Goal: Task Accomplishment & Management: Manage account settings

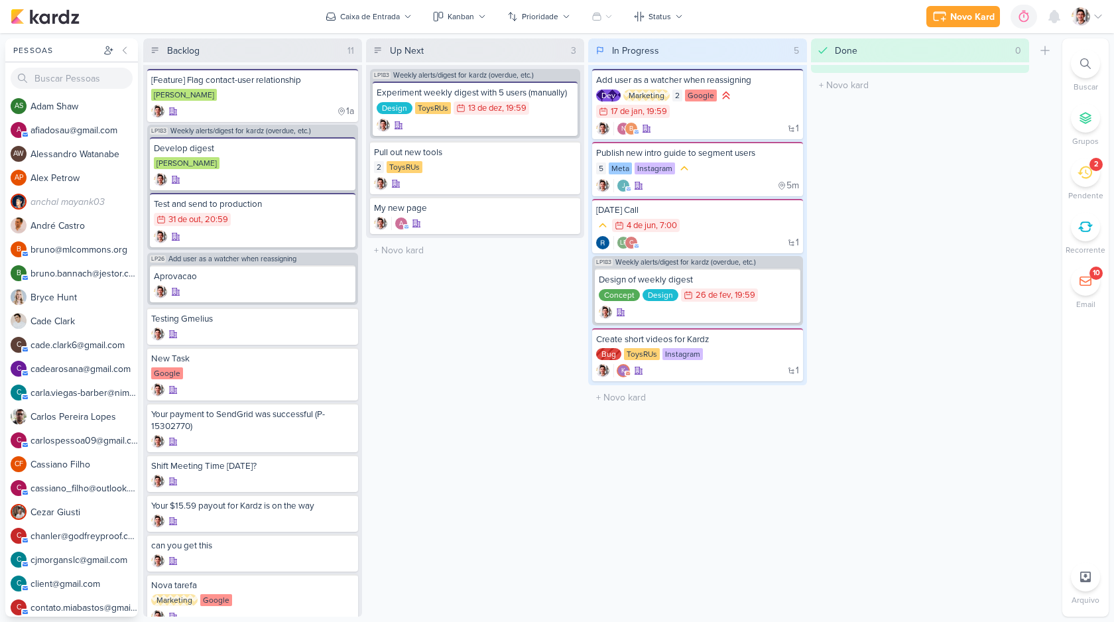
click at [525, 371] on div "Up Next 3 Mover Para Esquerda Mover Para Direita [GEOGRAPHIC_DATA] LP183 Weekly…" at bounding box center [475, 327] width 219 height 578
click at [474, 282] on div "Up Next 3 Mover Para Esquerda Mover Para Direita [GEOGRAPHIC_DATA] LP183 Weekly…" at bounding box center [475, 327] width 219 height 578
click at [382, 26] on button "Caixa de Entrada" at bounding box center [369, 16] width 102 height 21
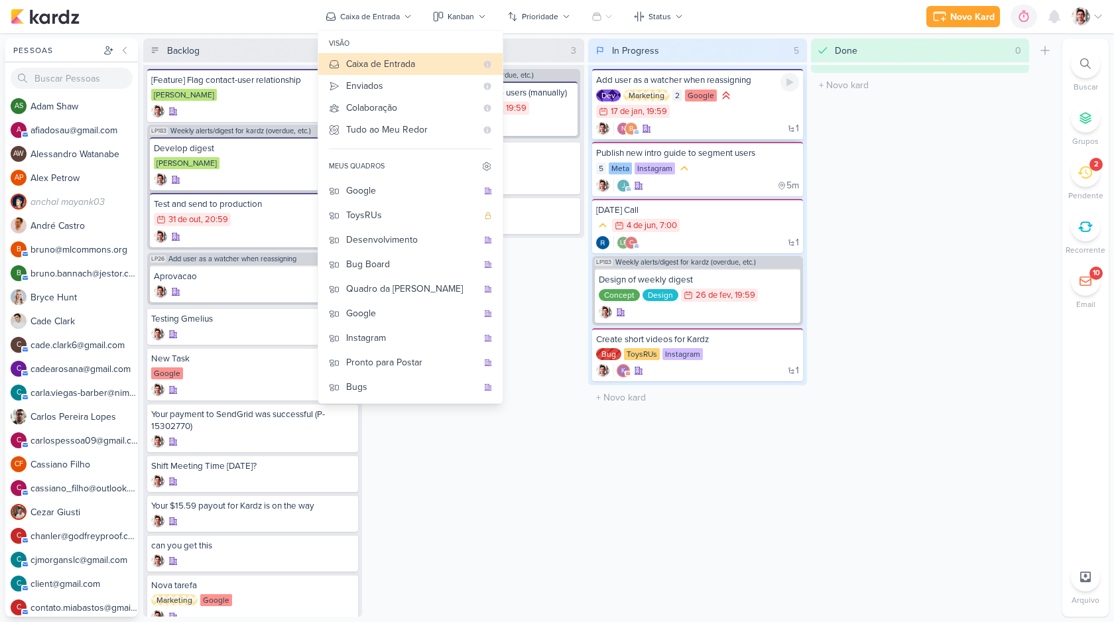
click at [675, 98] on div "2" at bounding box center [677, 96] width 10 height 12
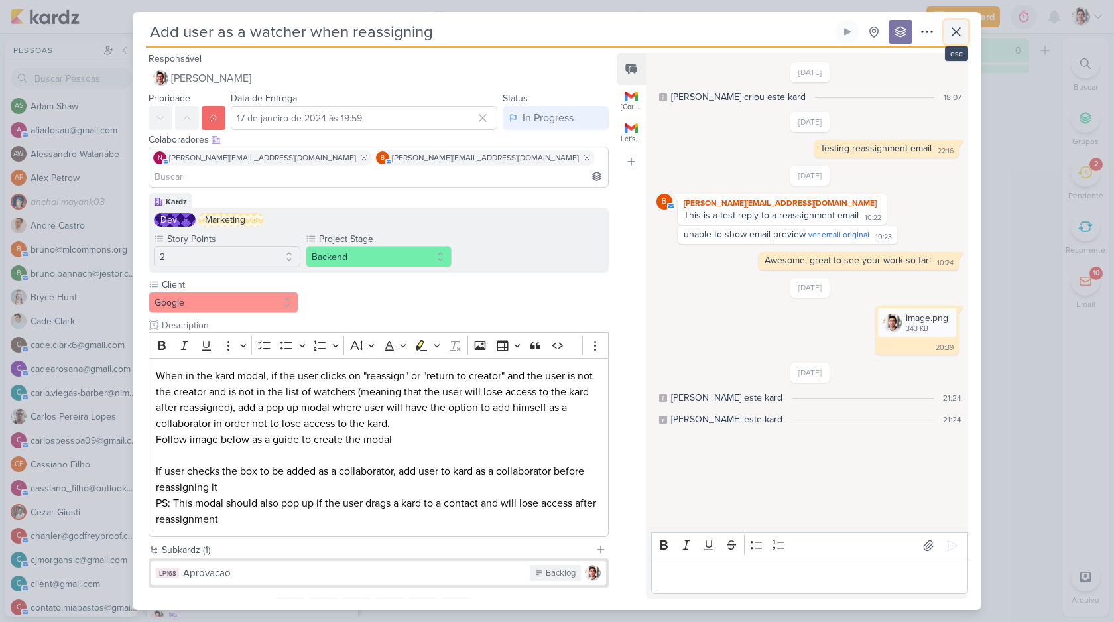
click at [958, 31] on icon at bounding box center [956, 32] width 8 height 8
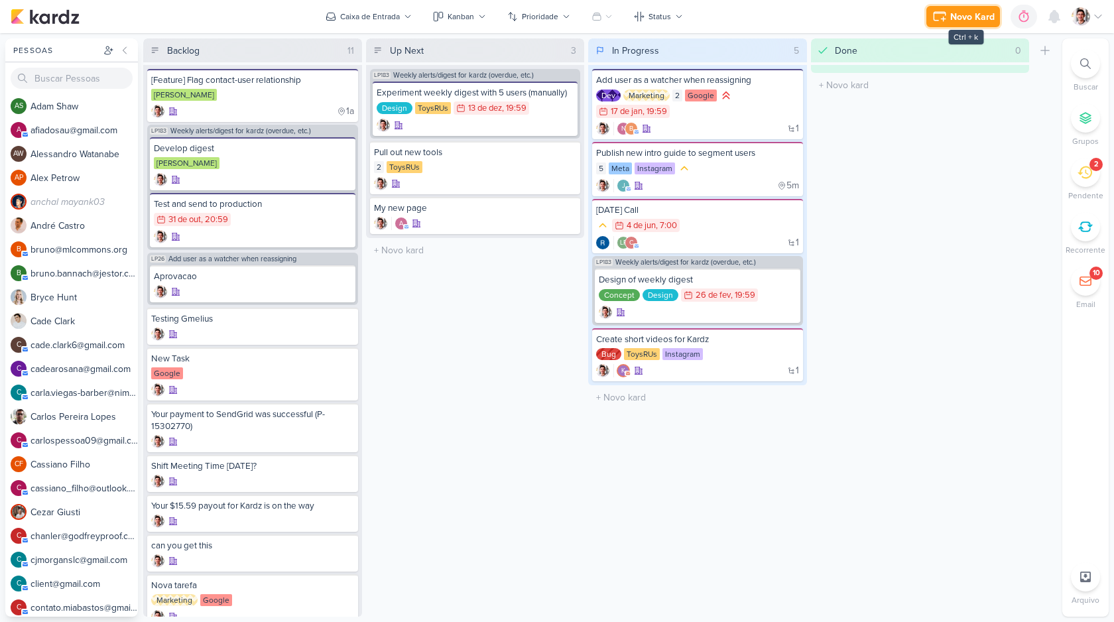
click at [958, 17] on div "Novo Kard" at bounding box center [972, 17] width 44 height 14
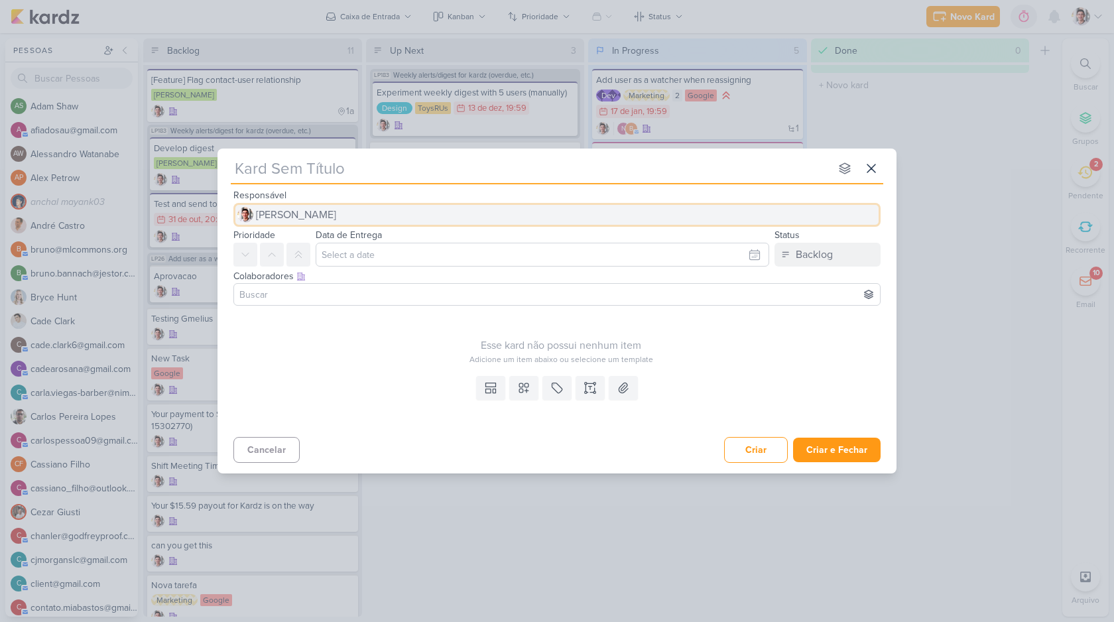
click at [292, 215] on span "[PERSON_NAME]" at bounding box center [296, 215] width 80 height 16
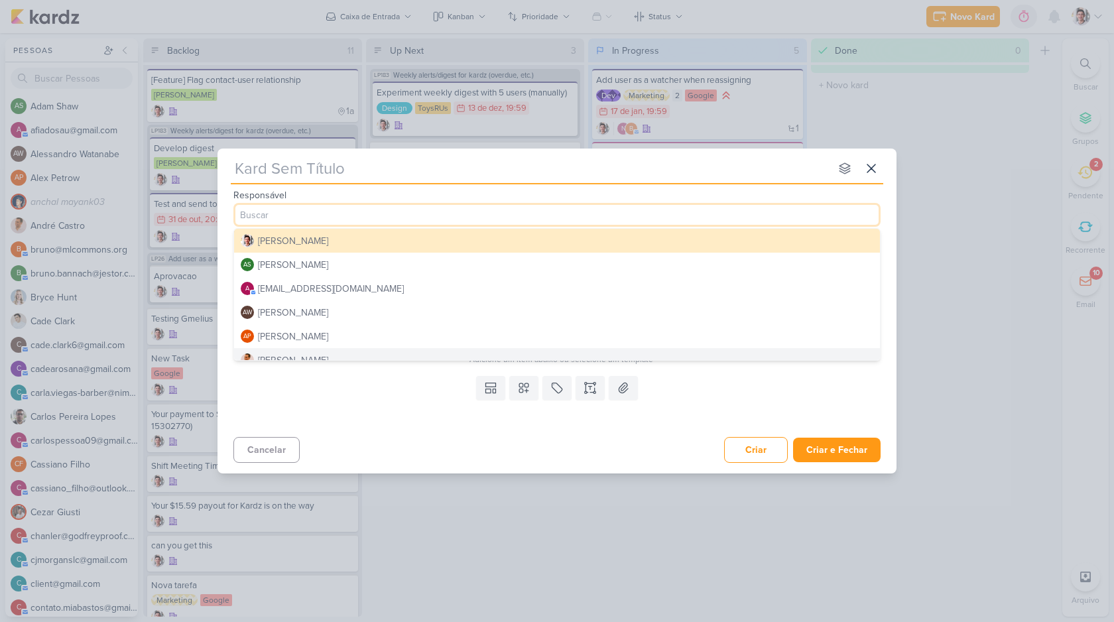
click at [312, 387] on div "Templates Campos Personalizados Marcadores Caixa De Texto Anexo" at bounding box center [557, 401] width 679 height 61
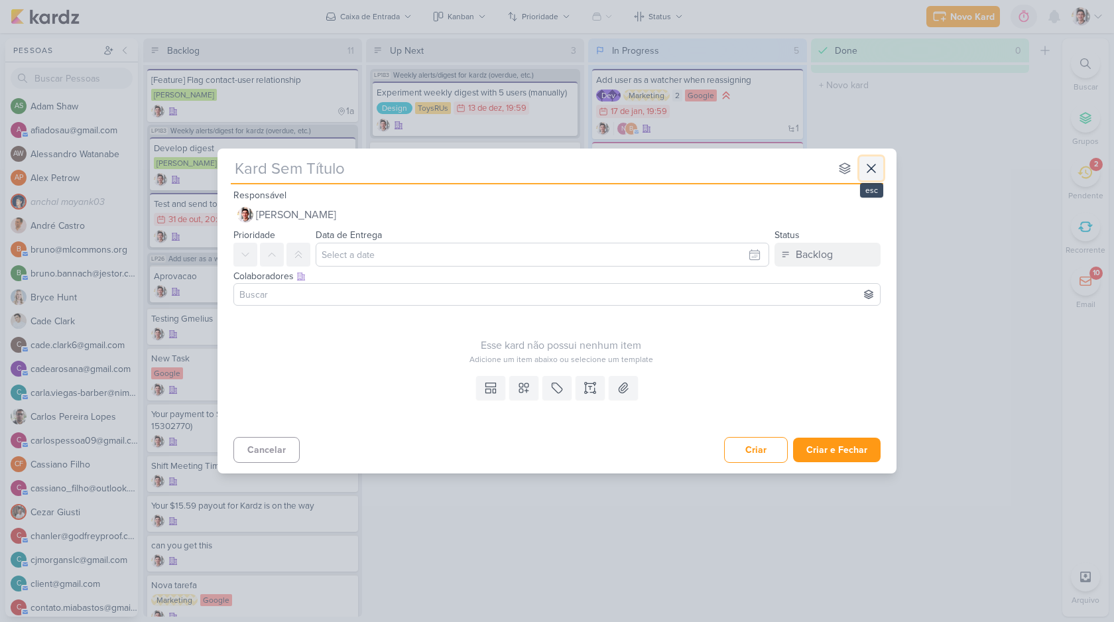
click at [876, 160] on button at bounding box center [871, 168] width 24 height 24
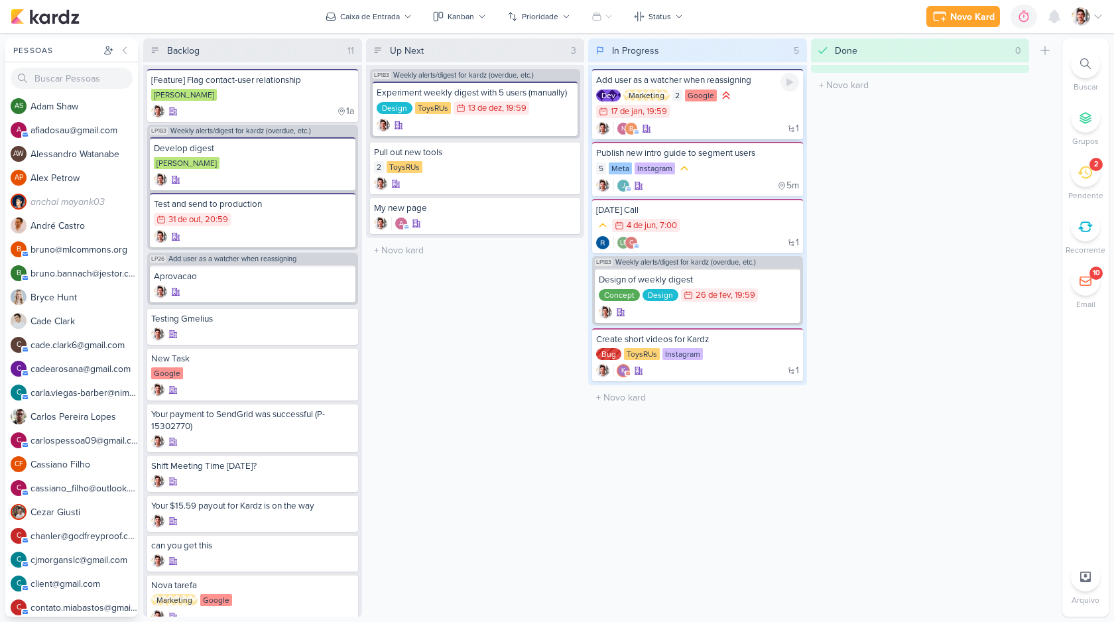
click at [634, 84] on div "Add user as a watcher when reassigning" at bounding box center [697, 80] width 203 height 12
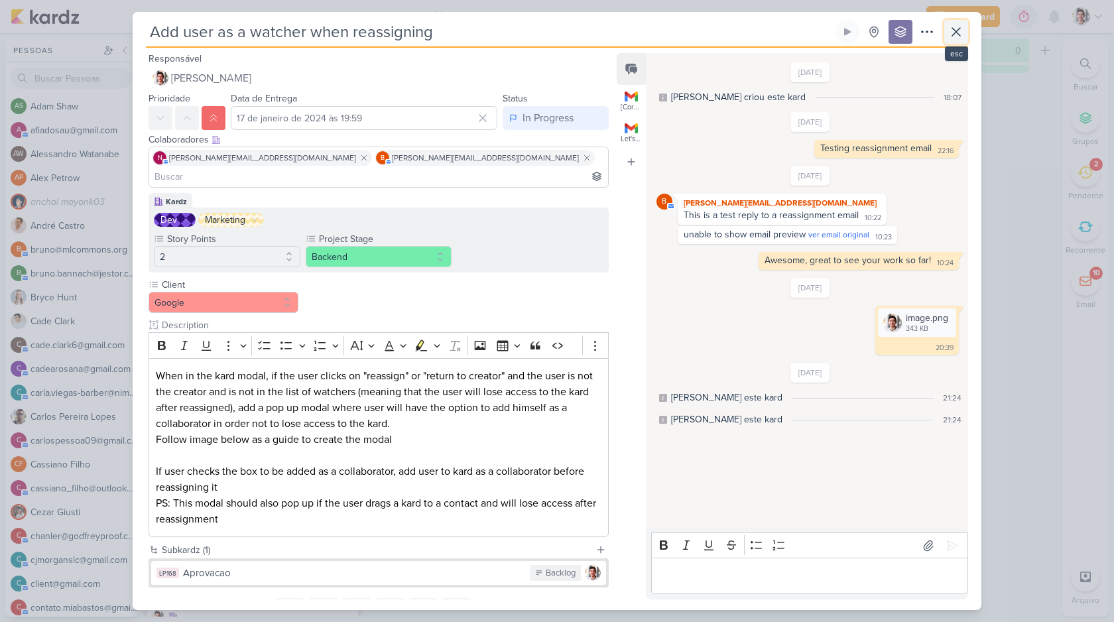
click at [960, 29] on icon at bounding box center [956, 32] width 16 height 16
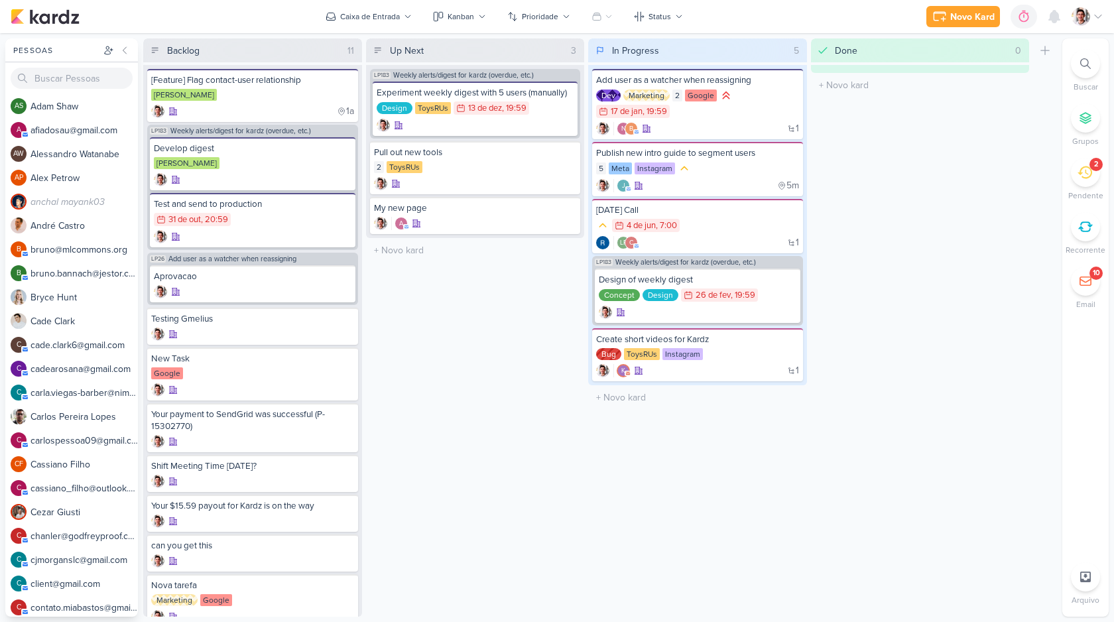
click at [1093, 26] on div "Novo Kard Ctrl + k 0h0m Sessão desligada... Hoje 0h0m Semana 0h0m Mês 0h0m Nenh…" at bounding box center [1014, 17] width 177 height 24
click at [1086, 21] on img at bounding box center [1081, 16] width 19 height 19
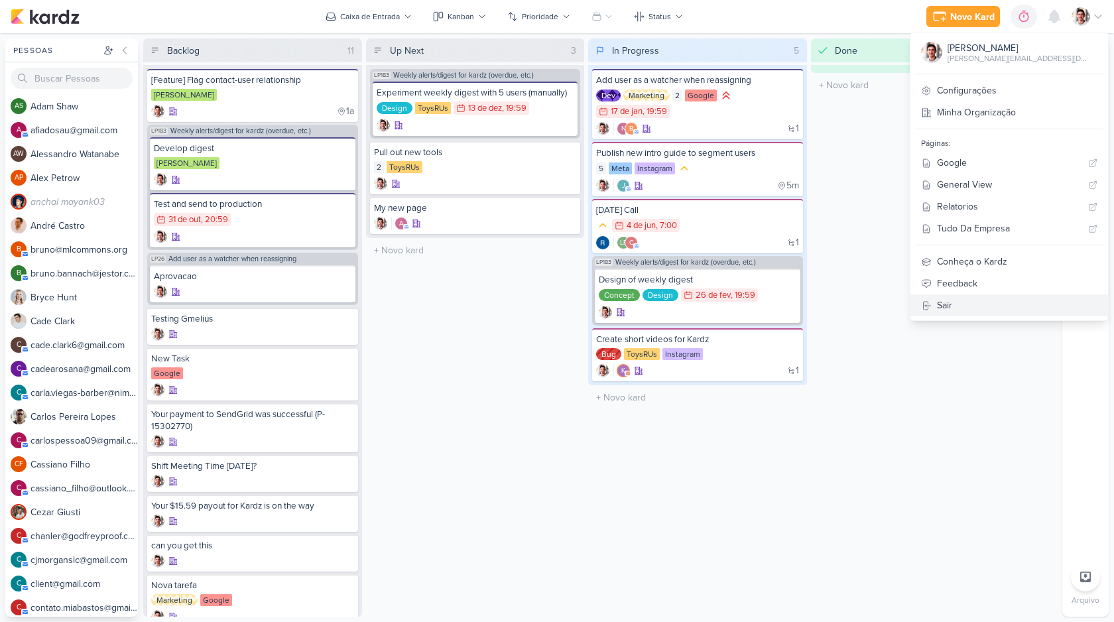
click at [1033, 316] on link "Sair" at bounding box center [1009, 305] width 198 height 22
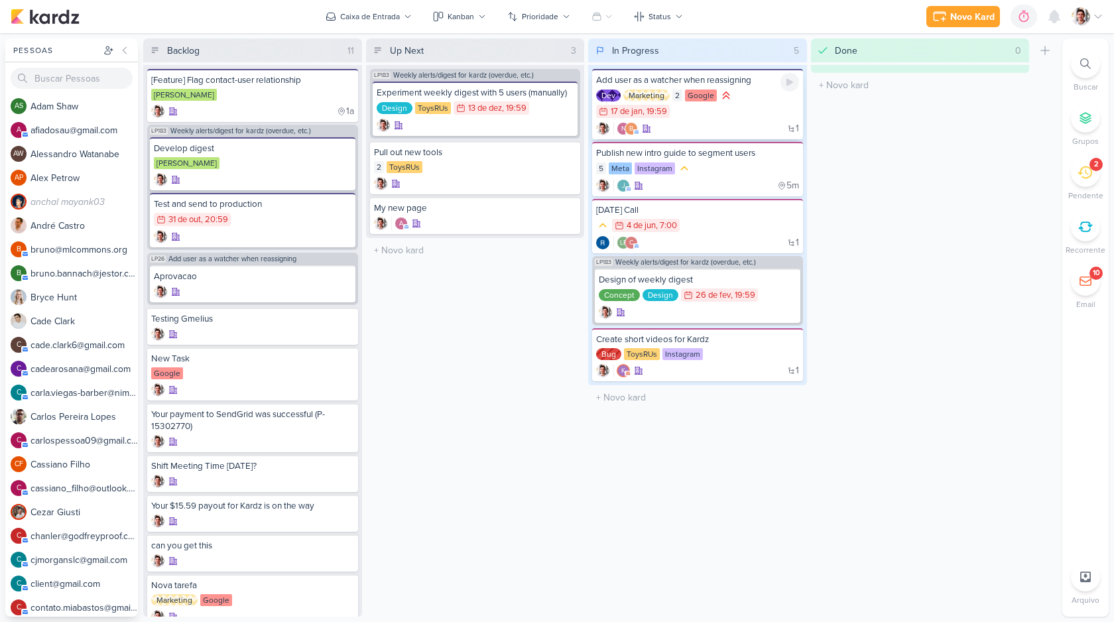
click at [685, 122] on div "1 n b" at bounding box center [697, 128] width 203 height 13
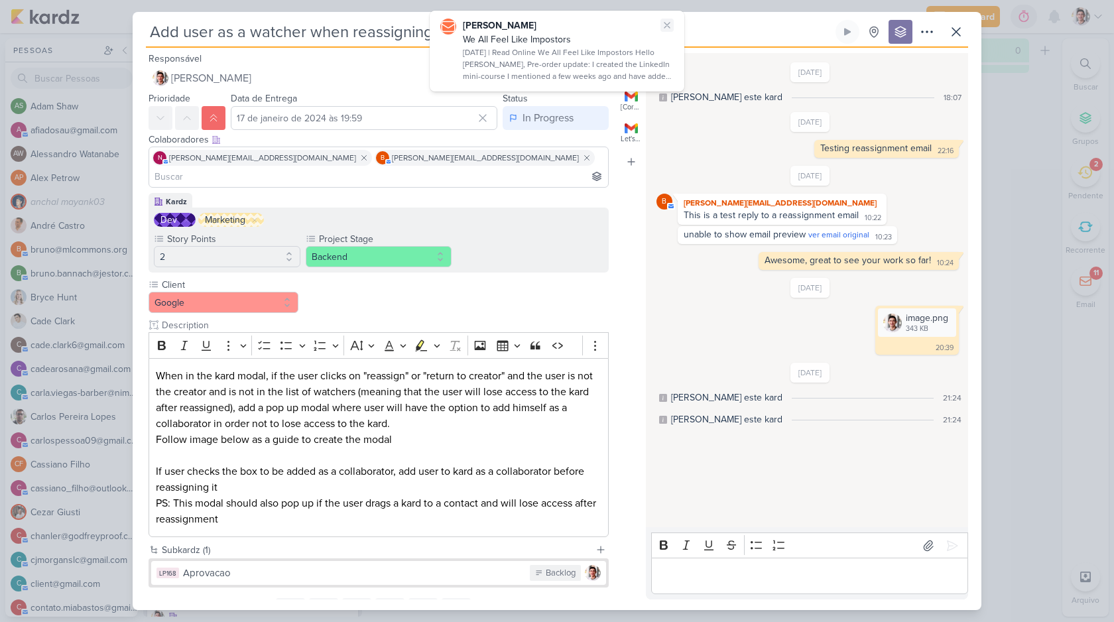
click at [668, 25] on icon at bounding box center [667, 25] width 11 height 11
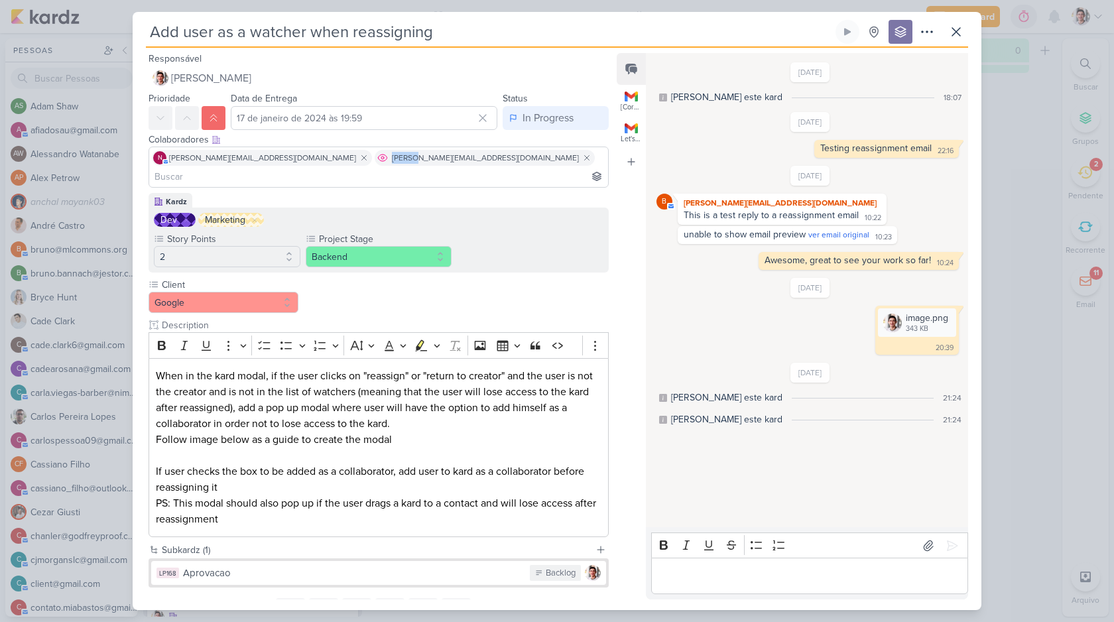
drag, startPoint x: 298, startPoint y: 155, endPoint x: 324, endPoint y: 155, distance: 25.9
click at [392, 155] on span "[PERSON_NAME][EMAIL_ADDRESS][DOMAIN_NAME]" at bounding box center [485, 158] width 187 height 12
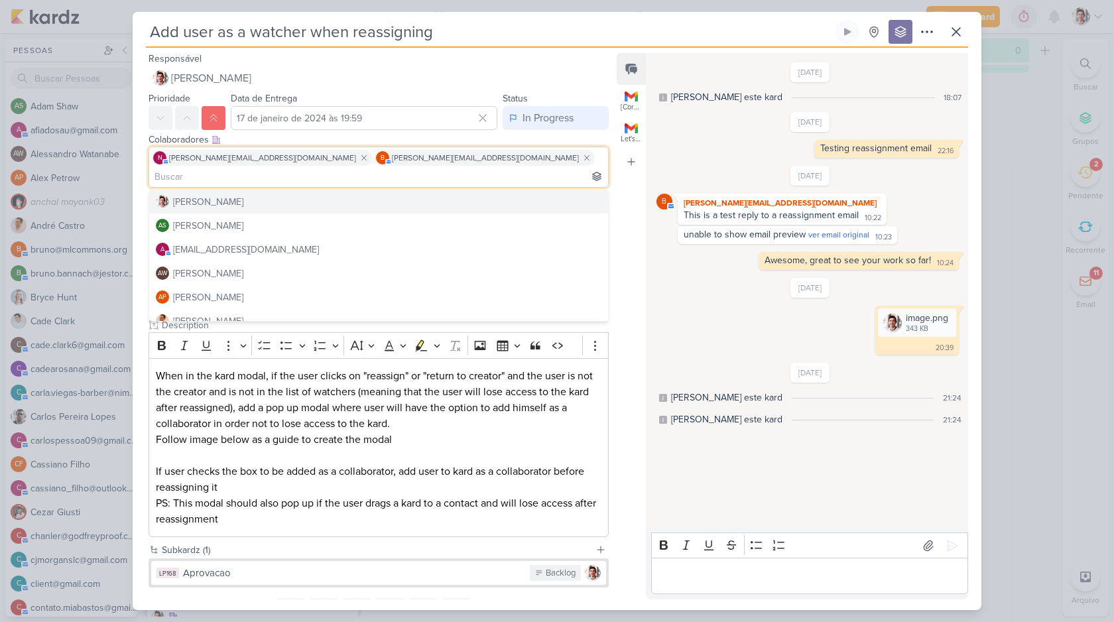
click at [466, 142] on div "Colaboradores Este kard pode ser visível a usuários da sua organização Este kar…" at bounding box center [379, 140] width 460 height 14
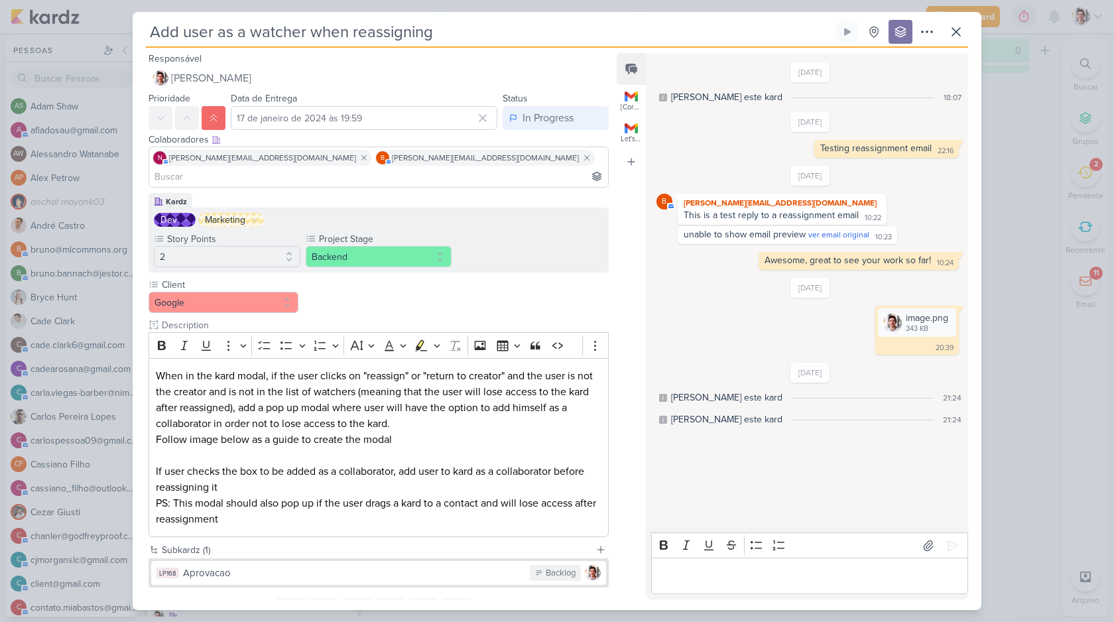
click at [737, 576] on p "Editor editing area: main" at bounding box center [809, 576] width 303 height 16
click at [959, 30] on icon at bounding box center [956, 32] width 16 height 16
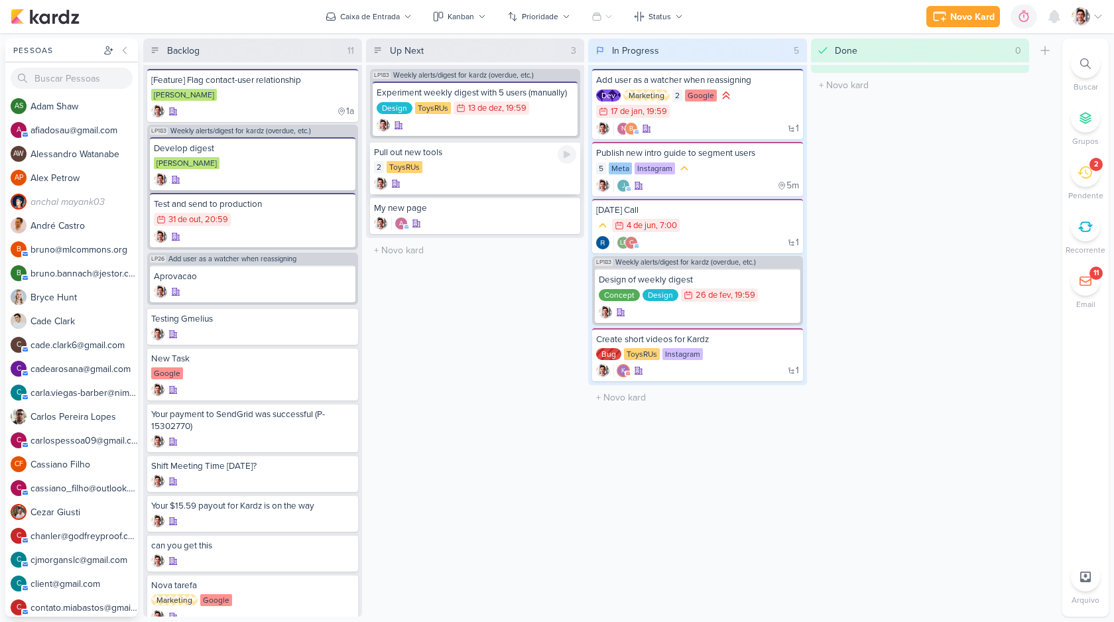
click at [453, 161] on div "2 ToysRUs" at bounding box center [475, 167] width 203 height 13
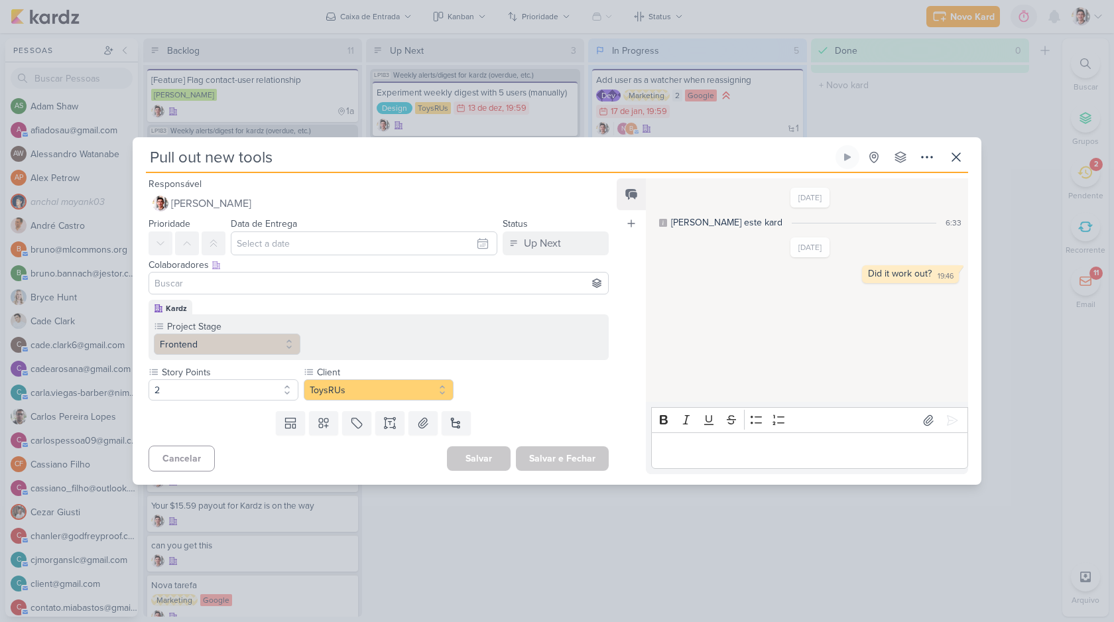
click at [300, 290] on input at bounding box center [379, 283] width 454 height 16
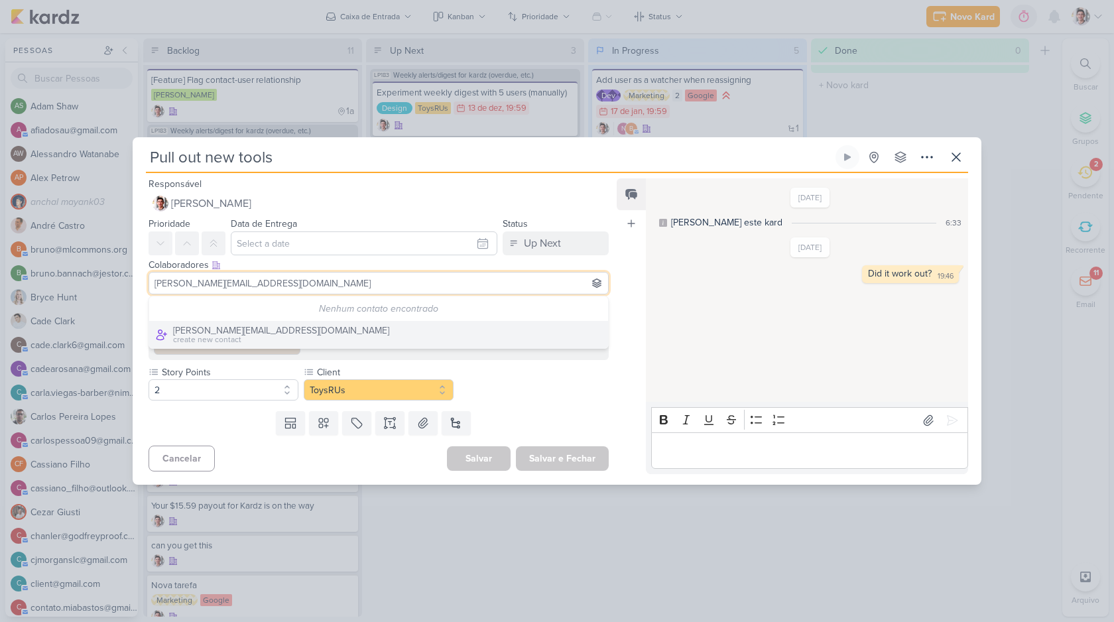
type input "[PERSON_NAME][EMAIL_ADDRESS][DOMAIN_NAME]"
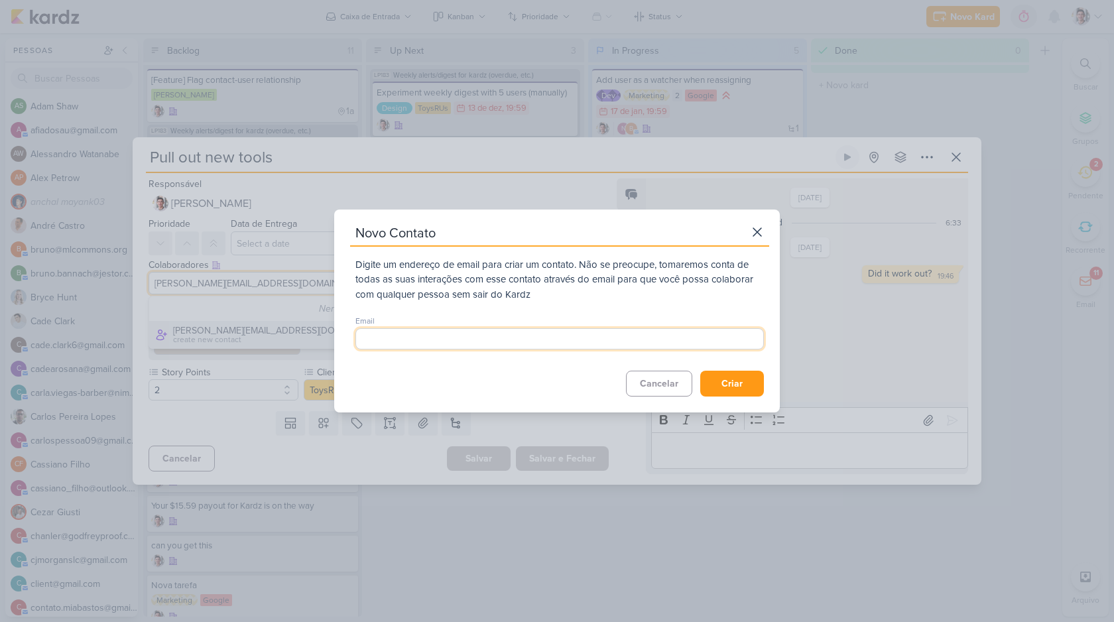
type input "[PERSON_NAME][EMAIL_ADDRESS][DOMAIN_NAME]"
click at [723, 393] on button "Criar" at bounding box center [732, 384] width 64 height 26
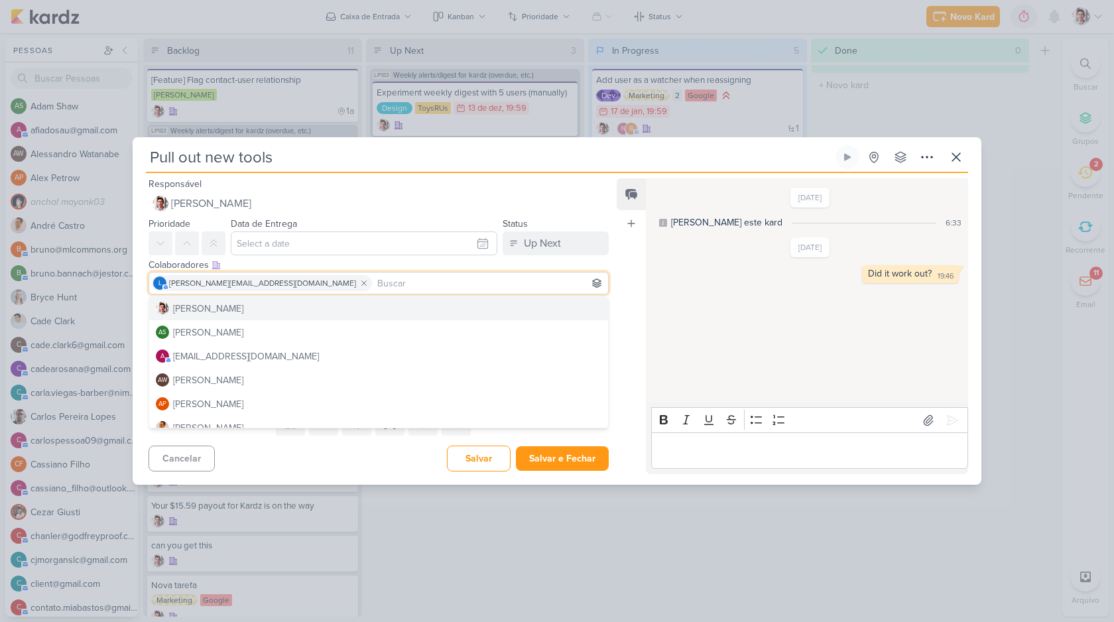
click at [291, 267] on div "Colaboradores Este kard pode ser visível a usuários da sua organização Este kar…" at bounding box center [379, 265] width 460 height 14
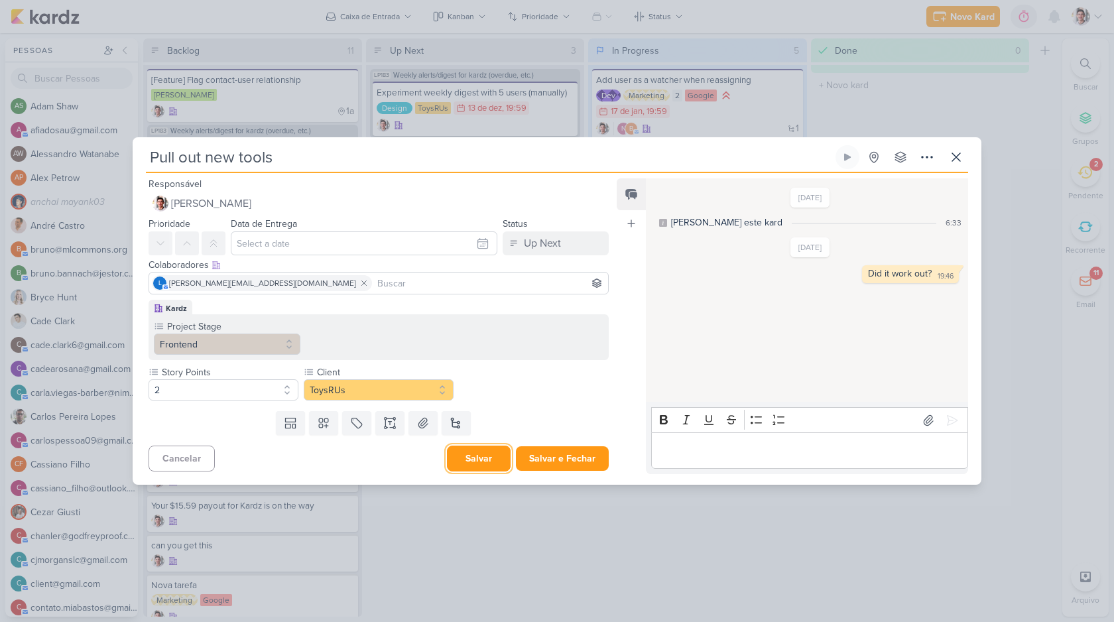
click at [471, 458] on button "Salvar" at bounding box center [479, 459] width 64 height 26
click at [958, 155] on icon at bounding box center [956, 157] width 8 height 8
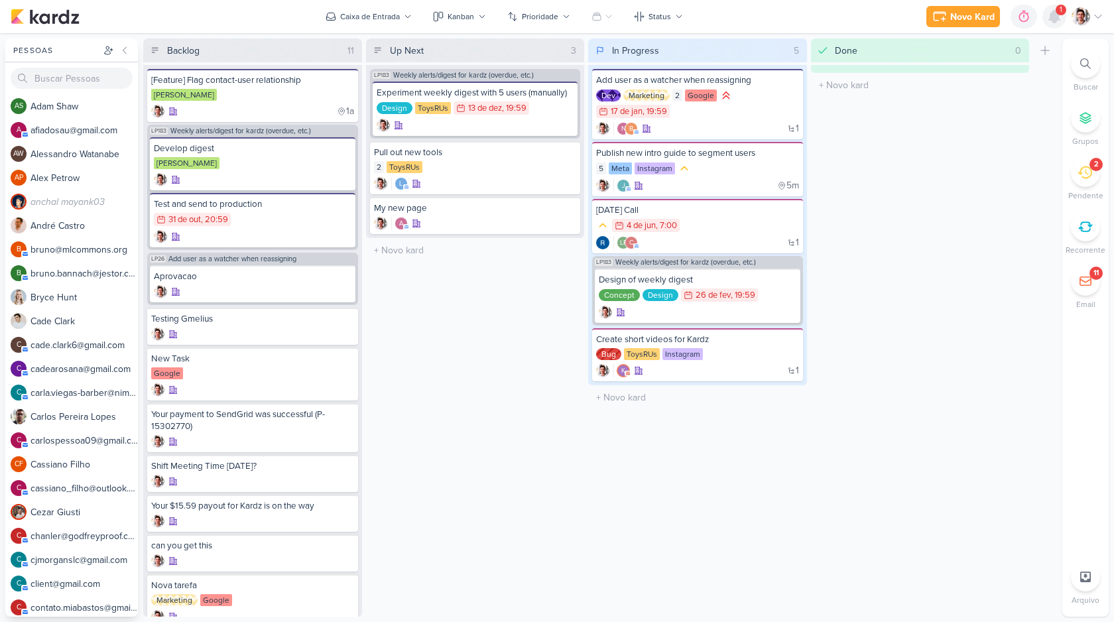
click at [1050, 23] on icon at bounding box center [1054, 17] width 16 height 16
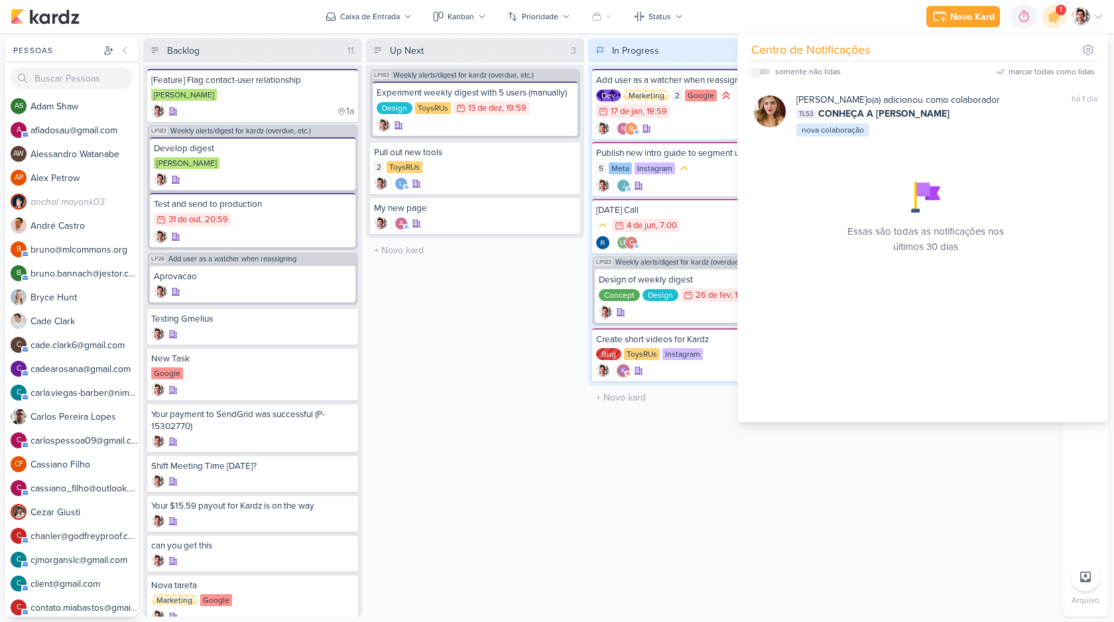
click at [420, 336] on div "Up Next 3 Mover Para Esquerda Mover Para Direita [GEOGRAPHIC_DATA] LP183 Weekly…" at bounding box center [475, 327] width 219 height 578
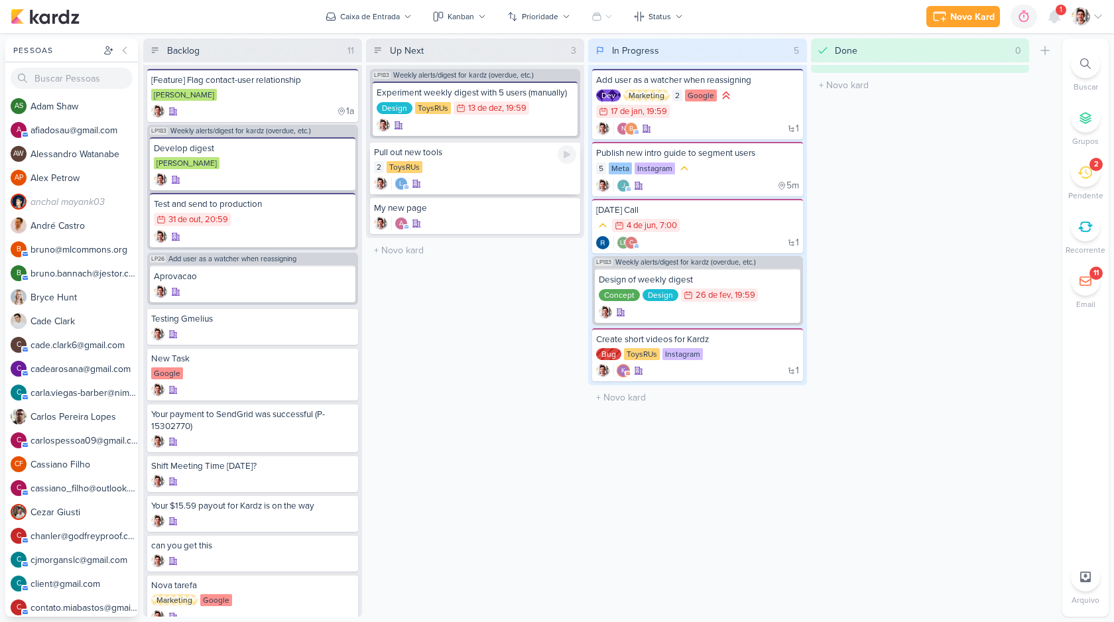
click at [471, 155] on div "Pull out new tools" at bounding box center [475, 153] width 203 height 12
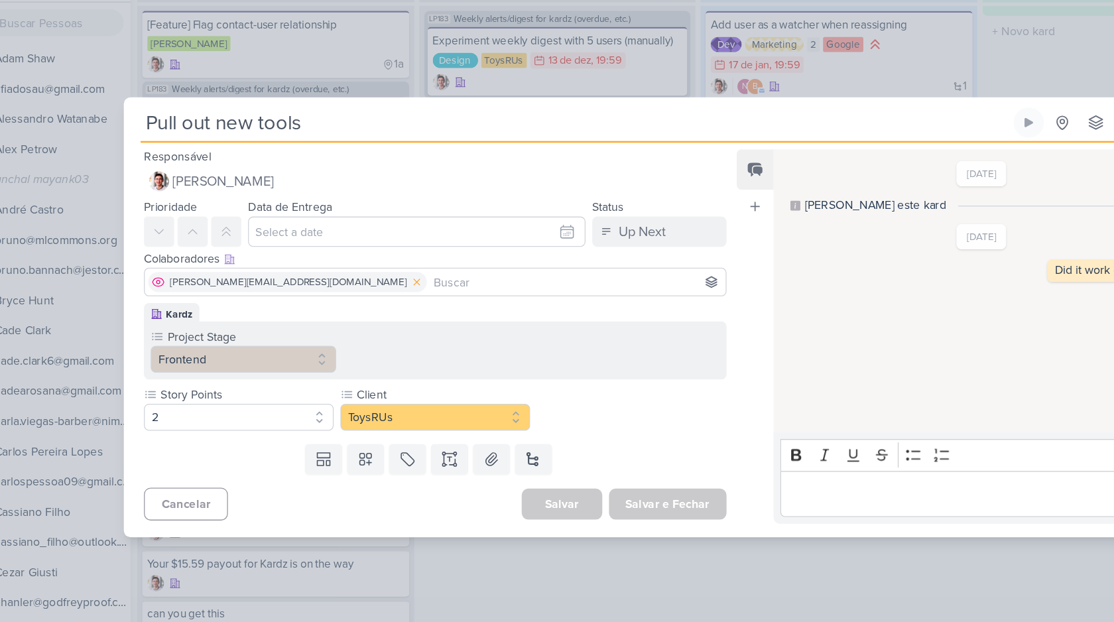
click at [359, 282] on icon at bounding box center [363, 283] width 9 height 9
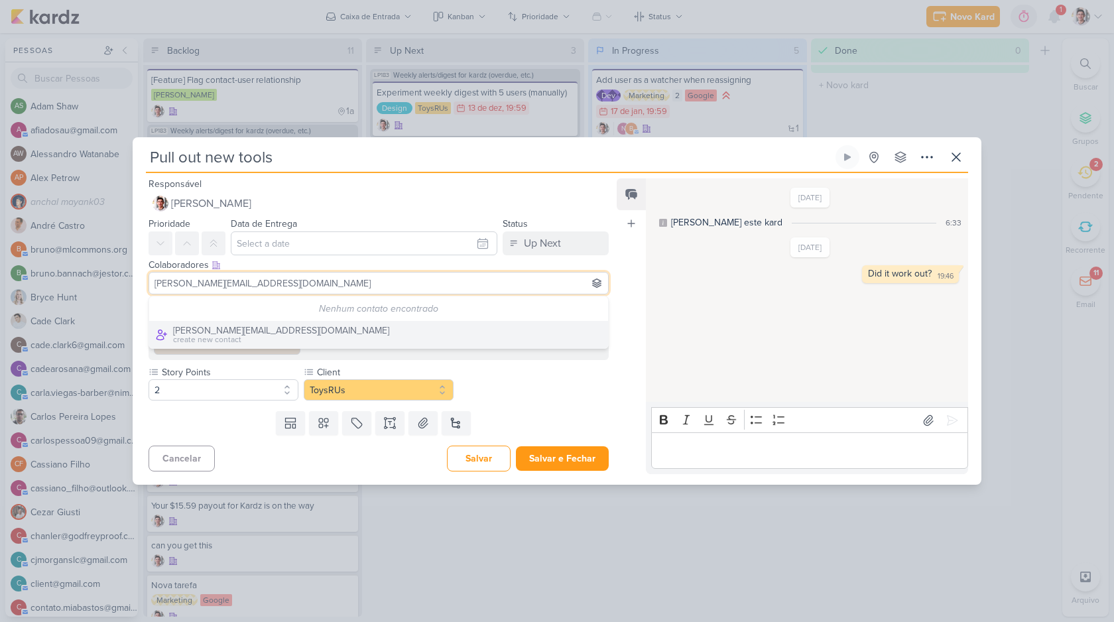
type input "[PERSON_NAME][EMAIL_ADDRESS][DOMAIN_NAME]"
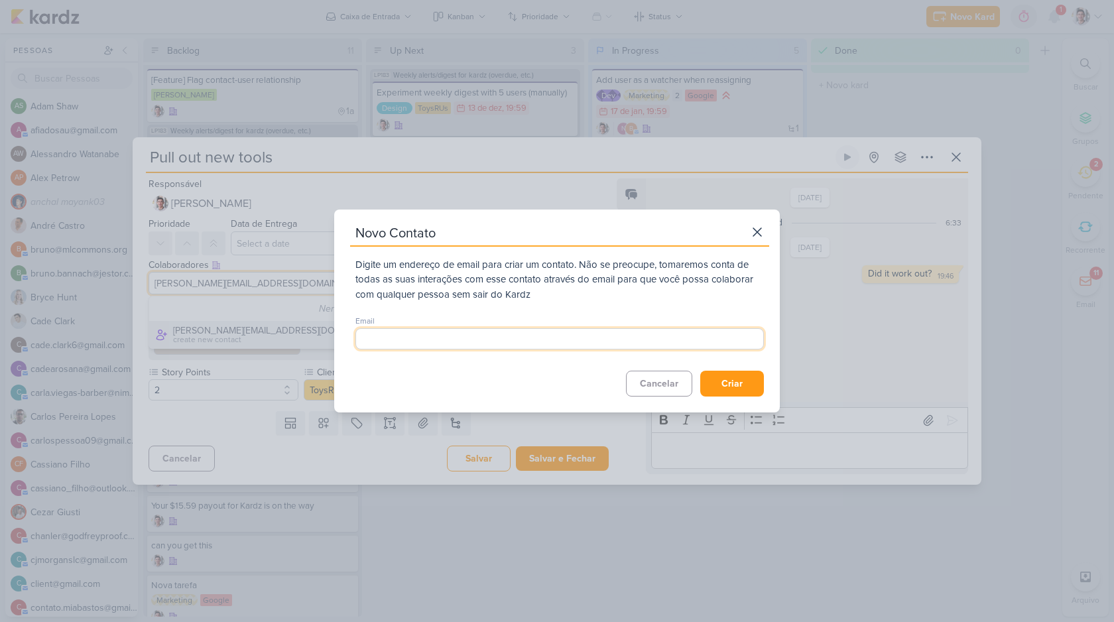
type input "[PERSON_NAME][EMAIL_ADDRESS][DOMAIN_NAME]"
click at [742, 376] on button "Criar" at bounding box center [732, 384] width 64 height 26
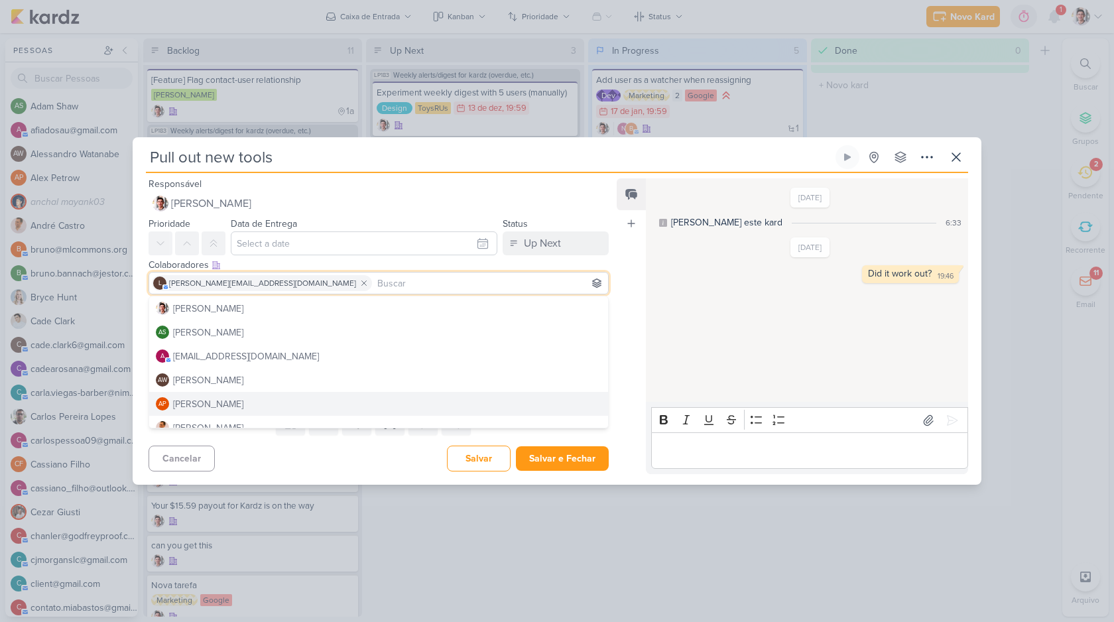
click at [288, 469] on div "Cancelar [GEOGRAPHIC_DATA] Salvar e Fechar Ctrl + Enter" at bounding box center [373, 457] width 481 height 34
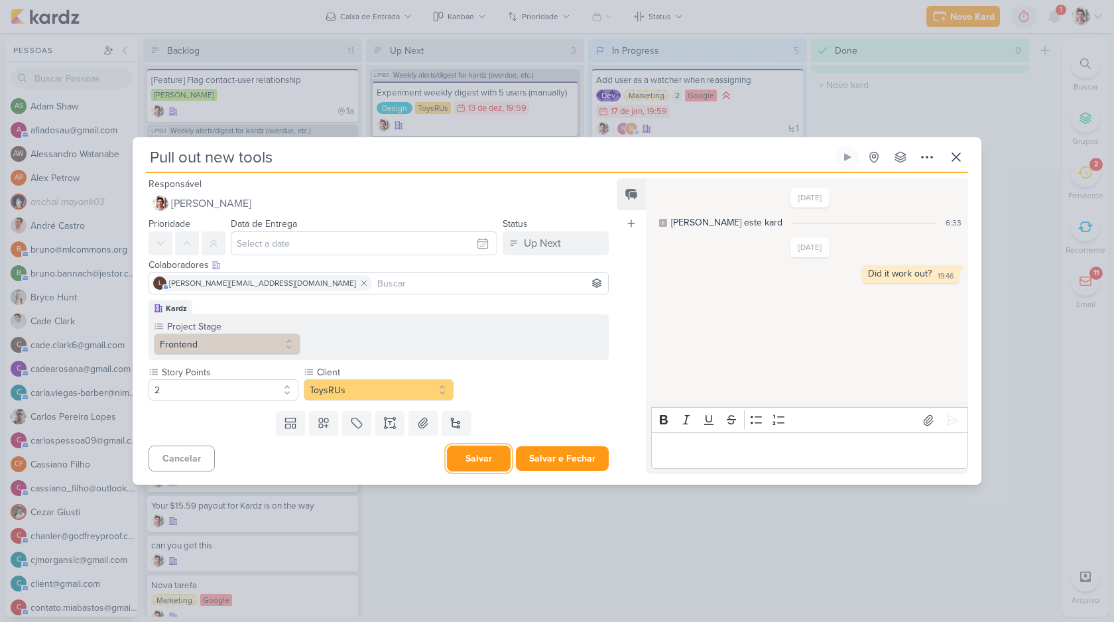
click at [466, 456] on button "Salvar" at bounding box center [479, 459] width 64 height 26
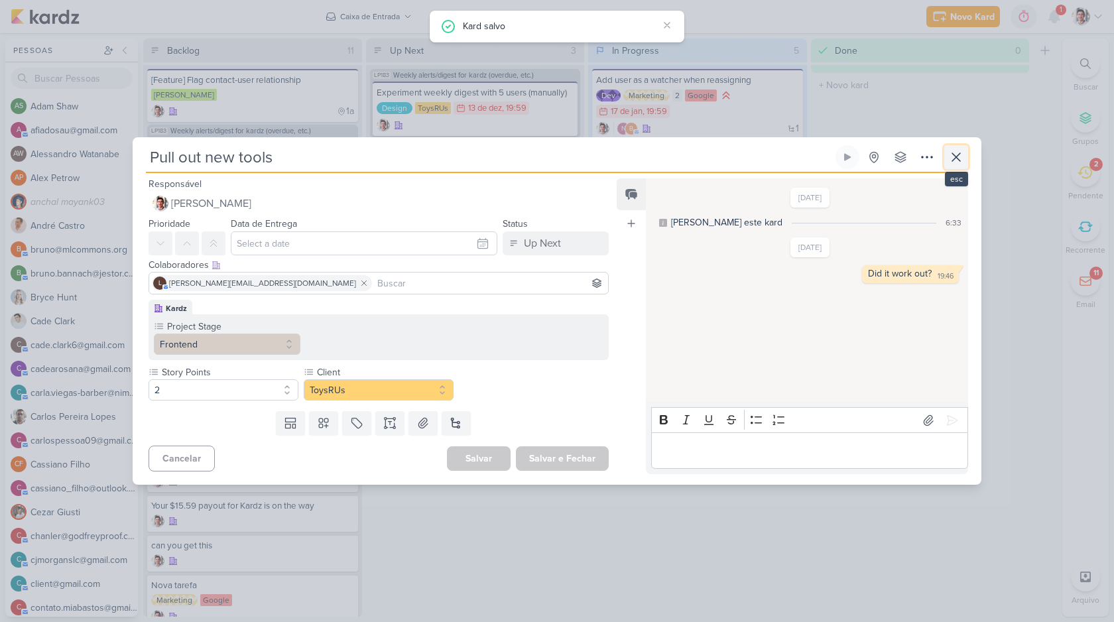
click at [959, 156] on icon at bounding box center [956, 157] width 16 height 16
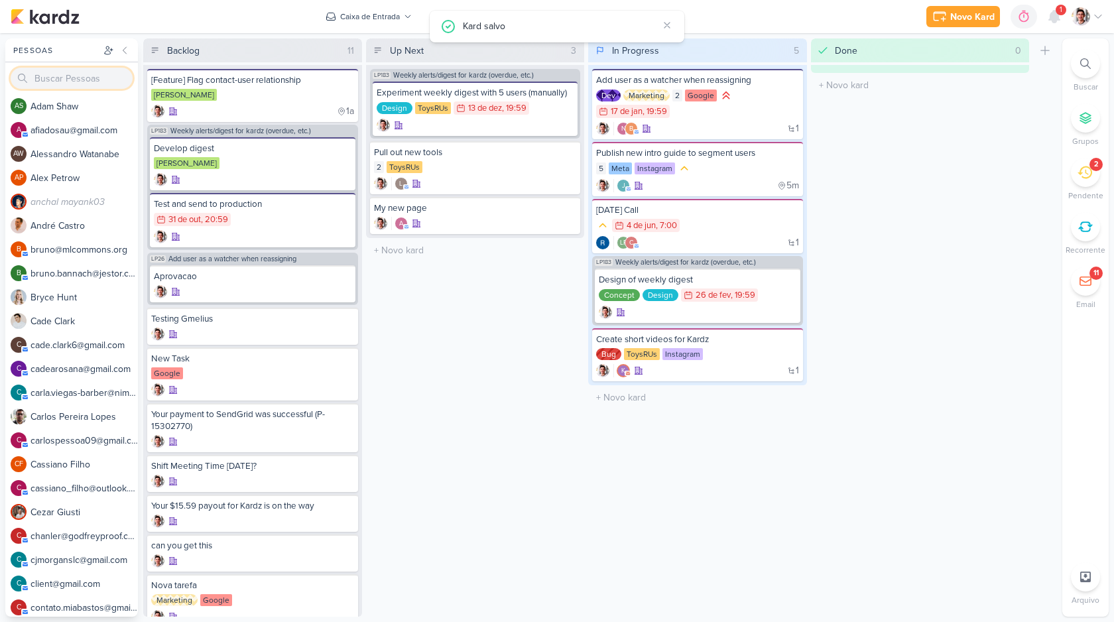
click at [97, 76] on input "search" at bounding box center [72, 78] width 122 height 21
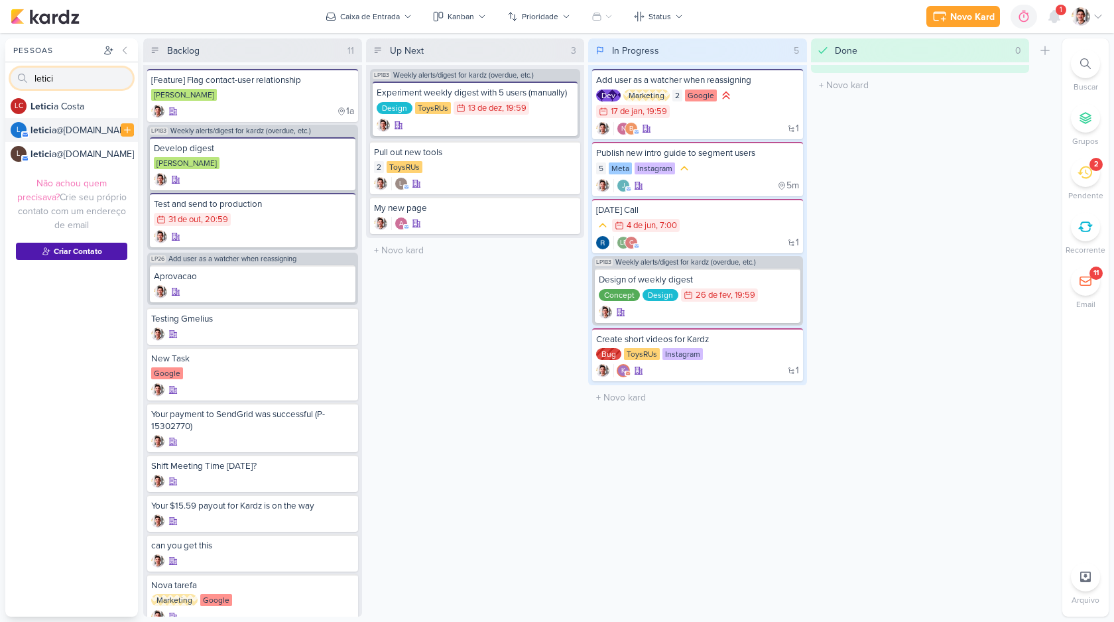
type input "letici"
click at [74, 131] on div "letici a@[DOMAIN_NAME]" at bounding box center [84, 130] width 107 height 14
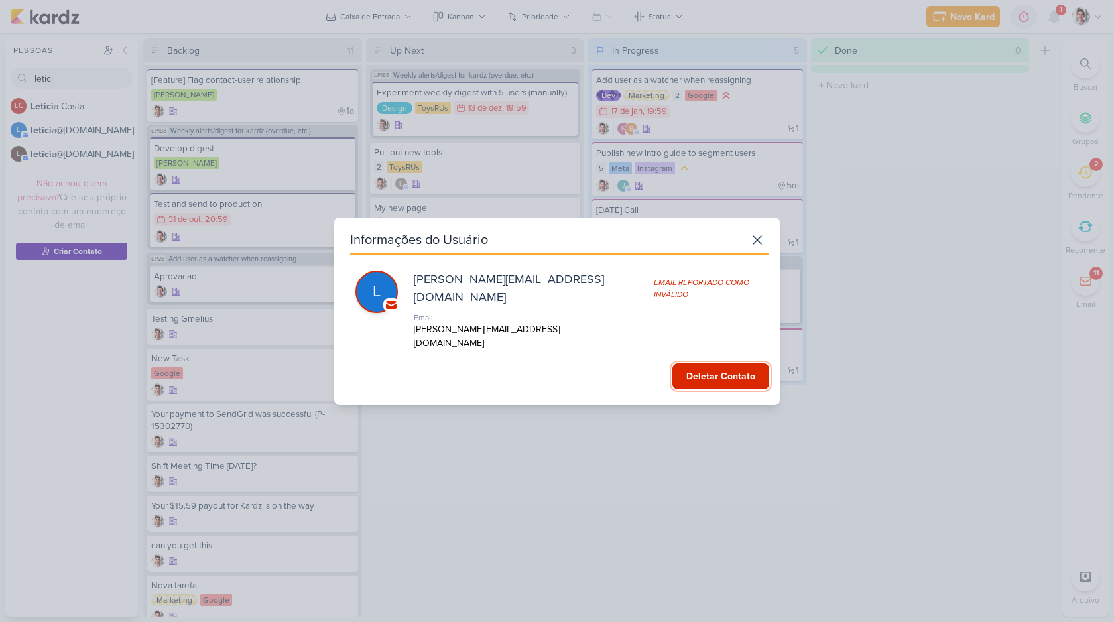
click at [713, 364] on button "Deletar Contato" at bounding box center [720, 376] width 97 height 26
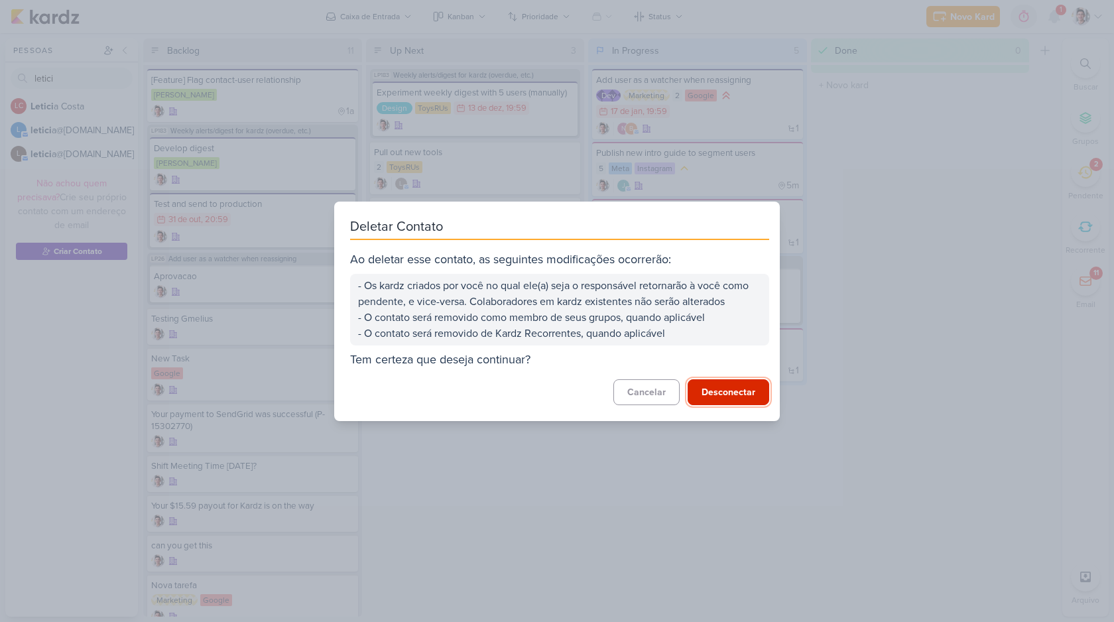
click at [720, 400] on button "Desconectar" at bounding box center [729, 392] width 82 height 26
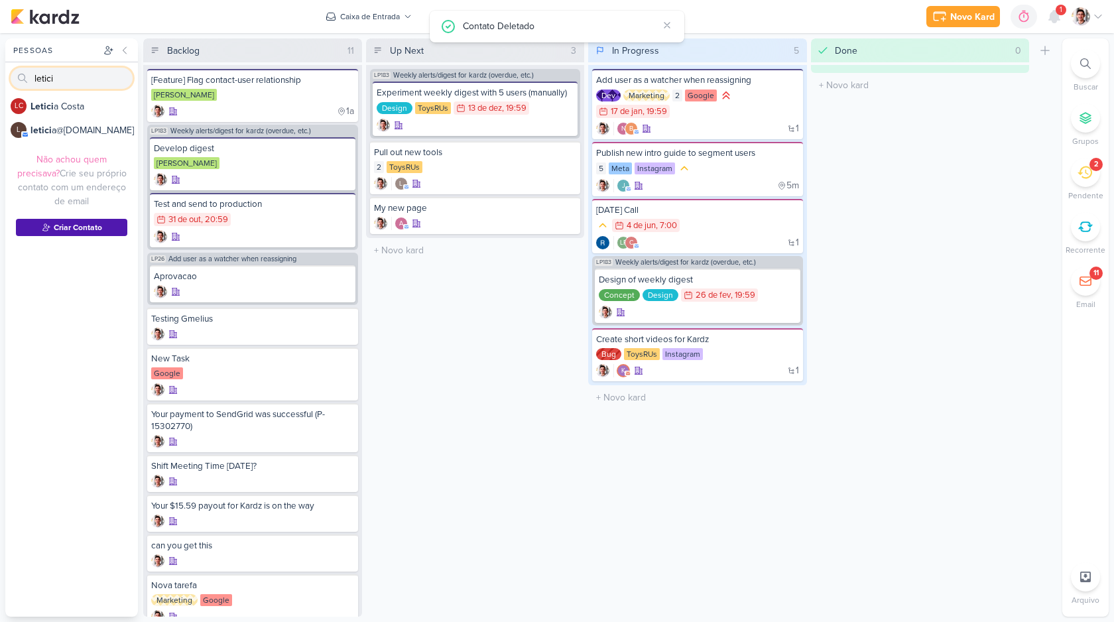
click at [121, 82] on input "letici" at bounding box center [72, 78] width 122 height 21
click at [121, 78] on input "letici" at bounding box center [72, 78] width 122 height 21
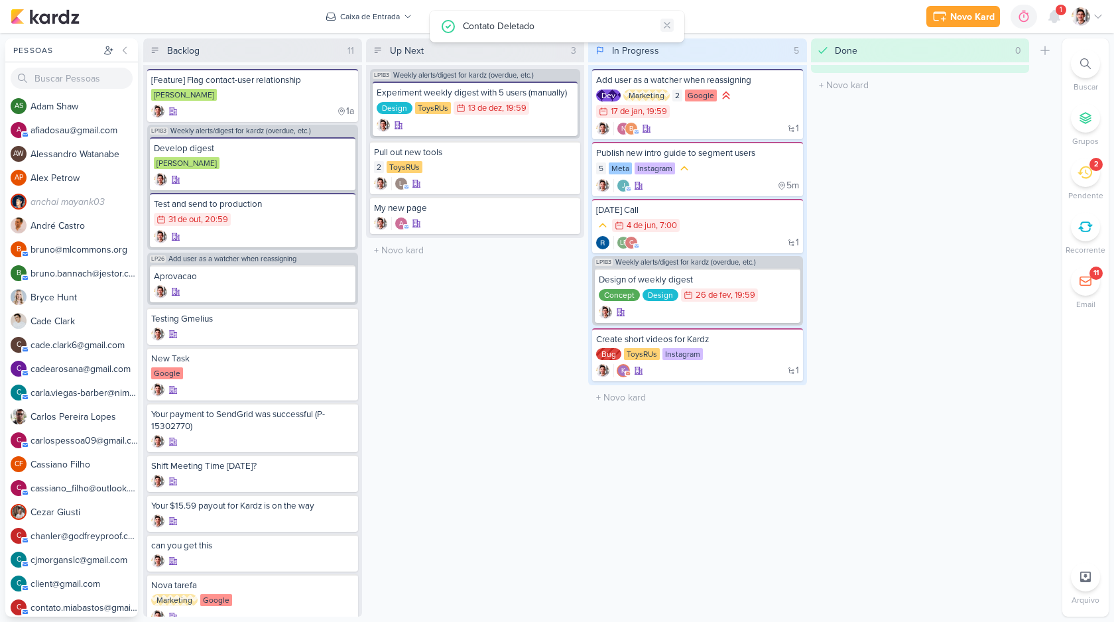
click at [666, 23] on icon at bounding box center [667, 25] width 11 height 11
click at [922, 182] on div "Done 0 Mover Para Esquerda Mover Para Direita [GEOGRAPHIC_DATA] O título do kar…" at bounding box center [920, 327] width 219 height 578
click at [473, 160] on div "Pull out new tools 2 ToysRUs l" at bounding box center [475, 167] width 211 height 53
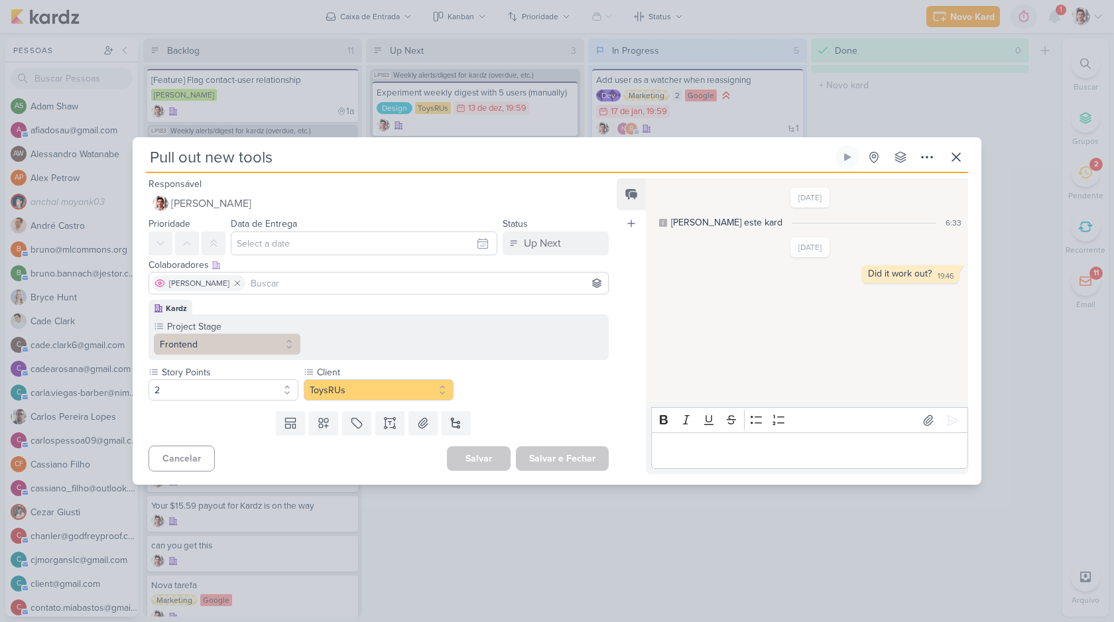
drag, startPoint x: 176, startPoint y: 284, endPoint x: 228, endPoint y: 285, distance: 52.4
click at [228, 284] on span "[PERSON_NAME]" at bounding box center [199, 283] width 60 height 12
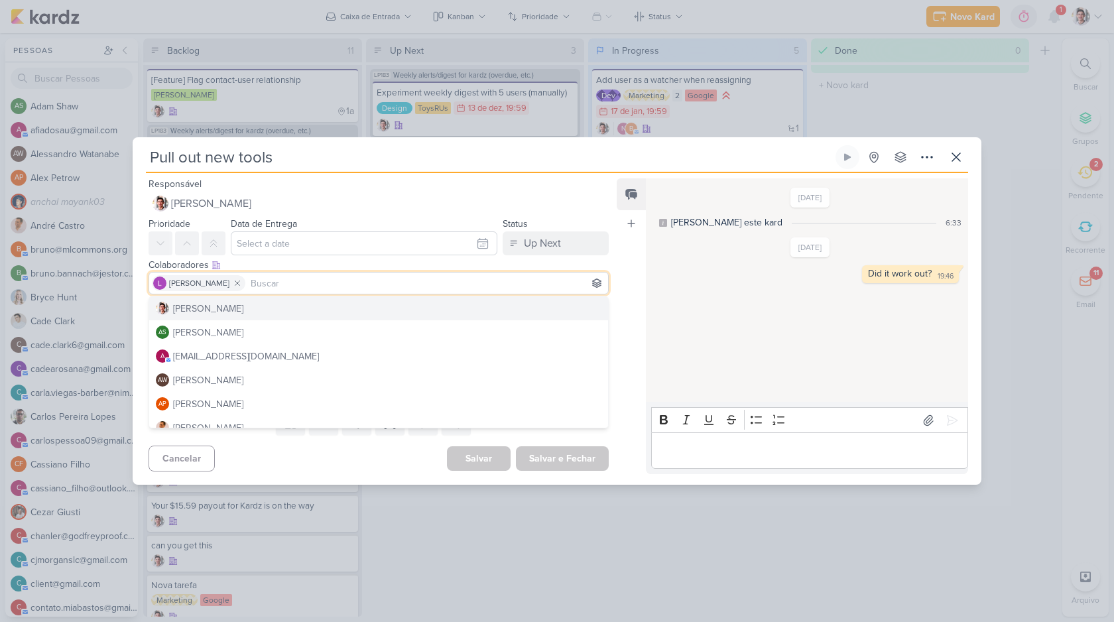
click at [387, 263] on div "Colaboradores Este kard pode ser visível a usuários da sua organização Este kar…" at bounding box center [379, 265] width 460 height 14
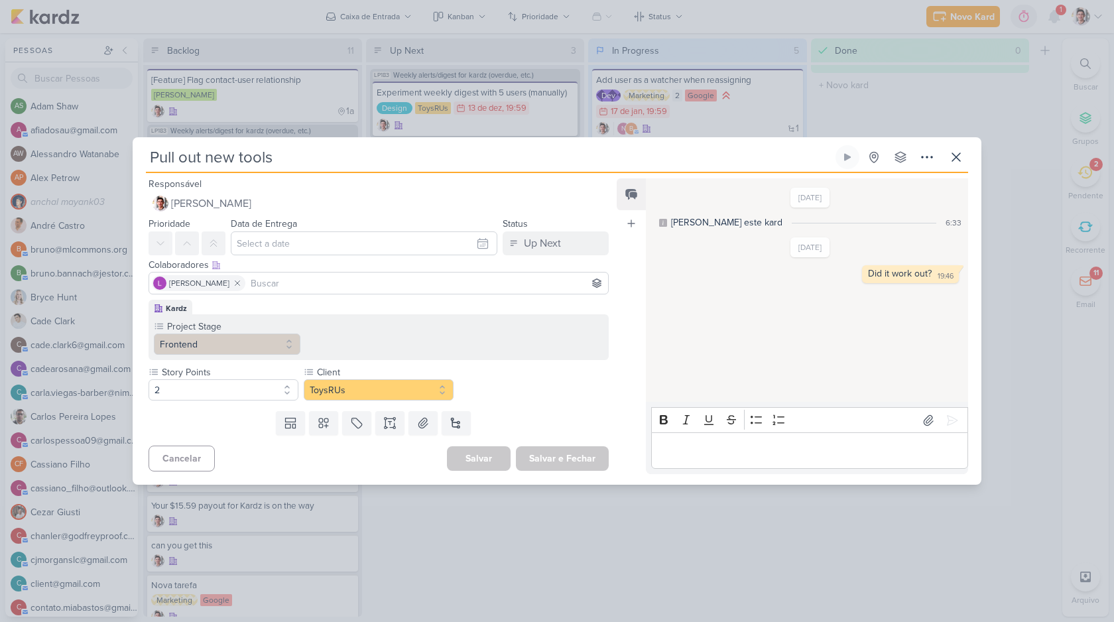
click at [505, 389] on div "Story Points 2 Client" at bounding box center [379, 382] width 460 height 35
click at [958, 137] on div "Pull out new tools Criado por mim" at bounding box center [557, 311] width 1114 height 622
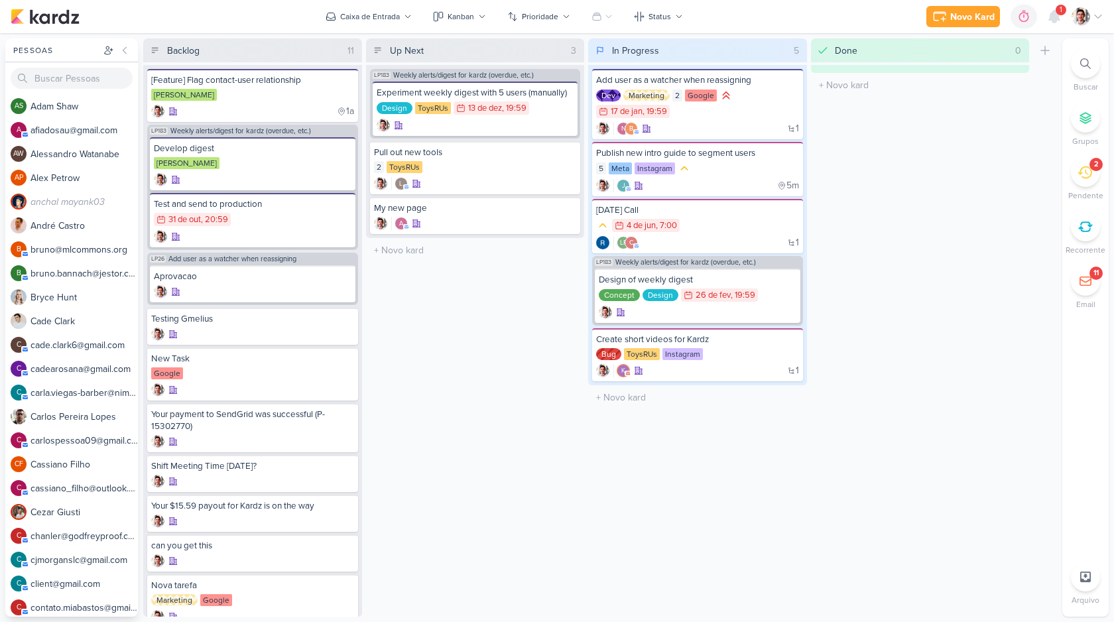
click at [1073, 5] on div "Novo Kard Ctrl + k 0h0m Sessão desligada... Hoje 0h0m Semana 0h0m Mês 0h0m Nenh…" at bounding box center [1014, 17] width 177 height 24
click at [1076, 10] on img at bounding box center [1081, 16] width 19 height 19
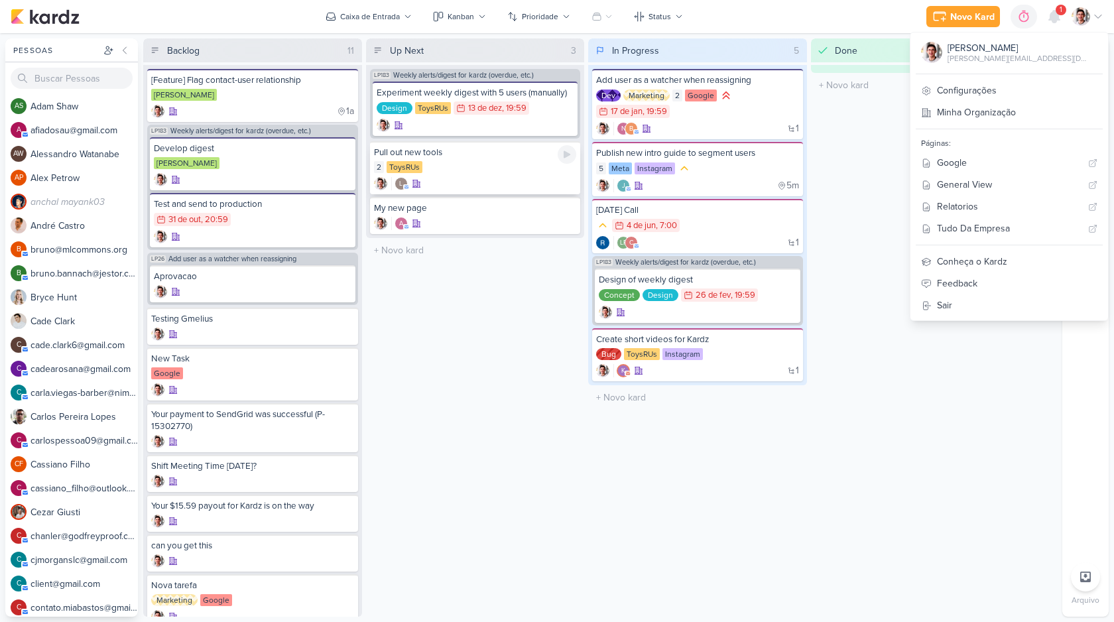
click at [453, 171] on div "2 ToysRUs" at bounding box center [475, 167] width 203 height 13
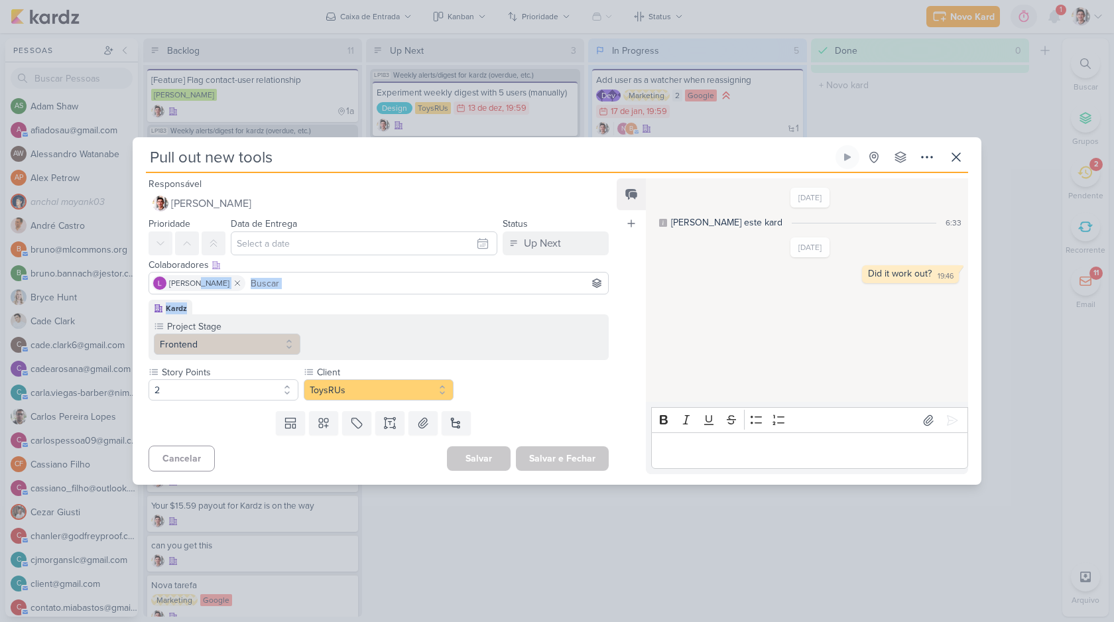
drag, startPoint x: 196, startPoint y: 285, endPoint x: 228, endPoint y: 306, distance: 38.8
click at [228, 306] on div "Responsável [PERSON_NAME] Nenhum contato encontrado create new contact Novo Con…" at bounding box center [373, 325] width 481 height 298
click at [228, 306] on div "Kardz Project Stage [GEOGRAPHIC_DATA]" at bounding box center [379, 330] width 460 height 60
click at [247, 392] on button "2" at bounding box center [224, 389] width 150 height 21
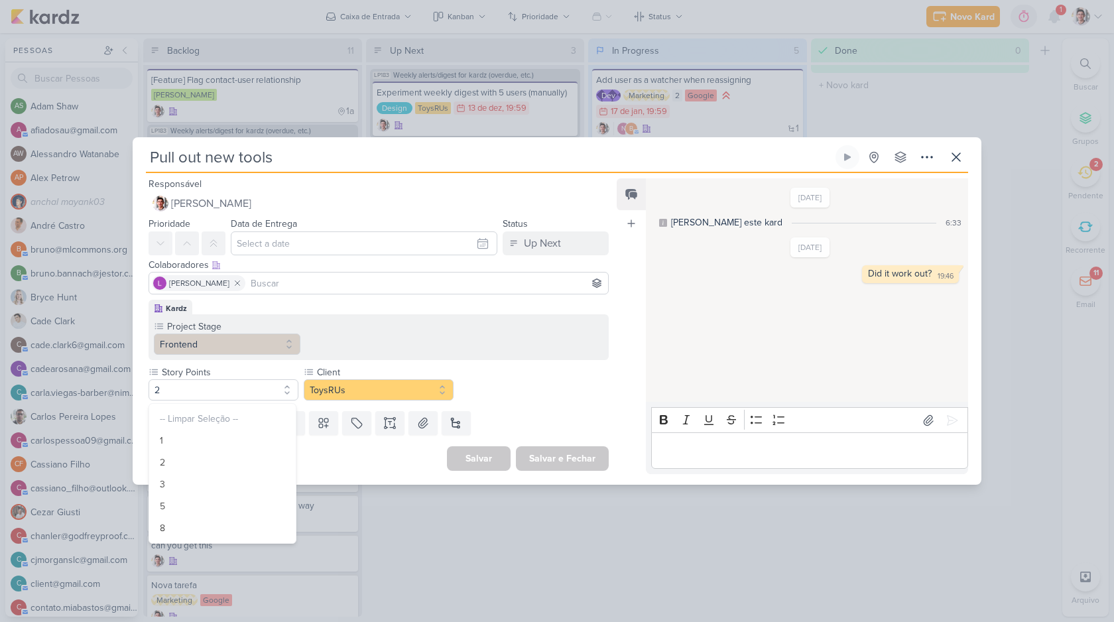
click at [475, 401] on div "Kardz Project Stage [GEOGRAPHIC_DATA]" at bounding box center [373, 353] width 481 height 106
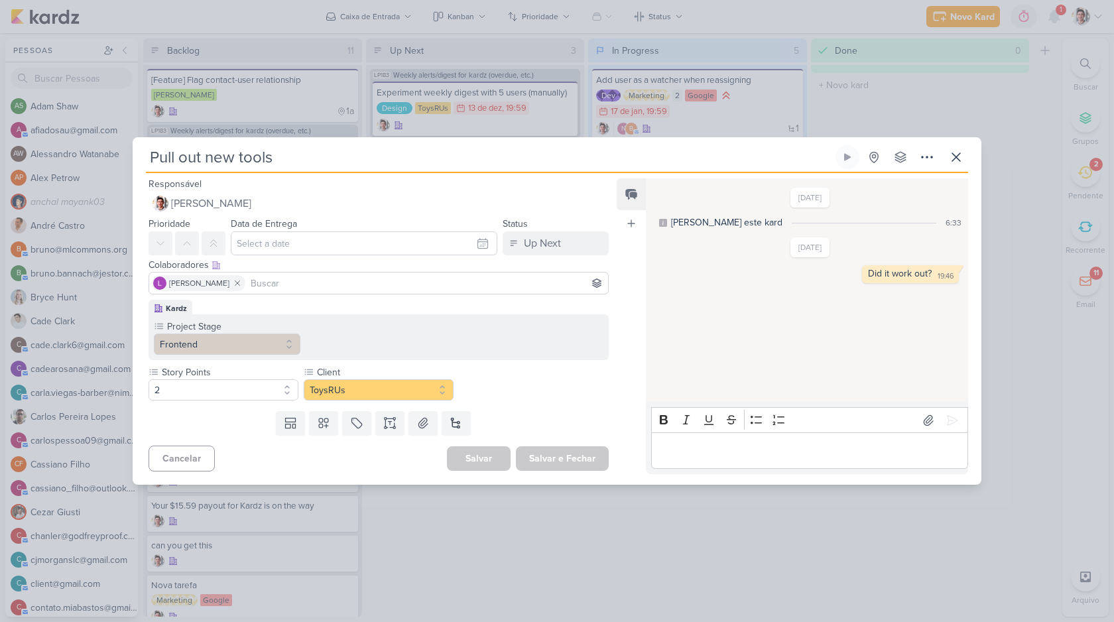
click at [792, 443] on p "Editor editing area: main" at bounding box center [809, 451] width 303 height 16
click at [159, 282] on icon at bounding box center [160, 283] width 11 height 11
click at [484, 454] on button "Salvar" at bounding box center [479, 459] width 64 height 26
click at [673, 438] on div "Editor editing area: main" at bounding box center [809, 450] width 317 height 36
click at [573, 397] on div "Story Points 2 -- Limpar Seleção -- 1 2 3" at bounding box center [379, 382] width 460 height 35
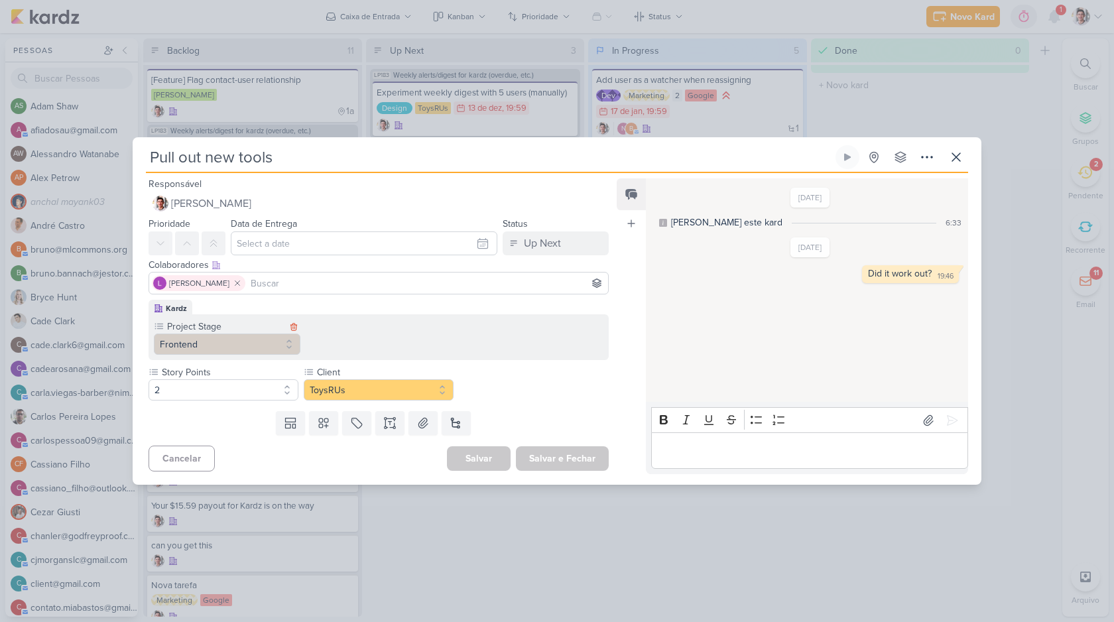
drag, startPoint x: 174, startPoint y: 321, endPoint x: 245, endPoint y: 321, distance: 70.3
click at [245, 321] on label "Project Stage" at bounding box center [226, 327] width 120 height 14
click at [349, 351] on div "Project Stage [GEOGRAPHIC_DATA]" at bounding box center [379, 337] width 460 height 46
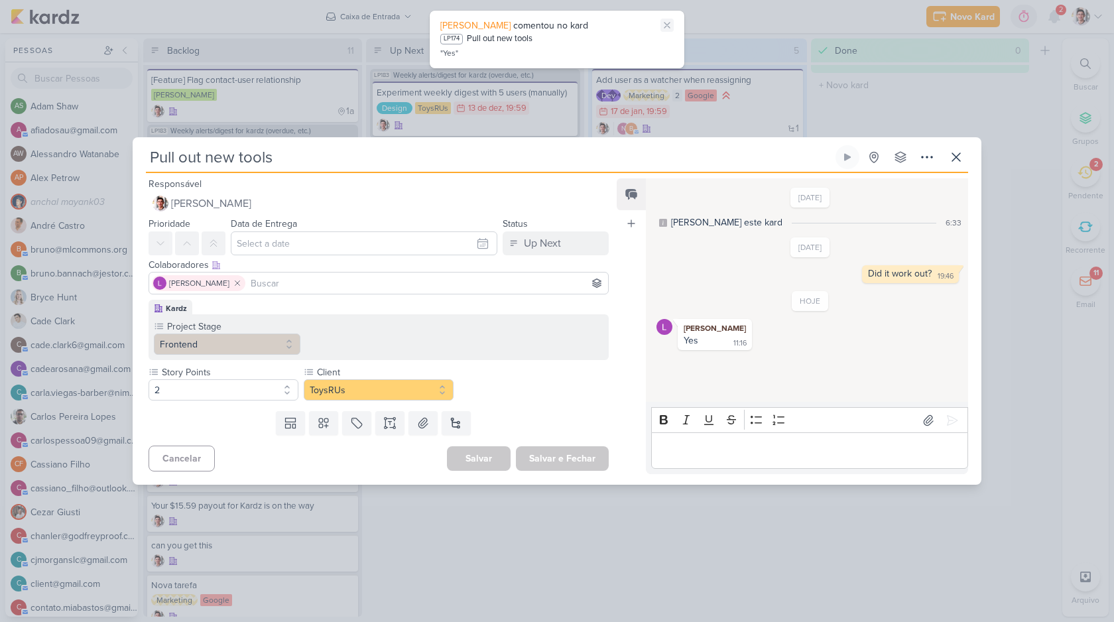
click at [664, 26] on icon at bounding box center [667, 25] width 11 height 11
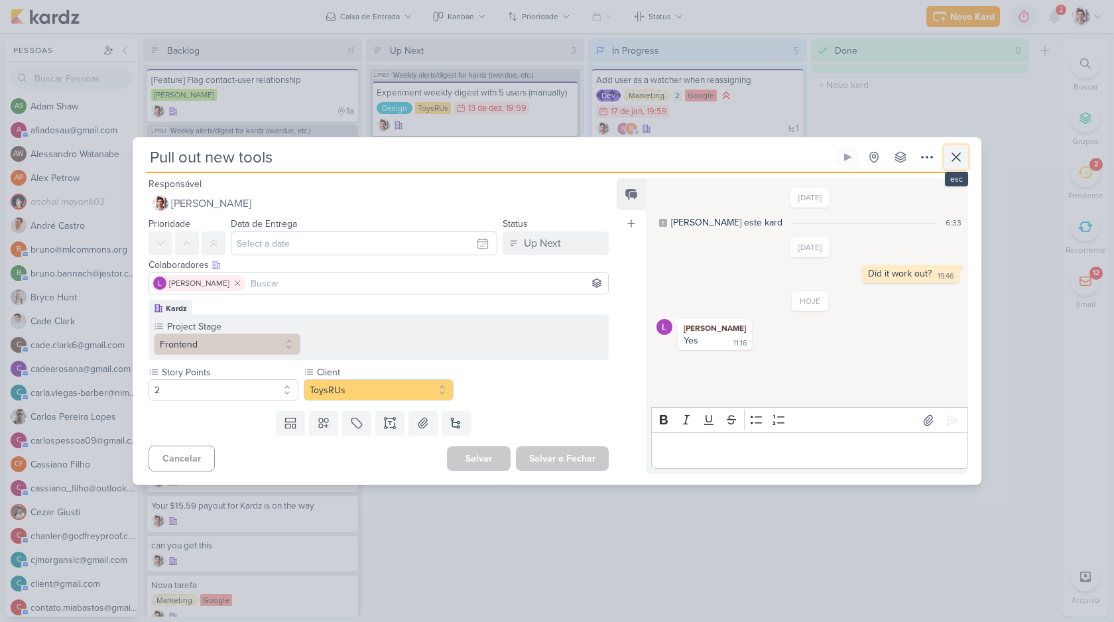
click at [964, 151] on button at bounding box center [956, 157] width 24 height 24
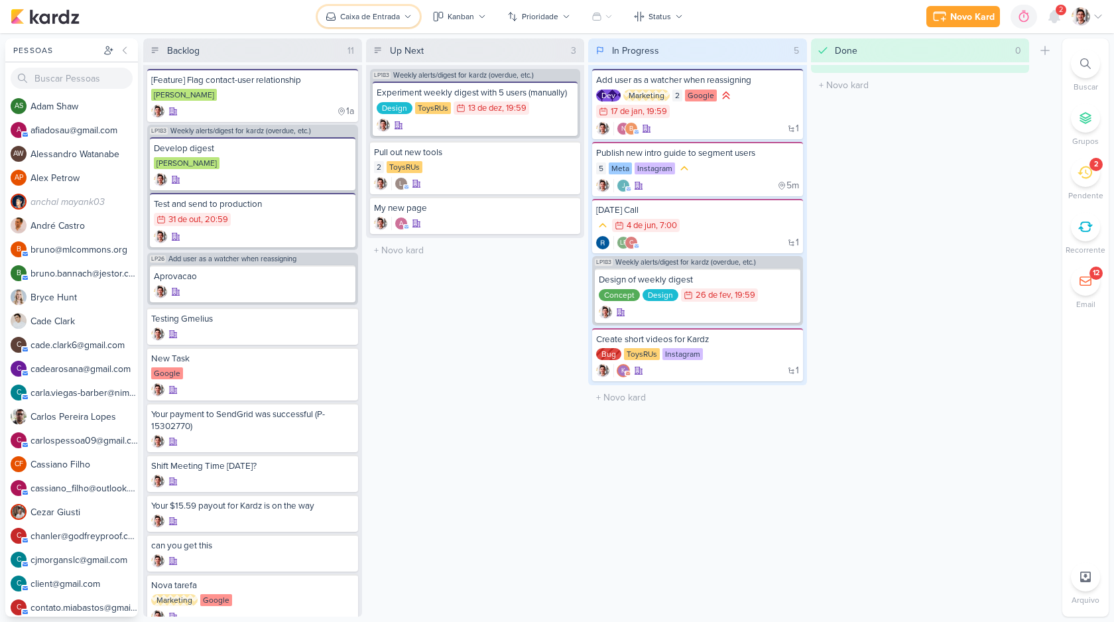
click at [374, 13] on div "Caixa de Entrada" at bounding box center [370, 17] width 60 height 12
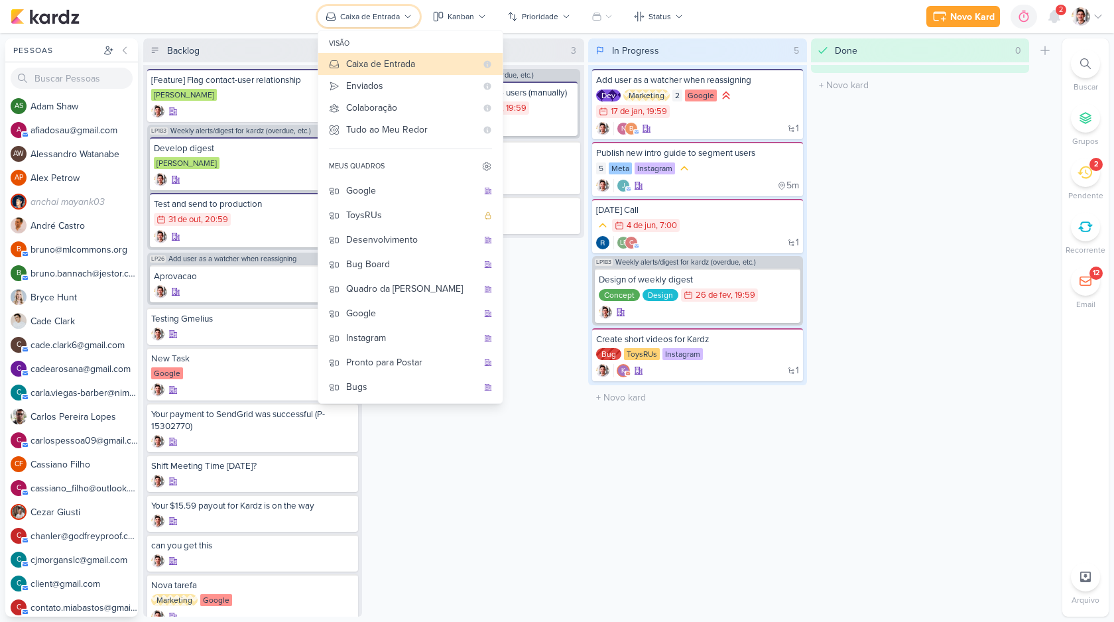
click at [374, 17] on div "Caixa de Entrada" at bounding box center [370, 17] width 60 height 12
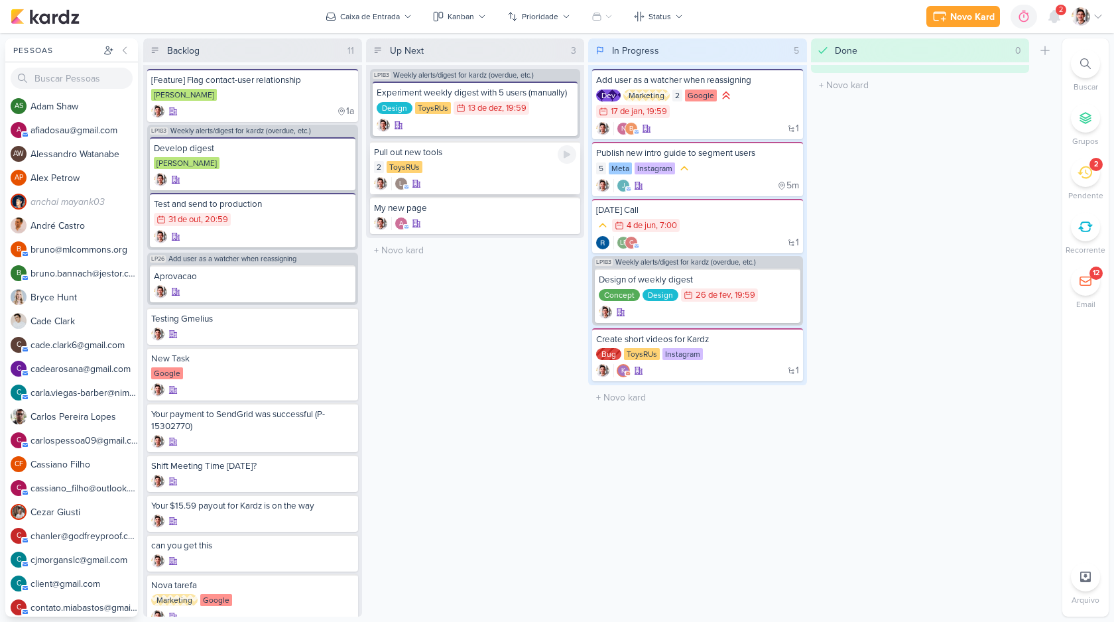
click at [424, 163] on div "2 ToysRUs" at bounding box center [475, 167] width 203 height 13
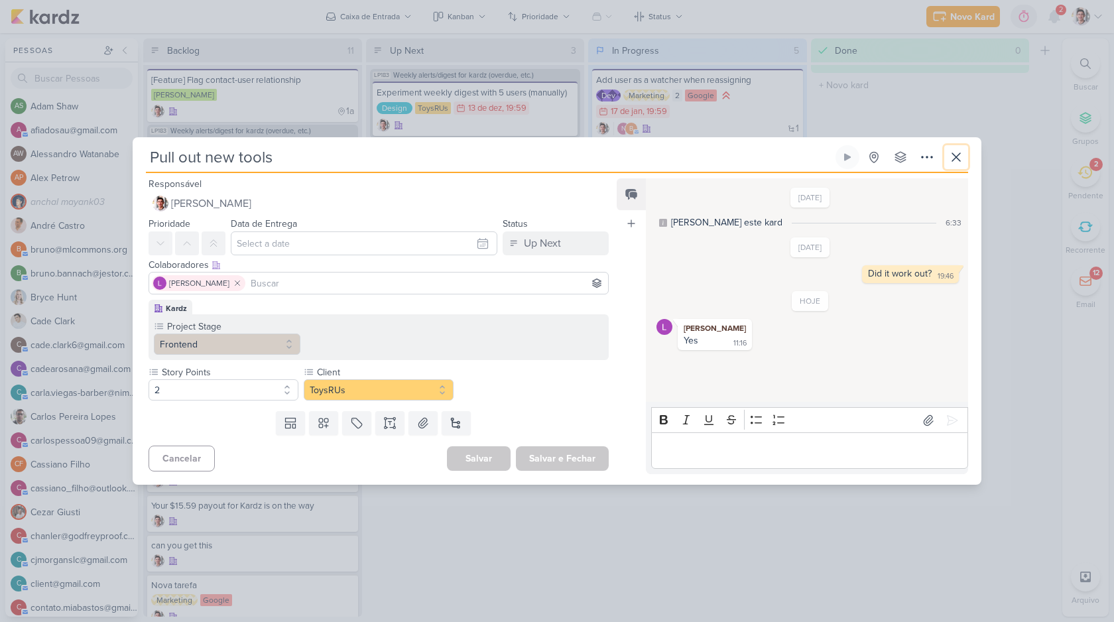
click at [966, 168] on div "Pull out new tools Criado por mim nenhum grupo disponível" at bounding box center [557, 159] width 822 height 28
click at [960, 155] on icon at bounding box center [956, 157] width 16 height 16
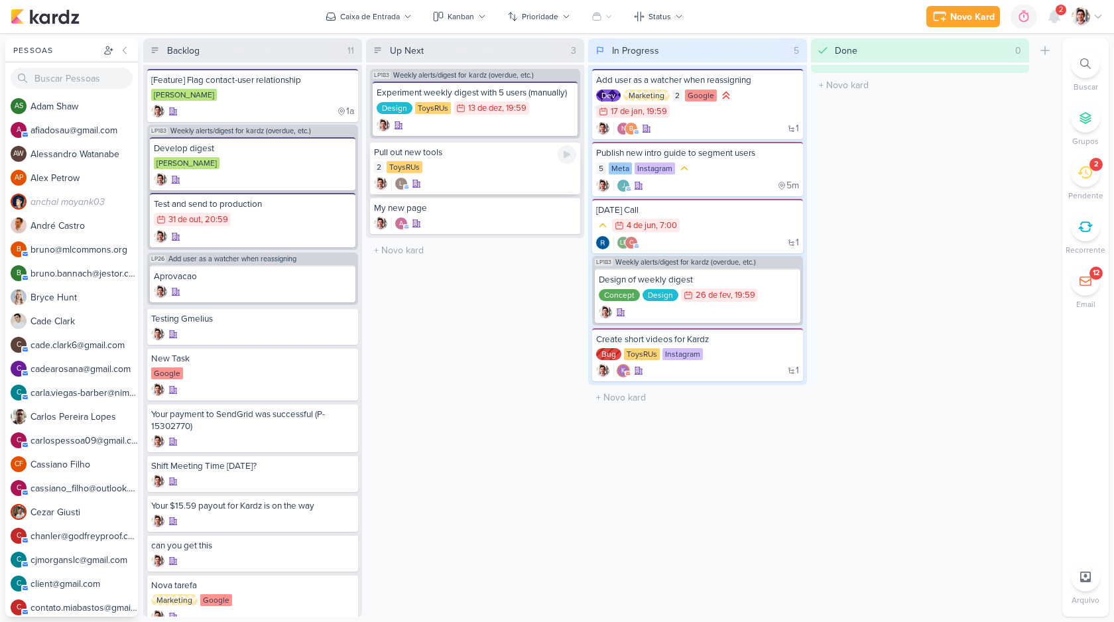
click at [480, 170] on div "2 ToysRUs" at bounding box center [475, 167] width 203 height 13
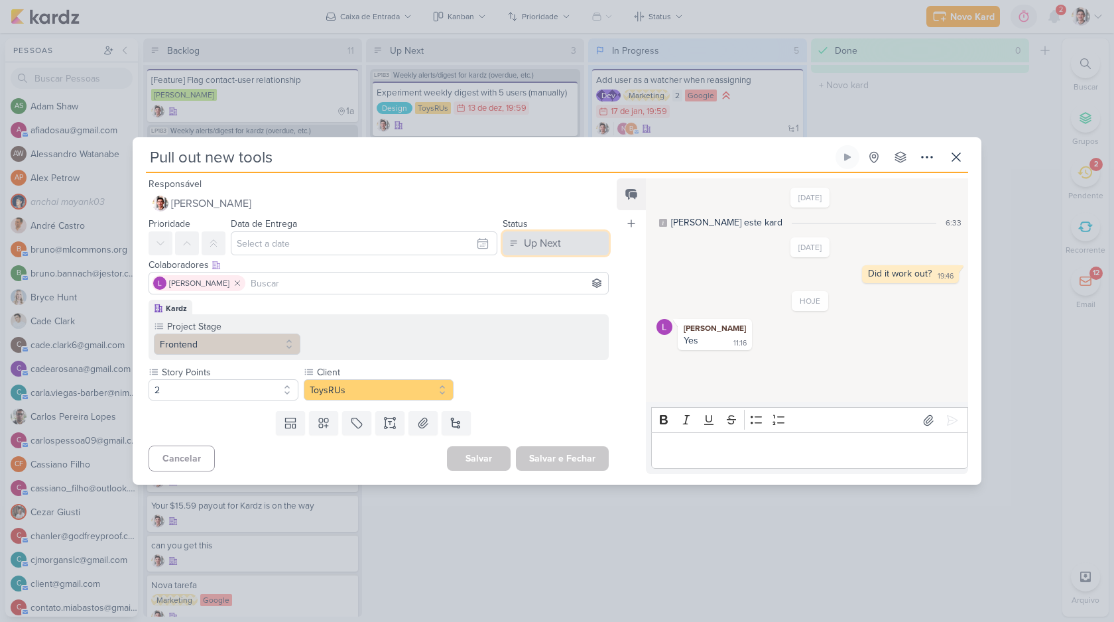
click at [540, 245] on div "Up Next" at bounding box center [542, 243] width 37 height 16
click at [615, 290] on div "Responsável [PERSON_NAME] Nenhum contato encontrado create new contact Novo Con…" at bounding box center [557, 329] width 849 height 312
click at [538, 239] on div "Up Next" at bounding box center [542, 243] width 37 height 16
click at [618, 253] on div "Feed Atrelar email Solte o email para atrelar ao kard" at bounding box center [631, 326] width 29 height 296
click at [954, 161] on icon at bounding box center [956, 157] width 16 height 16
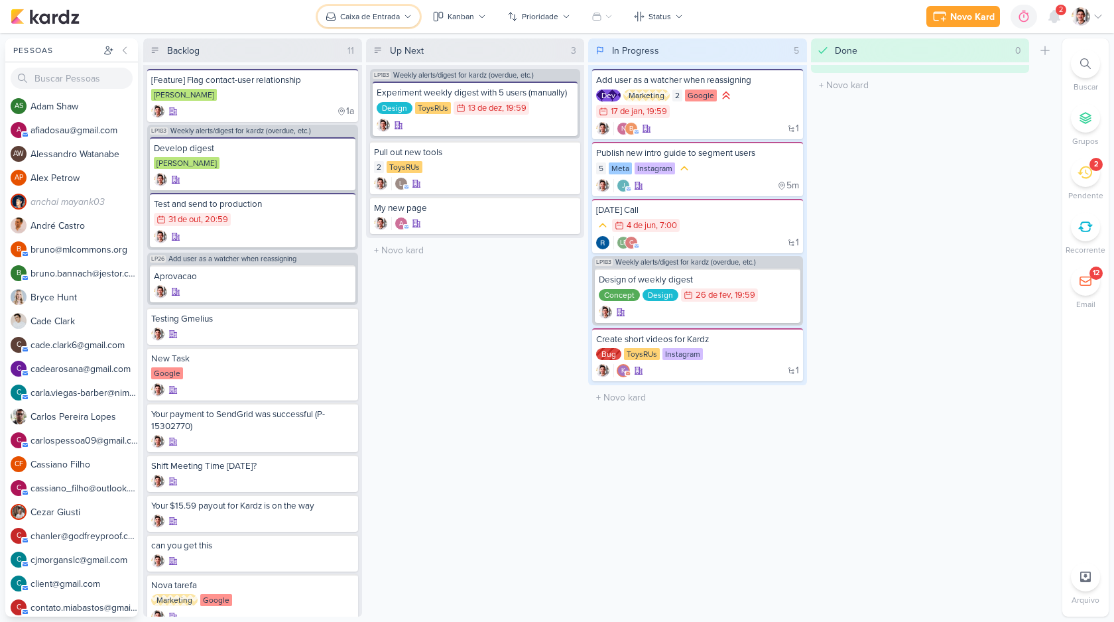
click at [377, 19] on div "Caixa de Entrada" at bounding box center [370, 17] width 60 height 12
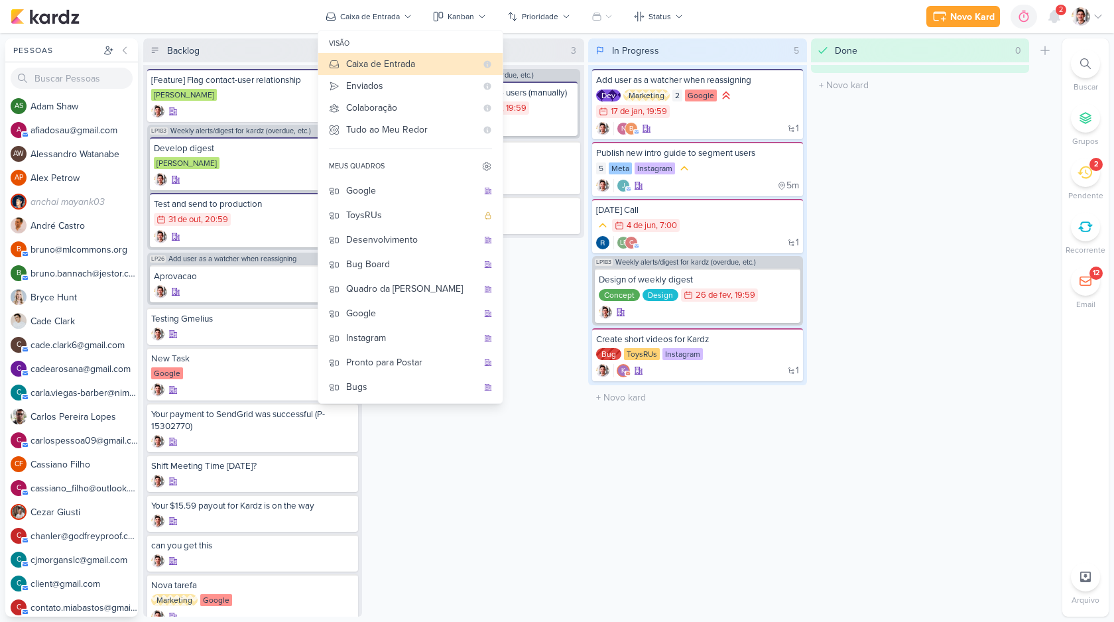
click at [546, 288] on div "Up Next 3 Mover Para Esquerda Mover Para Direita [GEOGRAPHIC_DATA] LP183 Weekly…" at bounding box center [475, 327] width 219 height 578
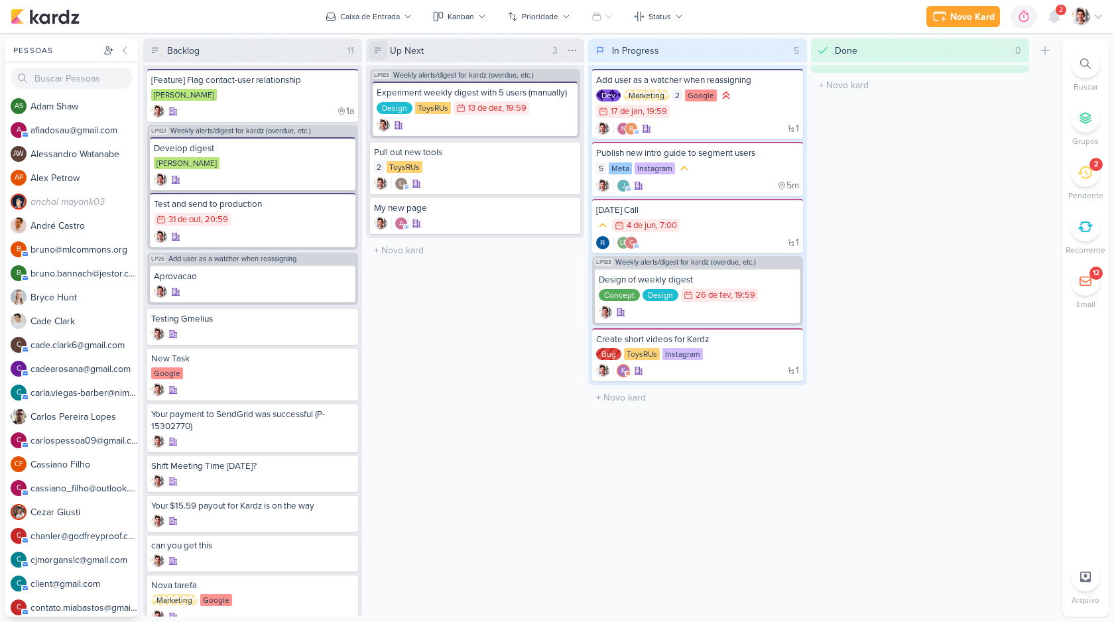
click at [381, 53] on icon at bounding box center [377, 50] width 9 height 9
click at [361, 10] on button "Caixa de Entrada" at bounding box center [369, 16] width 102 height 21
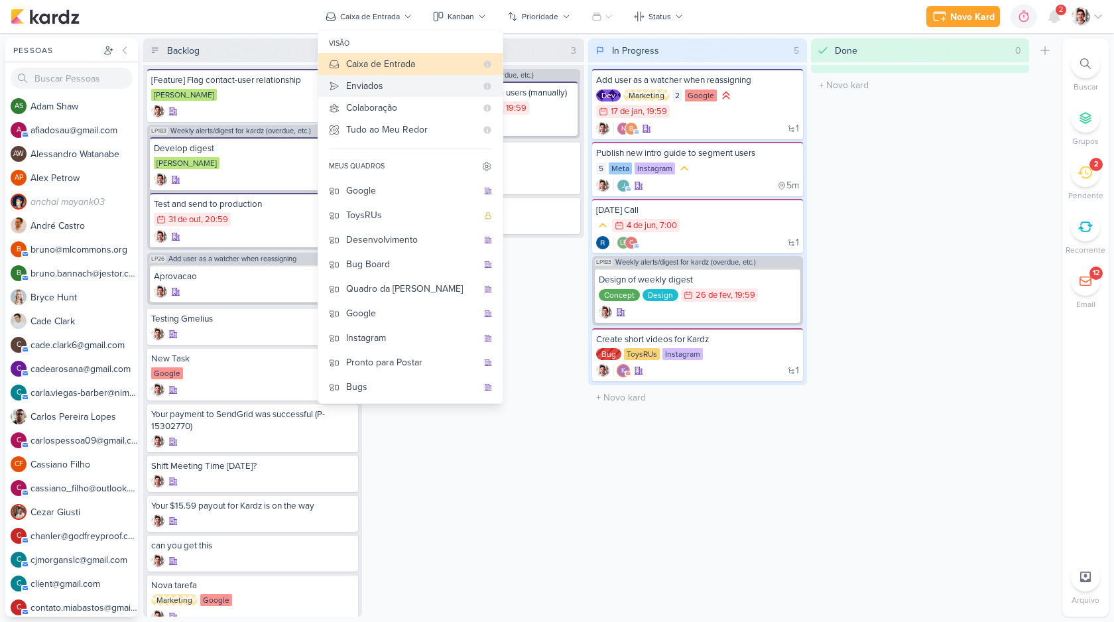
click at [383, 93] on button "Enviados" at bounding box center [410, 86] width 184 height 22
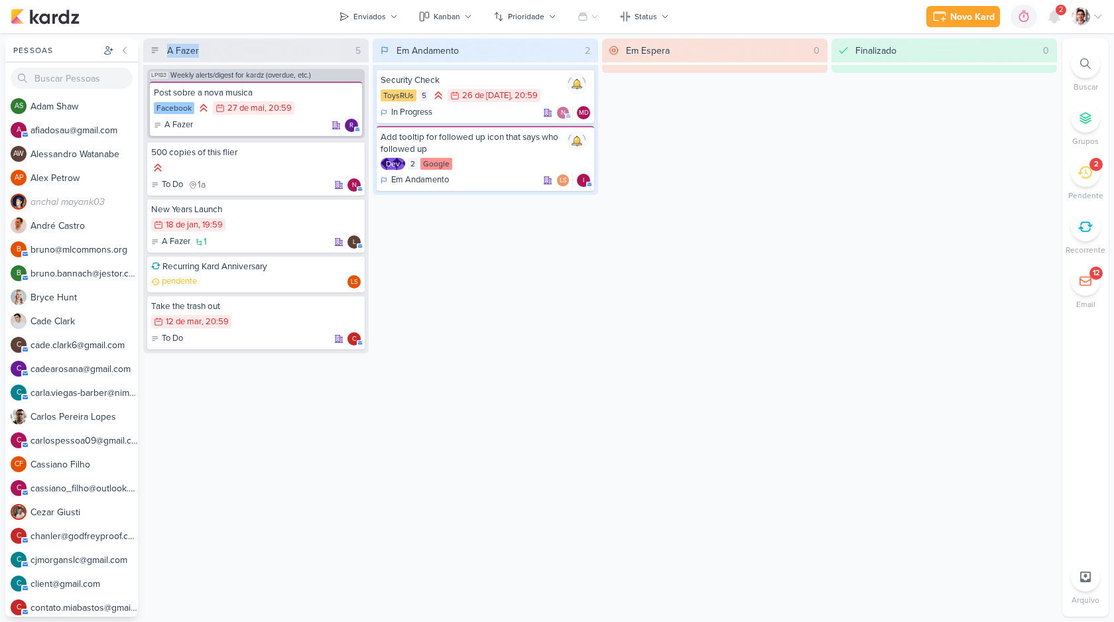
drag, startPoint x: 164, startPoint y: 48, endPoint x: 263, endPoint y: 49, distance: 98.2
click at [263, 49] on div "A Fazer 5" at bounding box center [265, 50] width 202 height 24
drag, startPoint x: 399, startPoint y: 46, endPoint x: 551, endPoint y: 45, distance: 152.5
click at [551, 45] on div "Em Andamento 2" at bounding box center [495, 50] width 202 height 24
drag, startPoint x: 635, startPoint y: 45, endPoint x: 791, endPoint y: 47, distance: 155.8
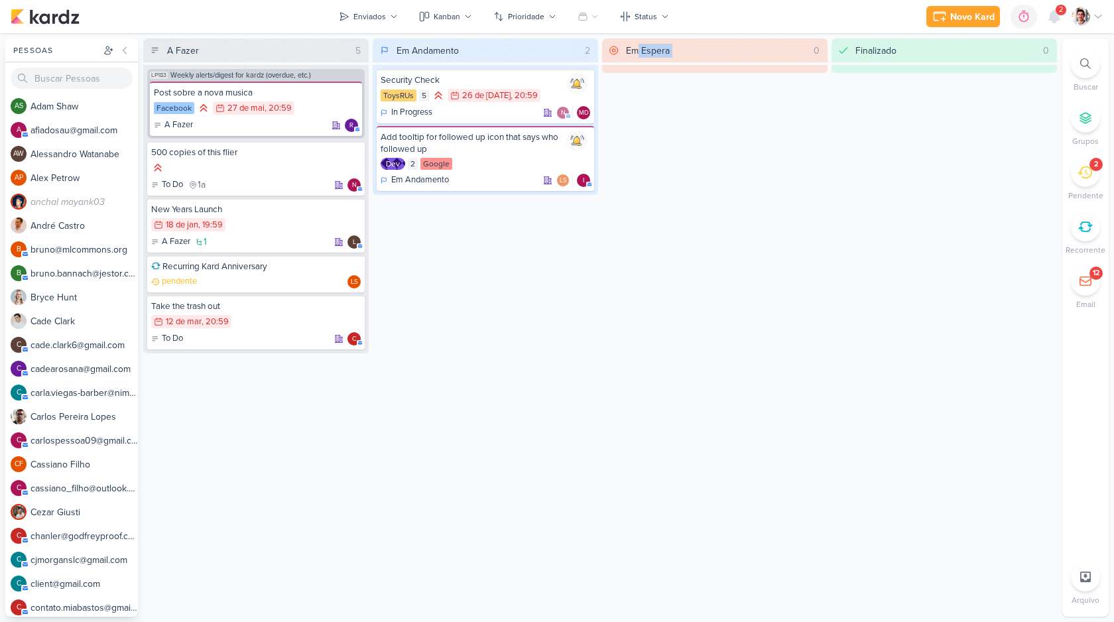
click at [790, 47] on div "Em Espera 0" at bounding box center [724, 50] width 202 height 24
click at [373, 11] on div "Enviados" at bounding box center [369, 17] width 32 height 12
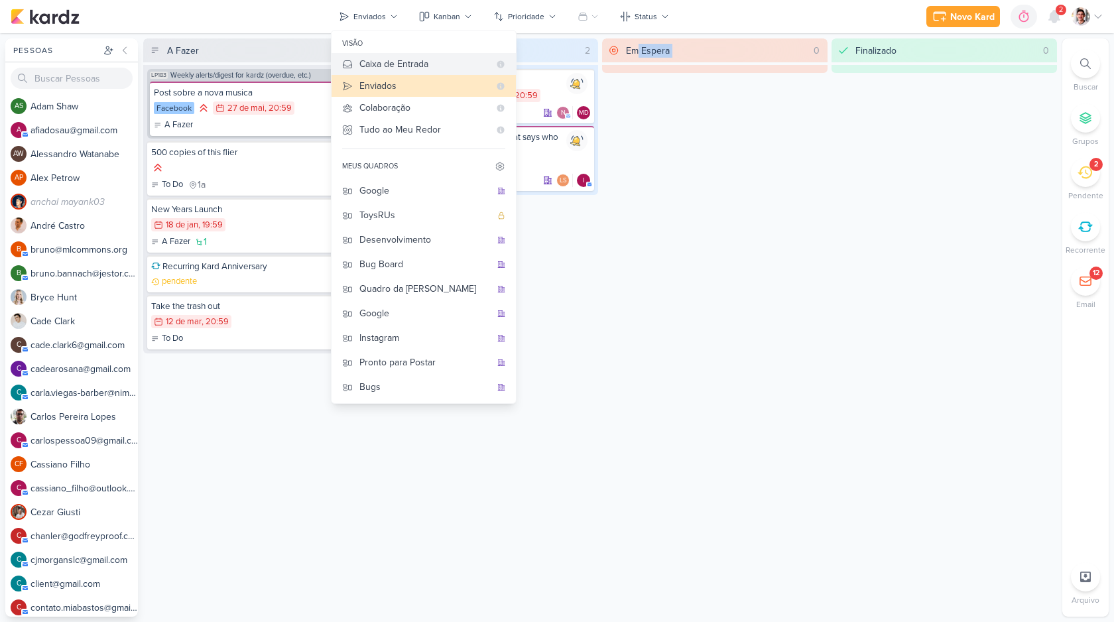
click at [374, 57] on div "Caixa de Entrada" at bounding box center [424, 64] width 130 height 14
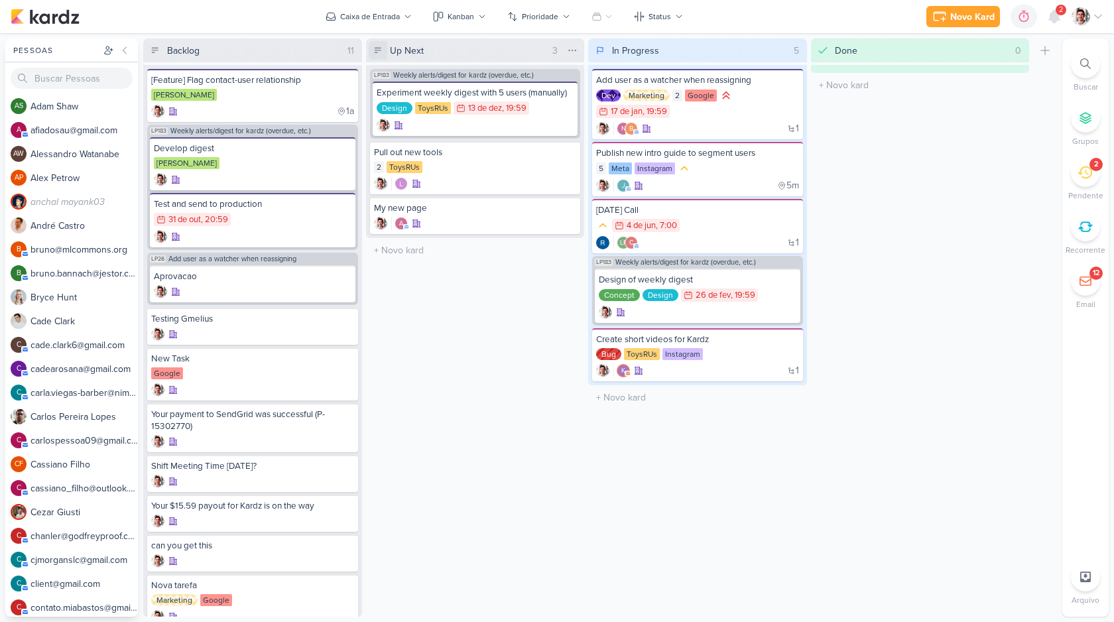
click at [377, 48] on icon at bounding box center [378, 50] width 6 height 5
click at [603, 52] on icon at bounding box center [600, 50] width 8 height 11
click at [818, 50] on icon at bounding box center [822, 50] width 13 height 13
click at [872, 140] on div "Done 0 Mover Para Esquerda Mover Para Direita [GEOGRAPHIC_DATA] O título do kar…" at bounding box center [920, 327] width 219 height 578
click at [1043, 52] on icon at bounding box center [1044, 50] width 13 height 13
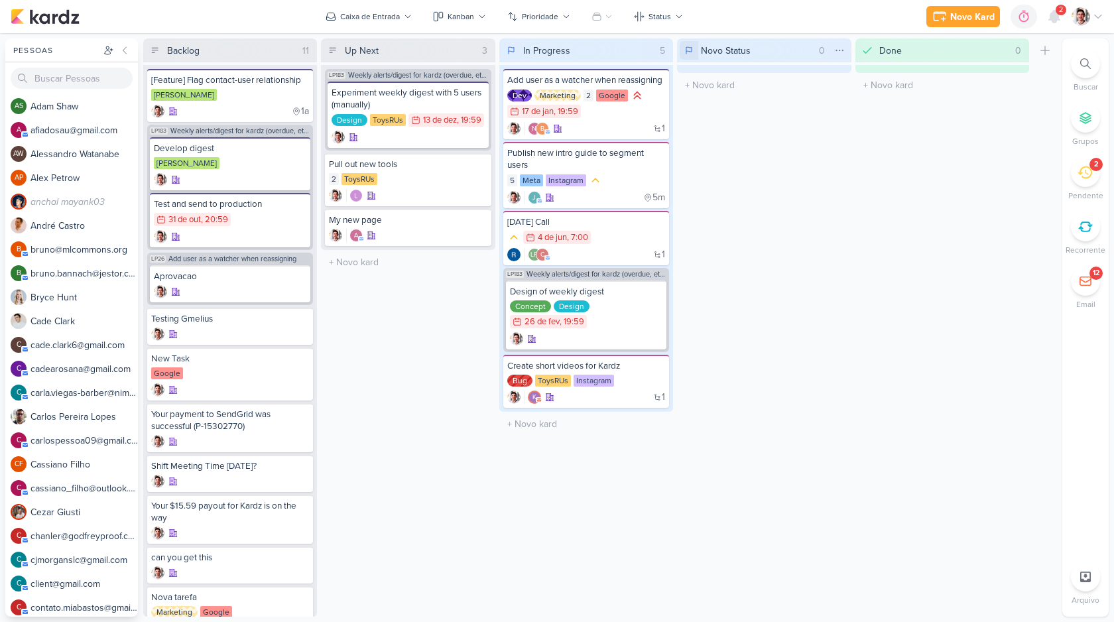
click at [689, 54] on icon at bounding box center [689, 50] width 8 height 11
click at [698, 143] on icon at bounding box center [693, 141] width 13 height 13
click at [845, 50] on div at bounding box center [839, 50] width 19 height 19
click at [788, 127] on div "Deletar" at bounding box center [783, 122] width 128 height 22
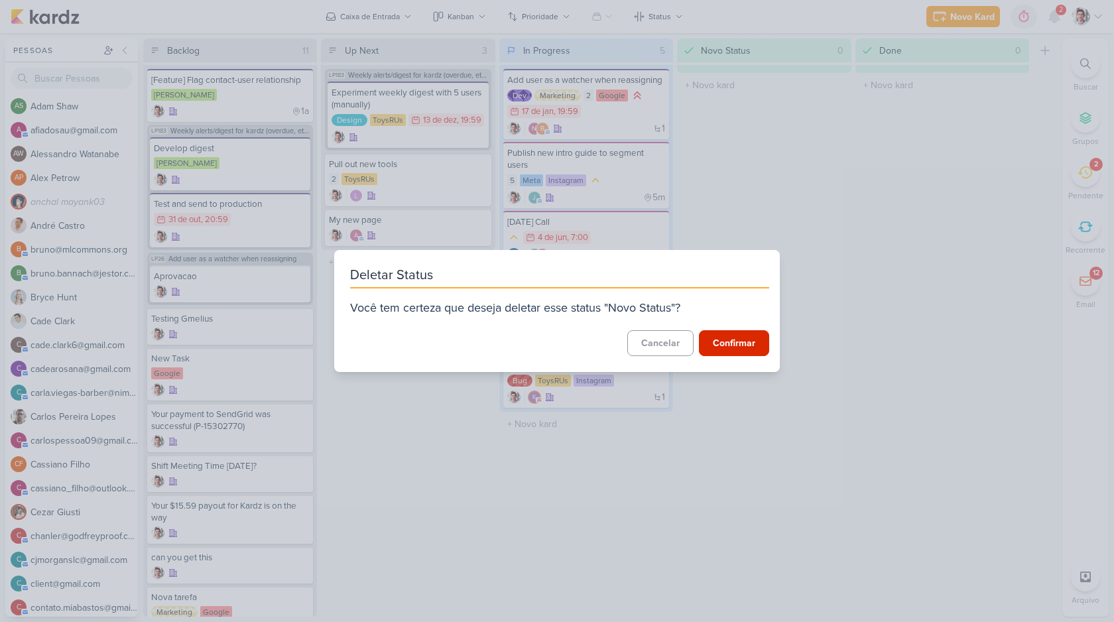
click at [709, 340] on button "Confirmar" at bounding box center [734, 343] width 70 height 26
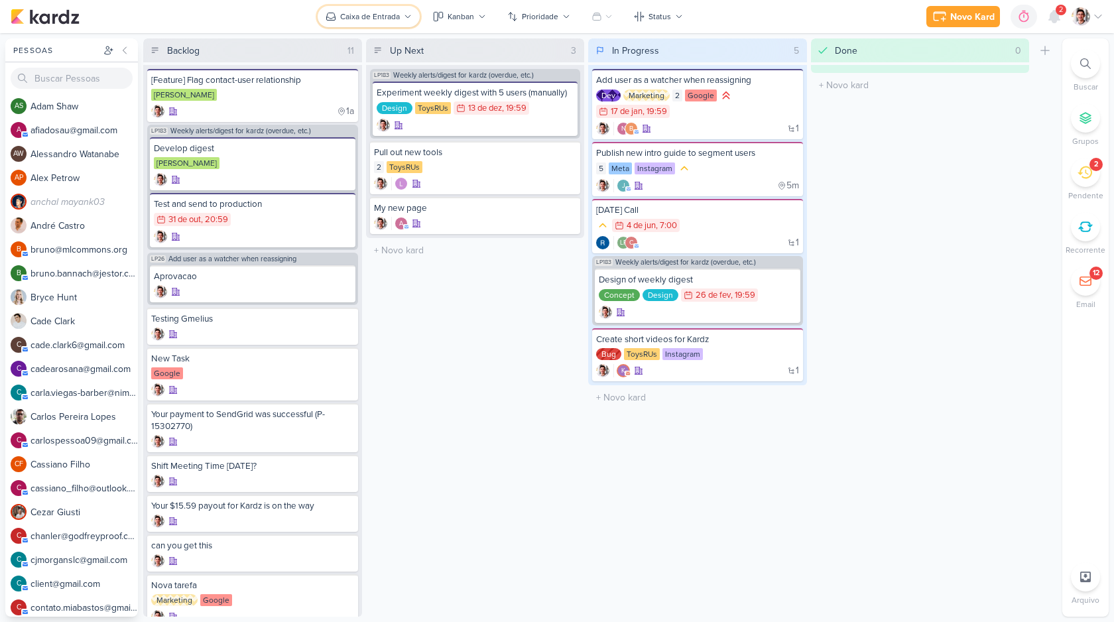
click at [377, 20] on div "Caixa de Entrada" at bounding box center [370, 17] width 60 height 12
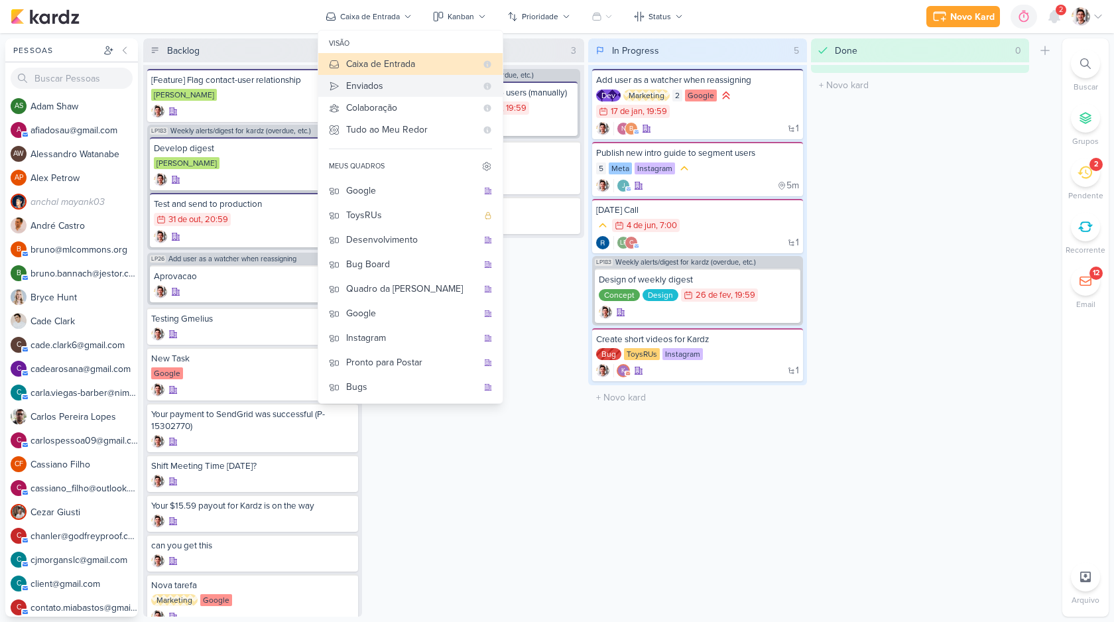
click at [382, 90] on div "Enviados" at bounding box center [411, 86] width 130 height 14
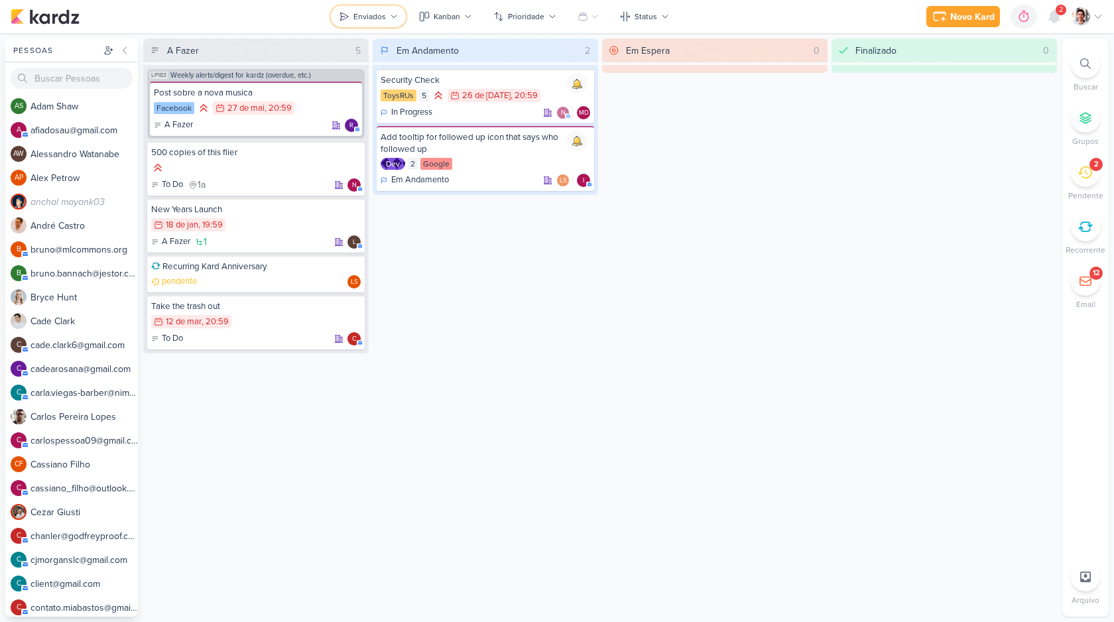
click at [374, 19] on div "Enviados" at bounding box center [369, 17] width 32 height 12
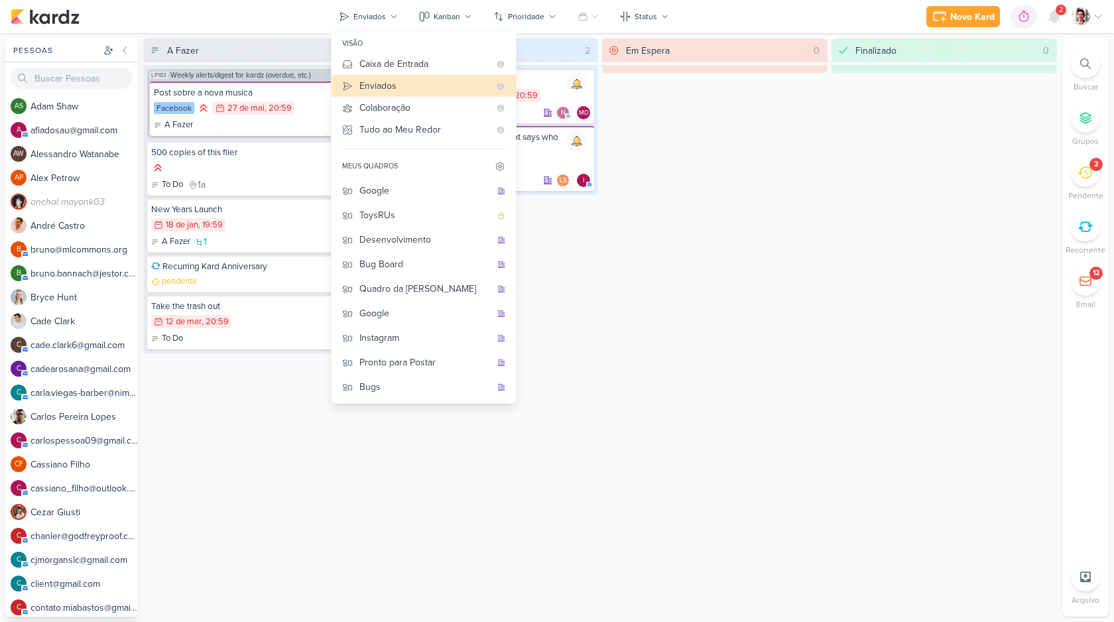
click at [639, 103] on div "Em Espera 0" at bounding box center [714, 327] width 225 height 578
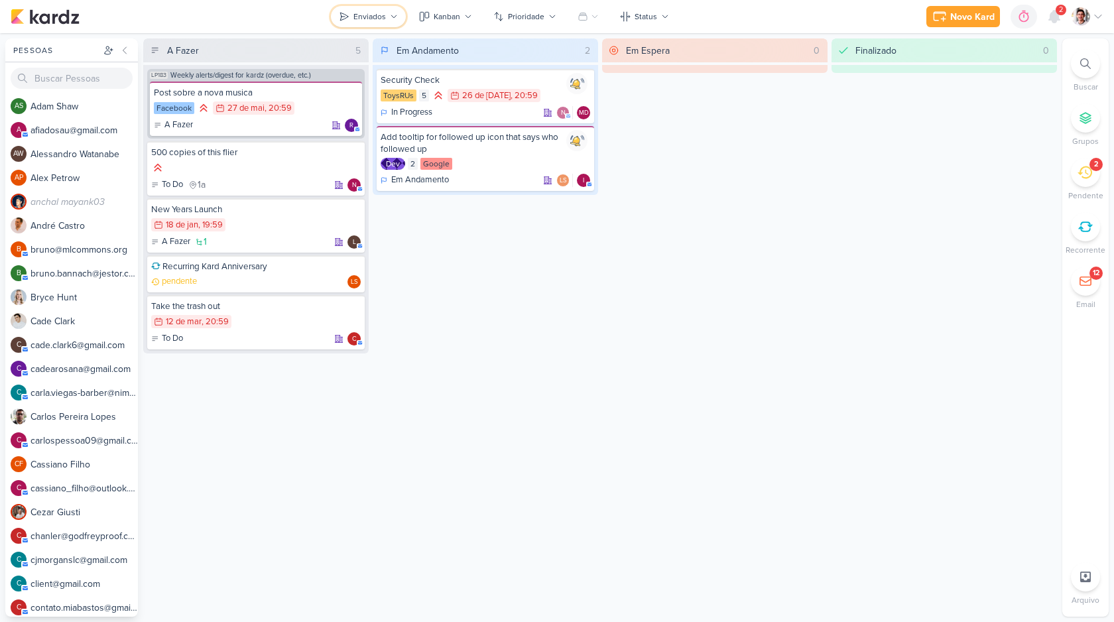
click at [364, 11] on div "Enviados" at bounding box center [369, 17] width 32 height 12
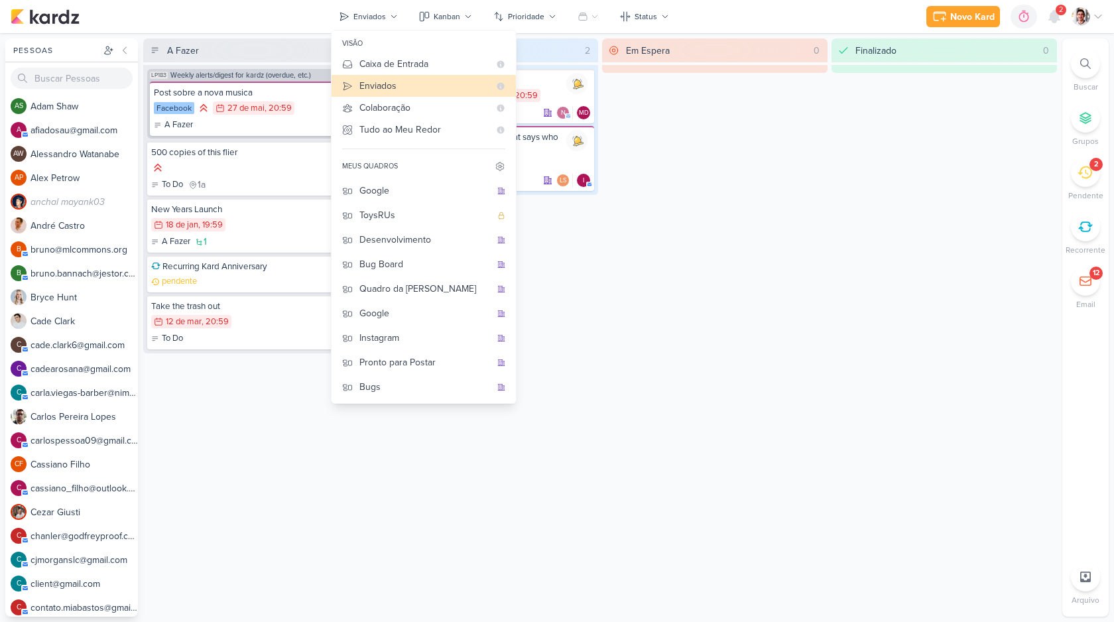
click at [661, 162] on div "Em Espera 0" at bounding box center [714, 327] width 225 height 578
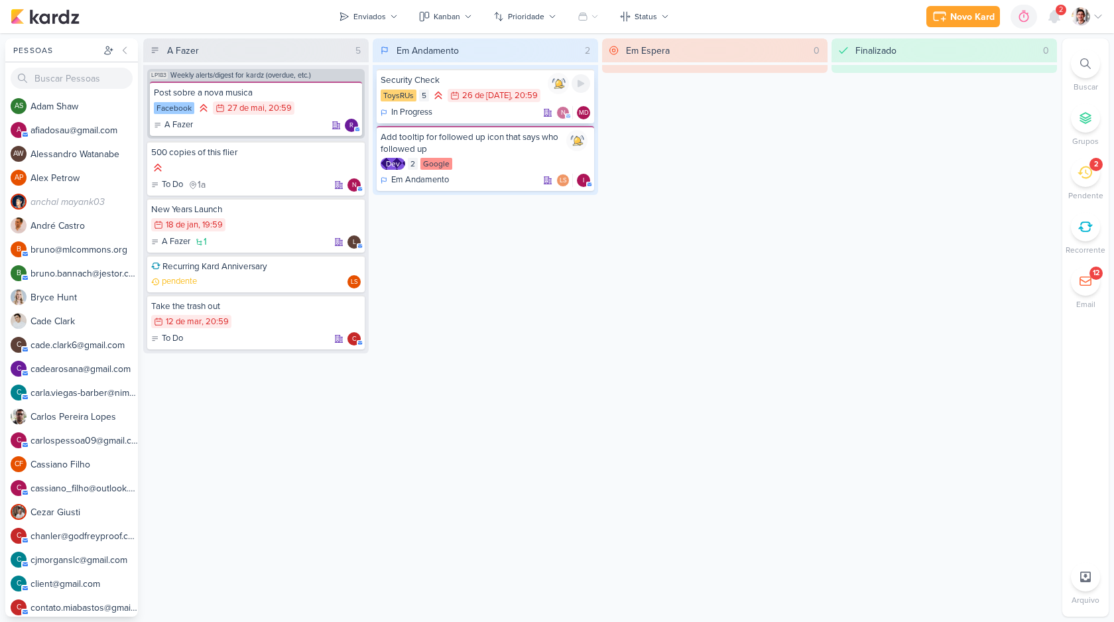
click at [462, 94] on div "26 de [DATE]" at bounding box center [486, 96] width 48 height 9
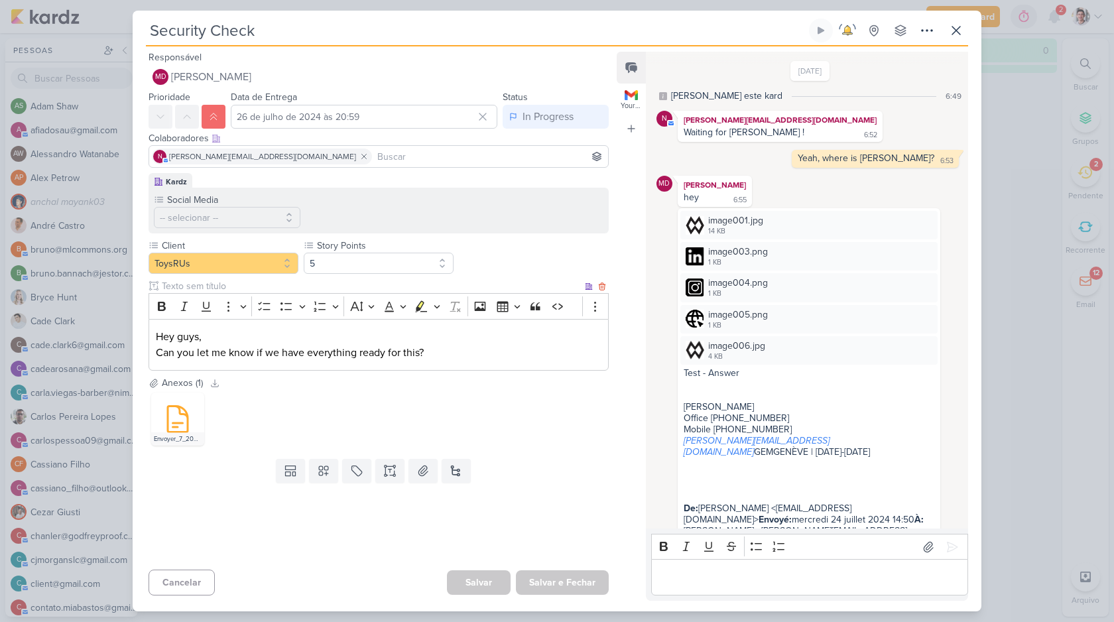
scroll to position [389, 0]
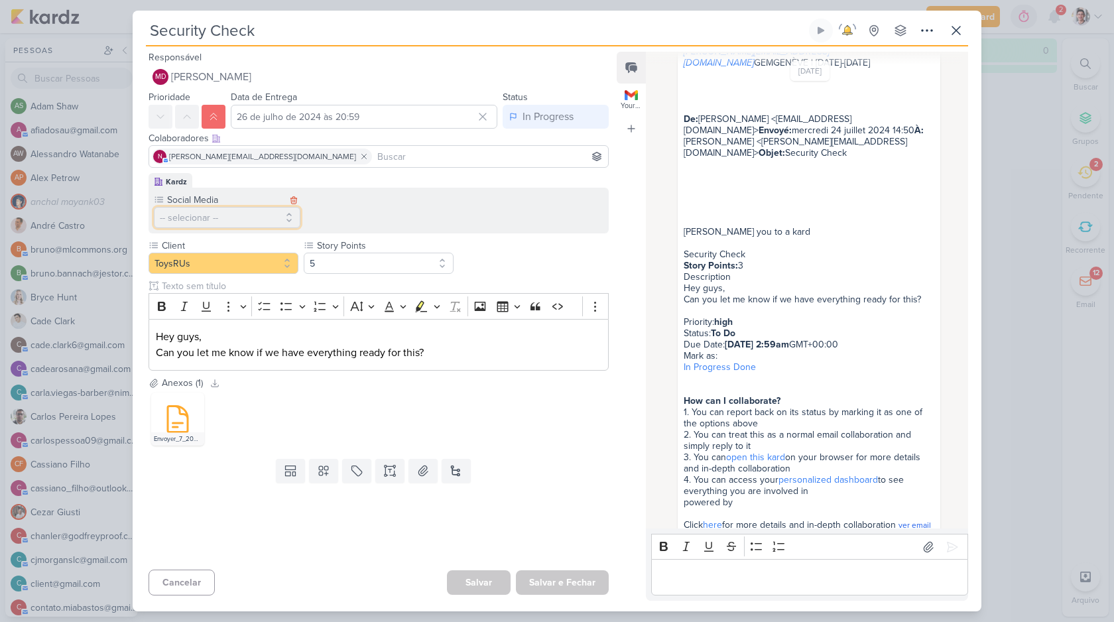
click at [223, 223] on button "-- selecionar --" at bounding box center [227, 217] width 147 height 21
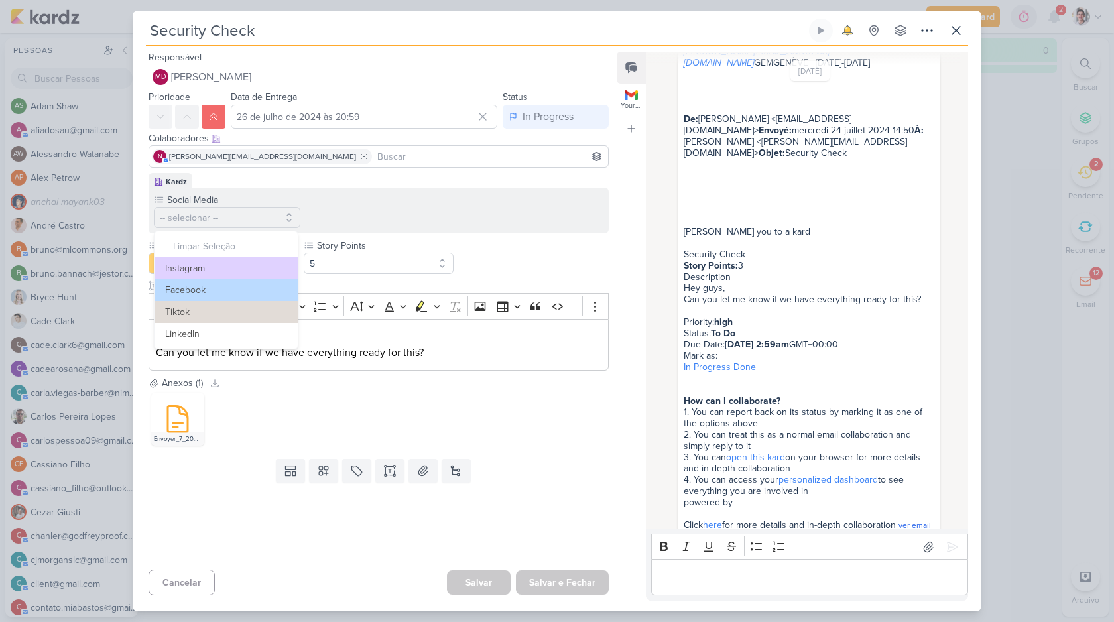
click at [322, 230] on div "Social Media -- selecionar -- -- Limpar Seleção -- Instagram Facebook" at bounding box center [379, 211] width 460 height 46
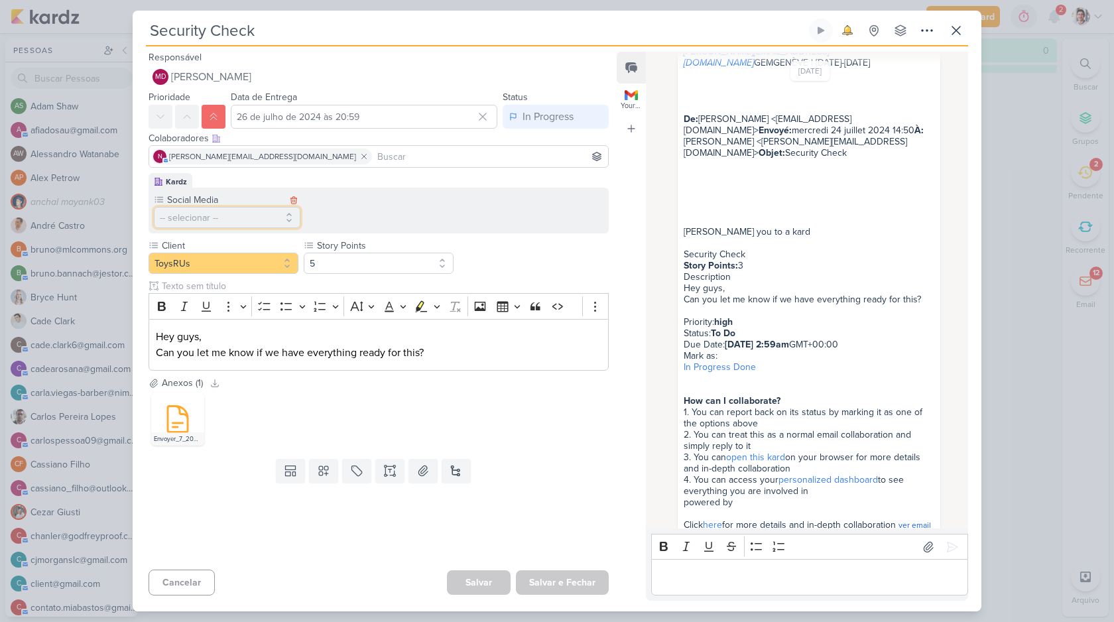
click at [229, 218] on button "-- selecionar --" at bounding box center [227, 217] width 147 height 21
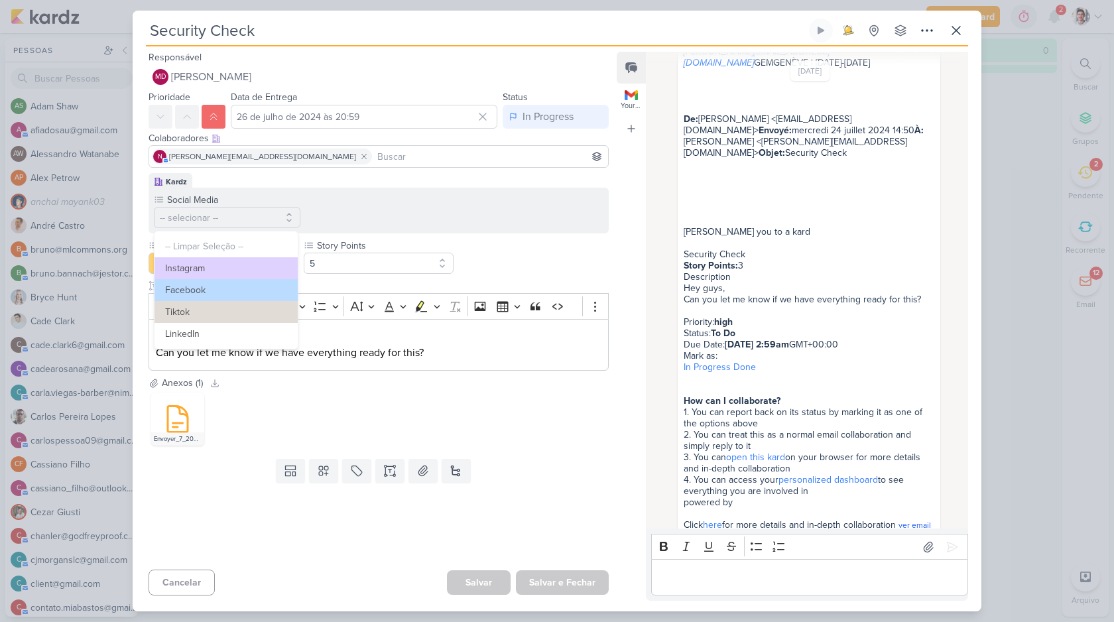
click at [340, 228] on div "Social Media -- selecionar -- -- Limpar Seleção -- Instagram Facebook" at bounding box center [379, 211] width 460 height 46
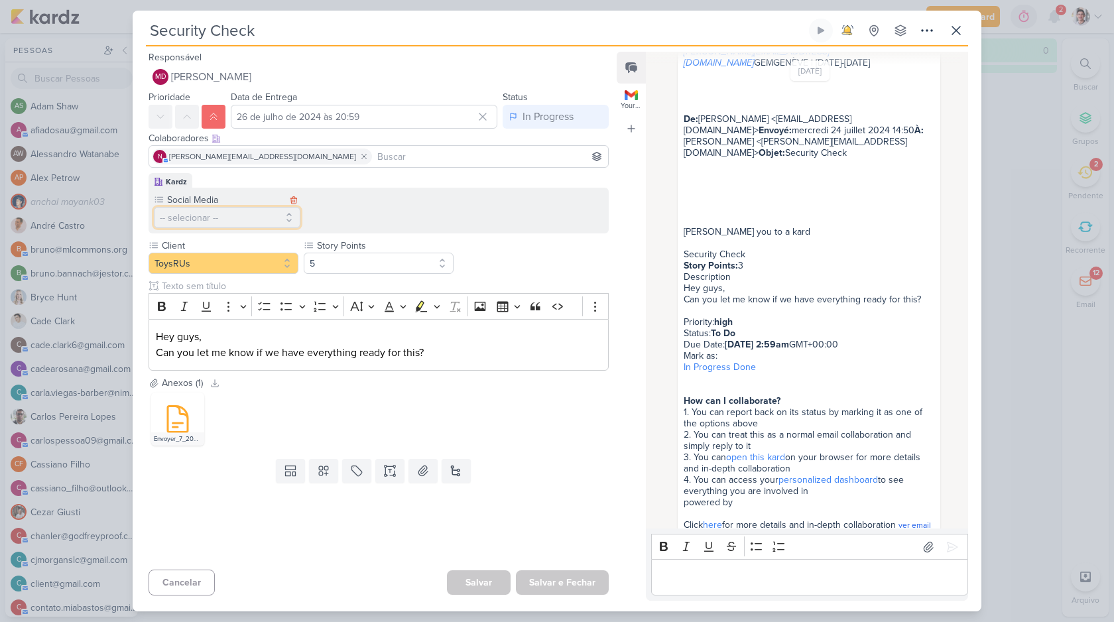
click at [225, 218] on button "-- selecionar --" at bounding box center [227, 217] width 147 height 21
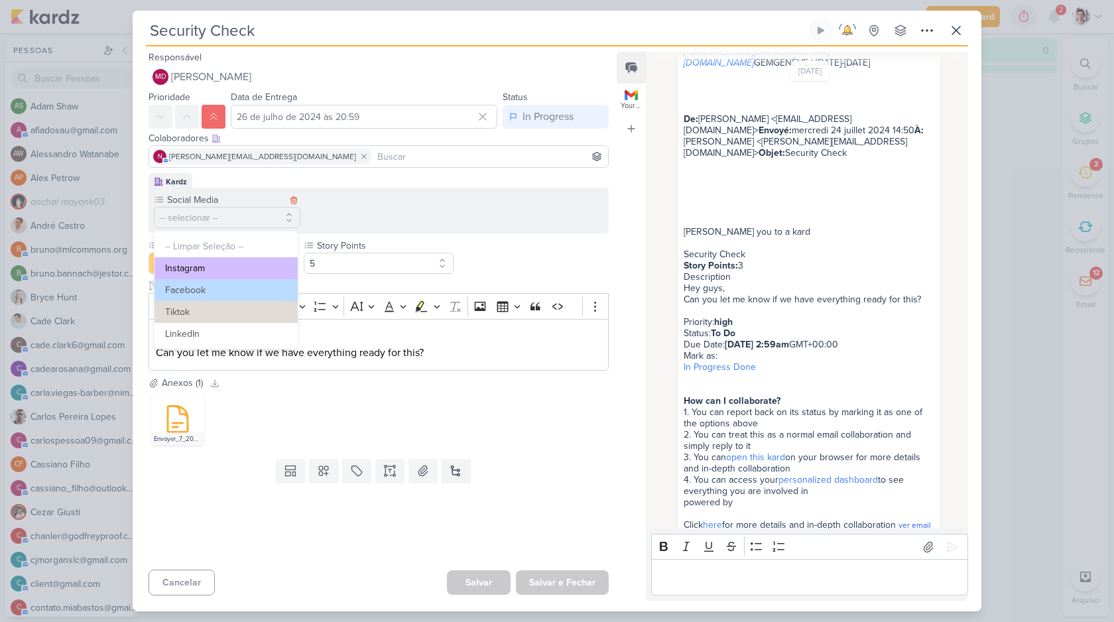
click at [225, 261] on button "Instagram" at bounding box center [226, 268] width 143 height 22
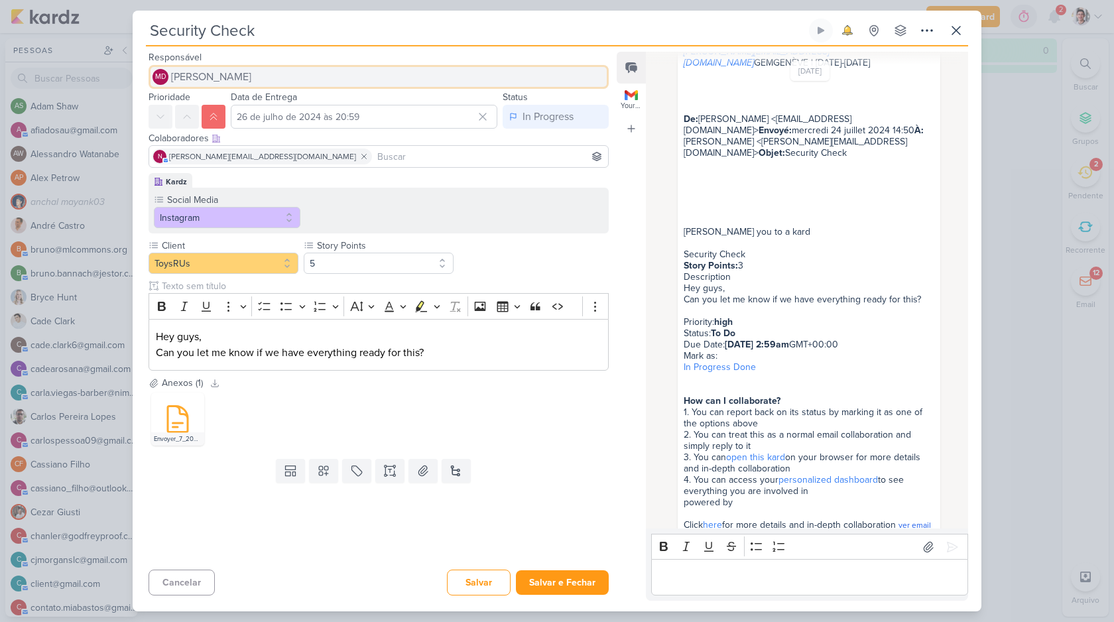
click at [219, 68] on button "MD [PERSON_NAME]" at bounding box center [379, 77] width 460 height 24
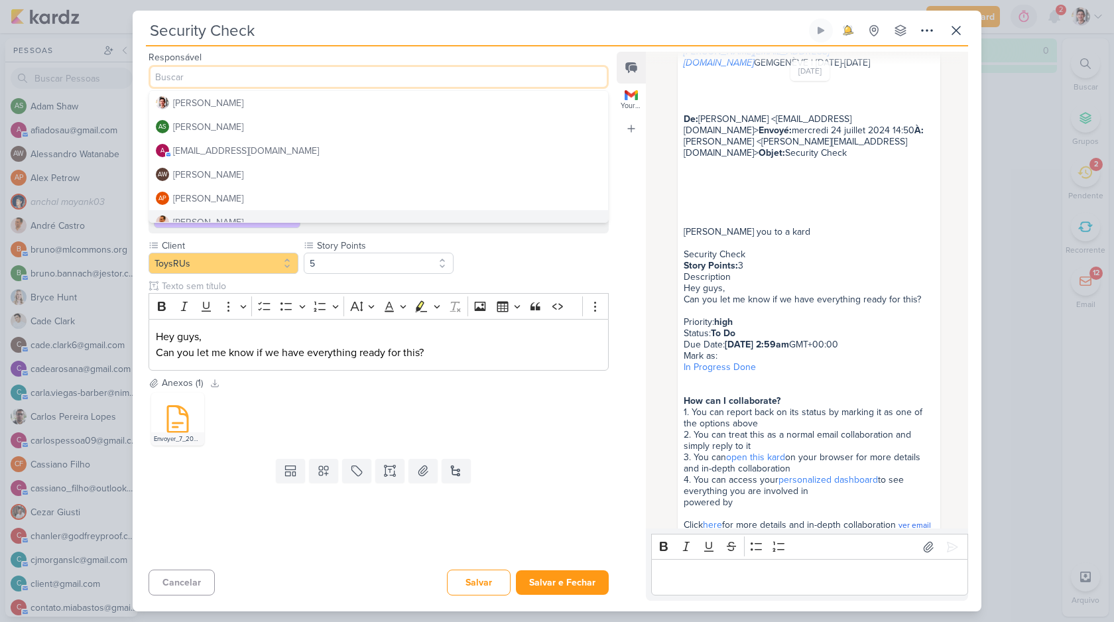
click at [249, 417] on div "Envoyer_7_2024.pdf" at bounding box center [379, 419] width 460 height 58
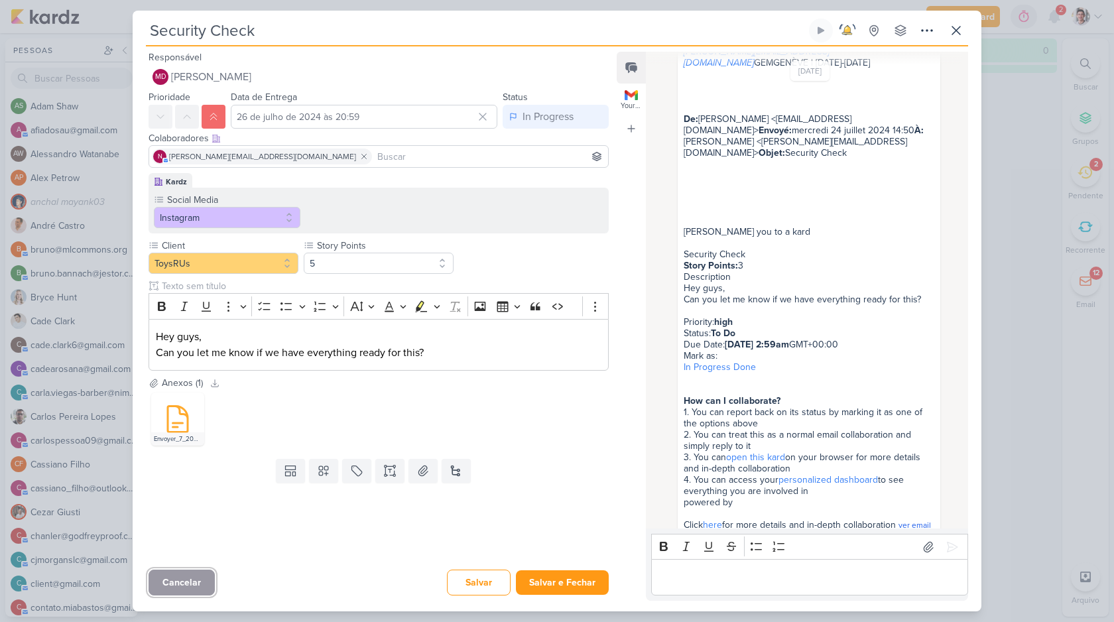
click at [190, 584] on button "Cancelar" at bounding box center [182, 583] width 66 height 26
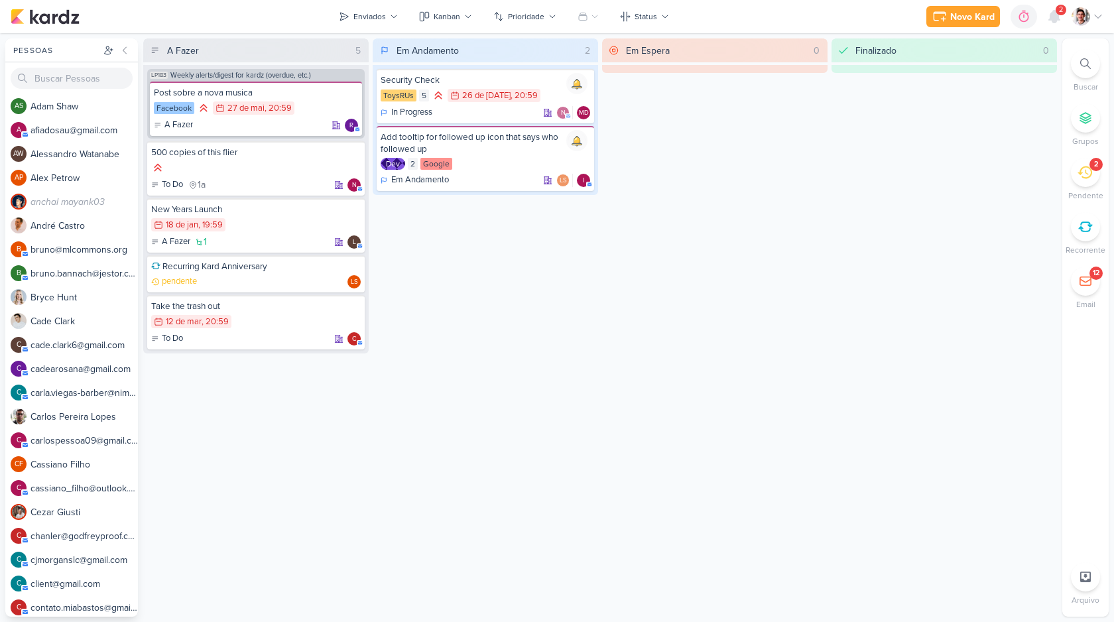
click at [801, 129] on div "Em Espera 0" at bounding box center [714, 327] width 225 height 578
click at [1088, 11] on img at bounding box center [1081, 16] width 19 height 19
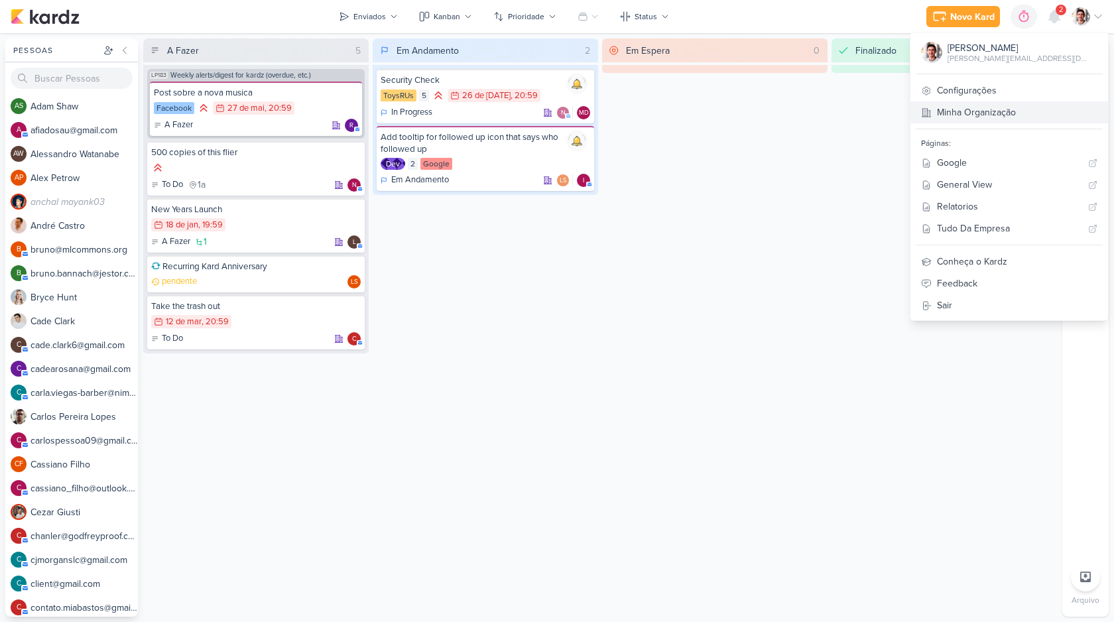
click at [1032, 117] on link "Minha Organização" at bounding box center [1009, 112] width 198 height 22
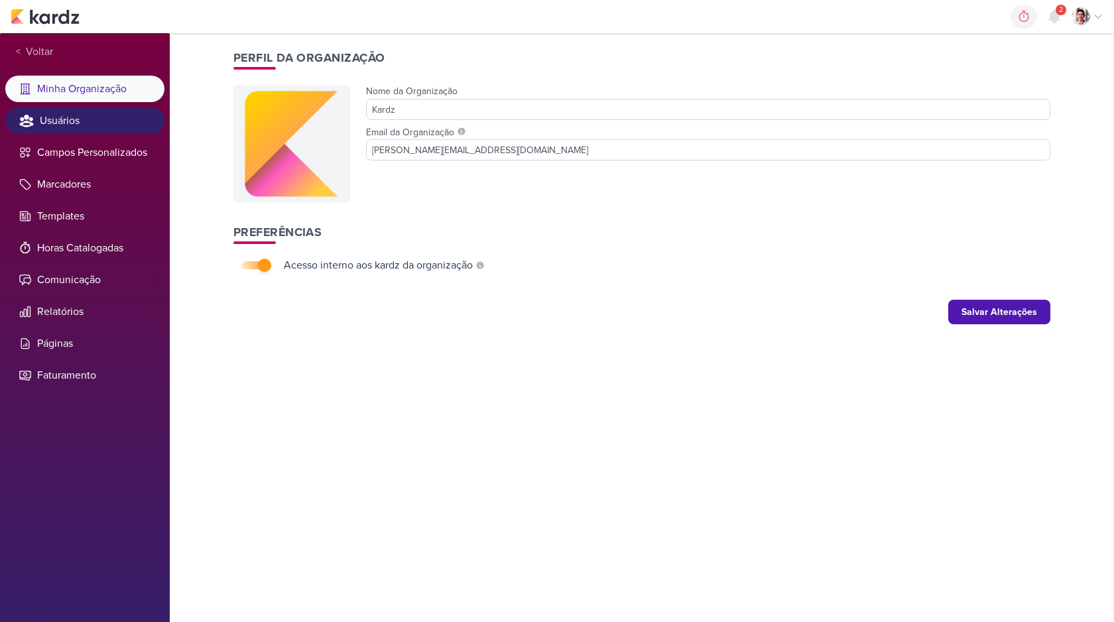
click at [82, 119] on li "Usuários" at bounding box center [84, 120] width 159 height 27
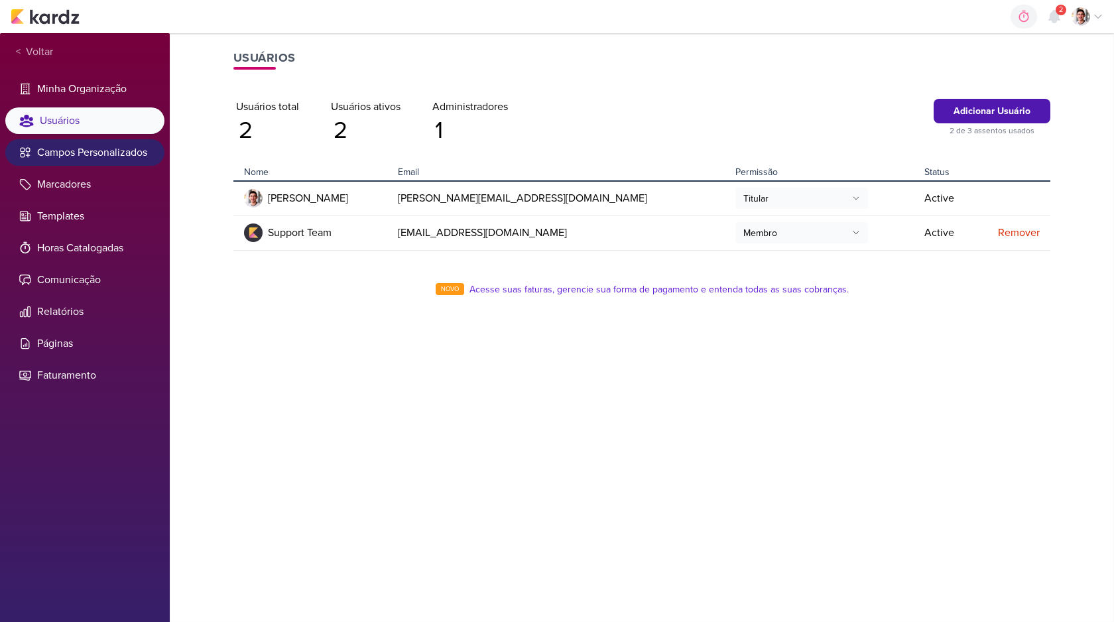
click at [98, 153] on li "Campos Personalizados" at bounding box center [84, 152] width 159 height 27
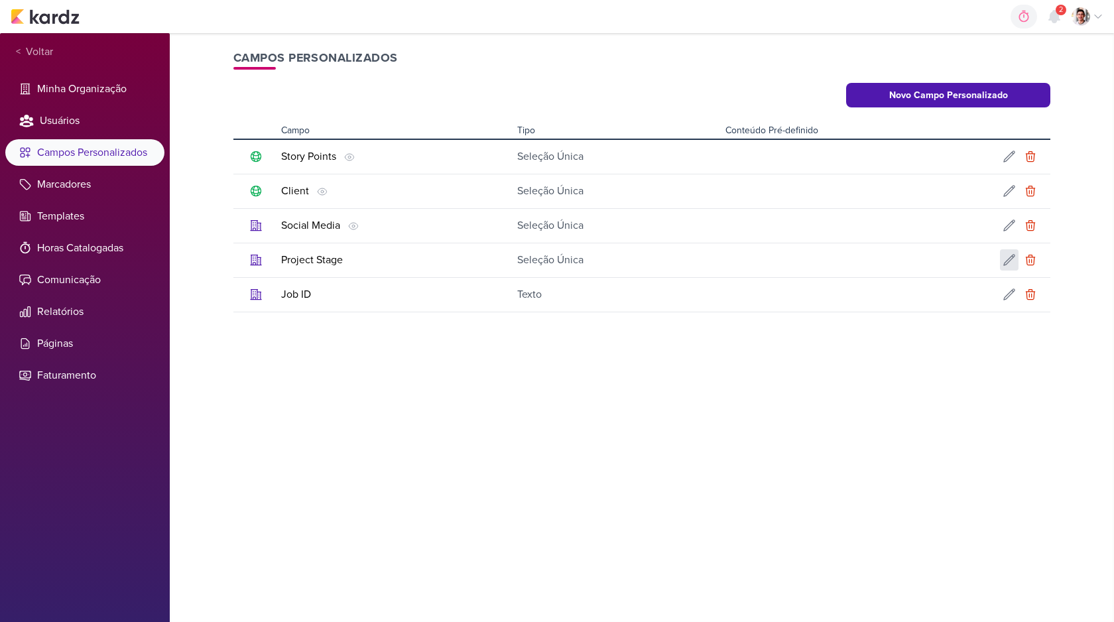
click at [1006, 261] on icon at bounding box center [1009, 259] width 13 height 13
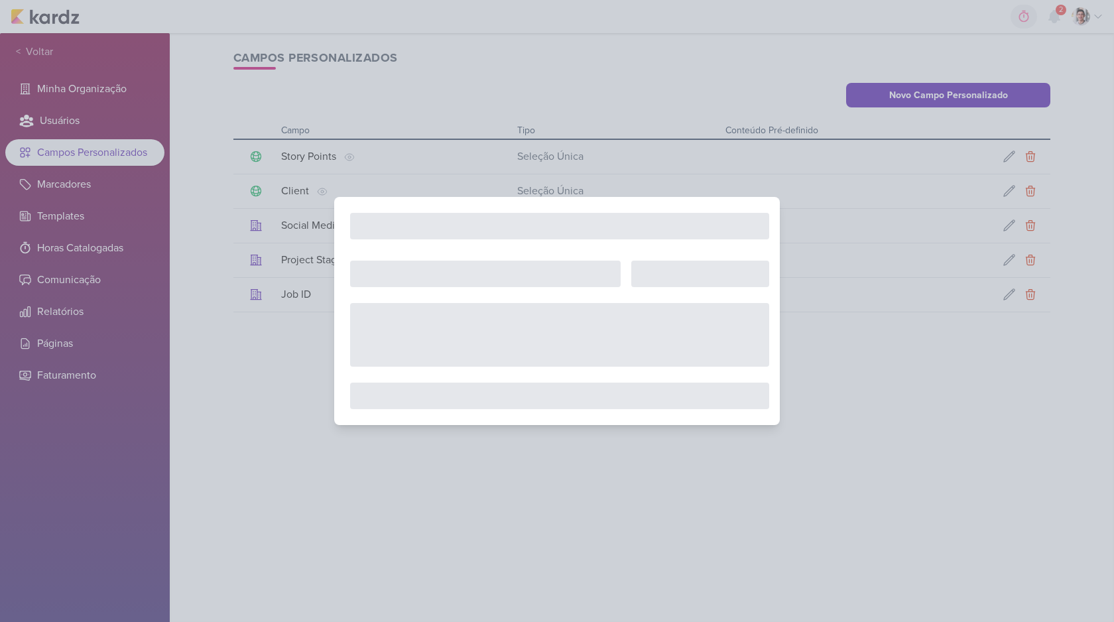
type input "Project Stage"
select select "single-select"
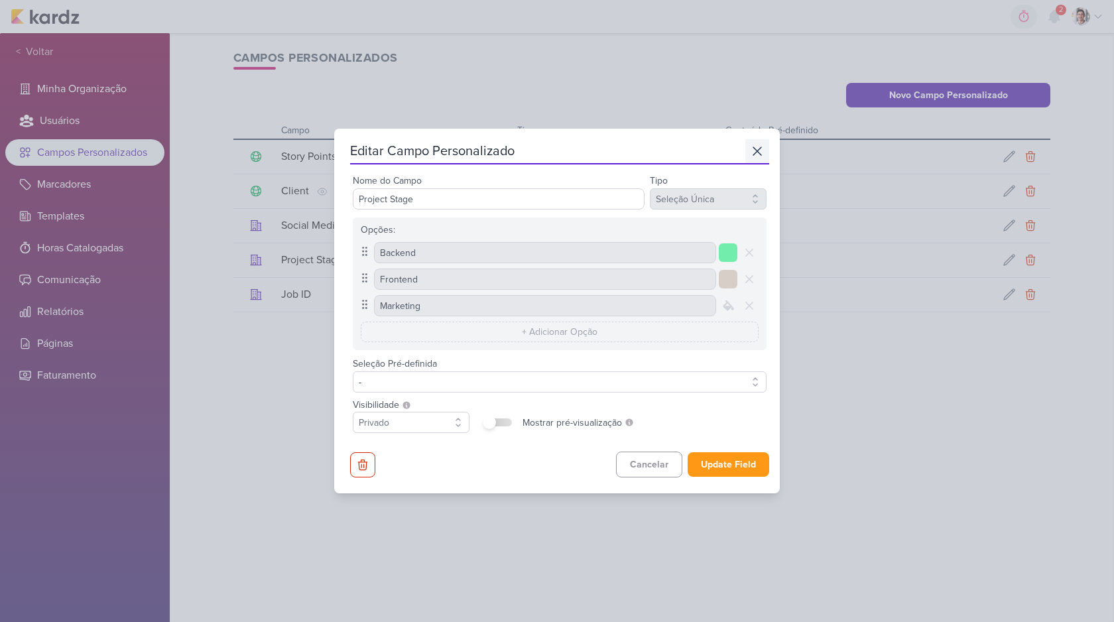
click at [761, 145] on button at bounding box center [757, 151] width 24 height 24
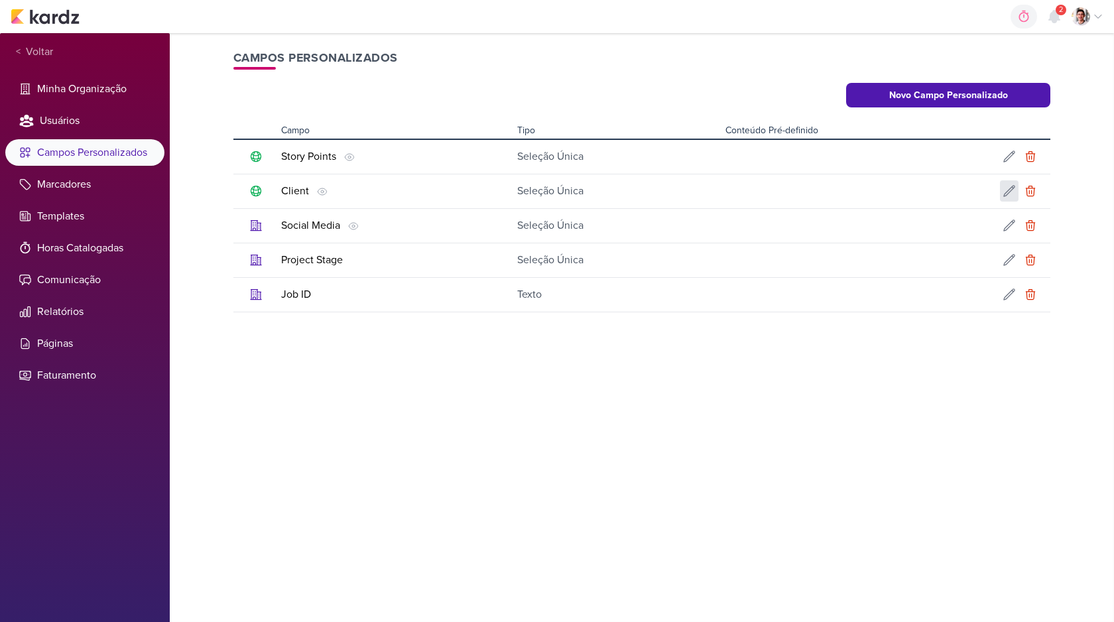
click at [1007, 186] on icon at bounding box center [1009, 190] width 13 height 13
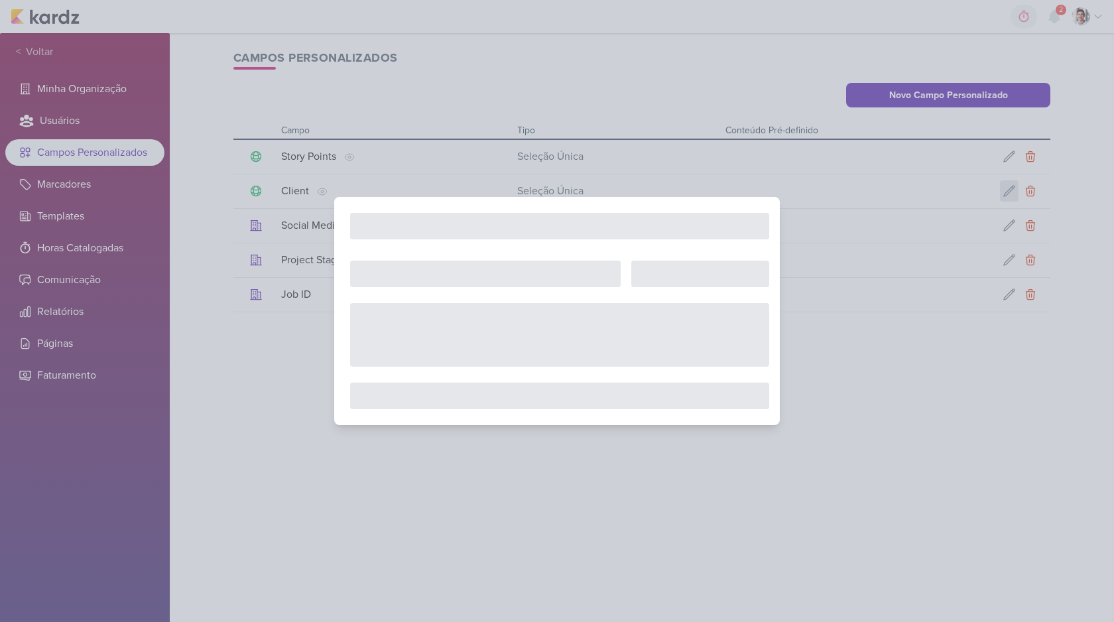
type input "Client"
select select "1"
checkbox input "true"
type input "ToysRUs"
type input "ToolCrew"
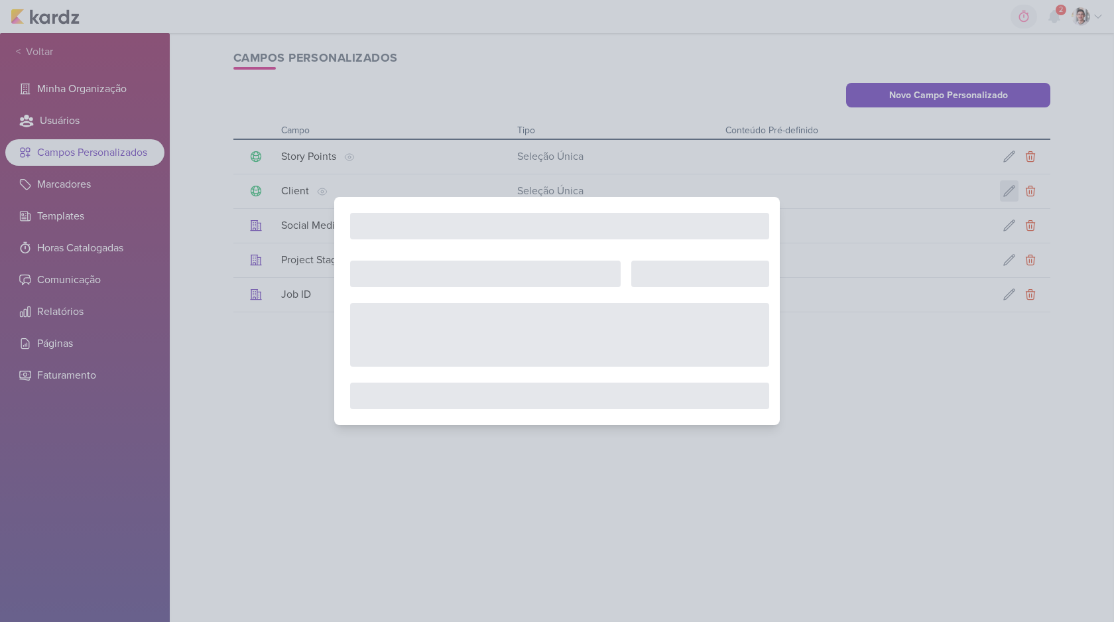
type input "Google"
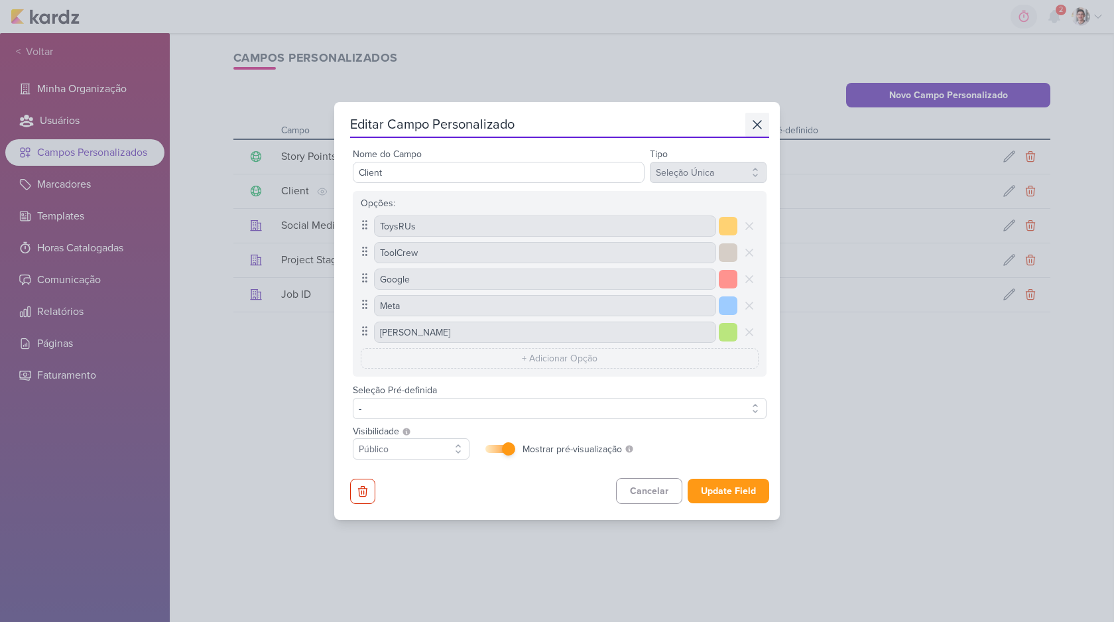
click at [749, 124] on icon at bounding box center [757, 125] width 16 height 16
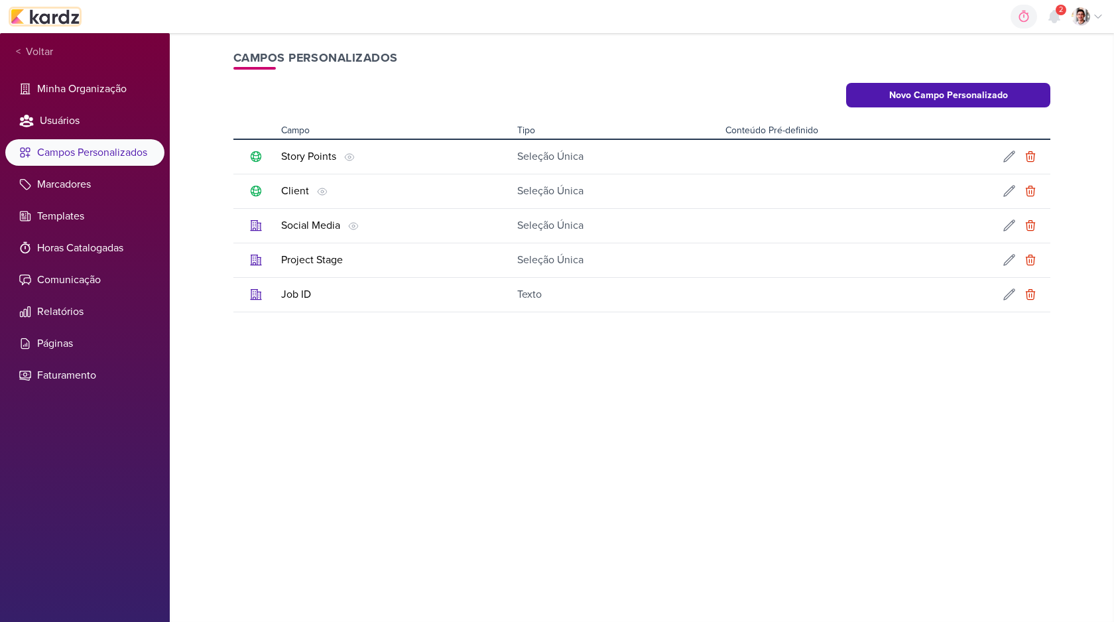
click at [56, 21] on img at bounding box center [45, 17] width 69 height 16
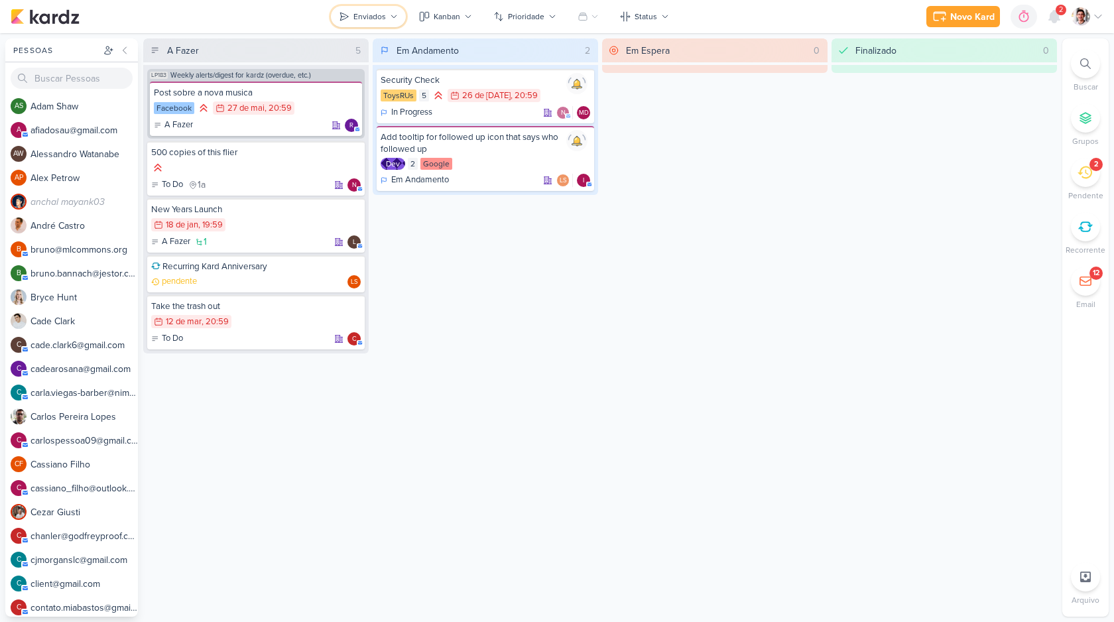
click at [369, 19] on div "Enviados" at bounding box center [369, 17] width 32 height 12
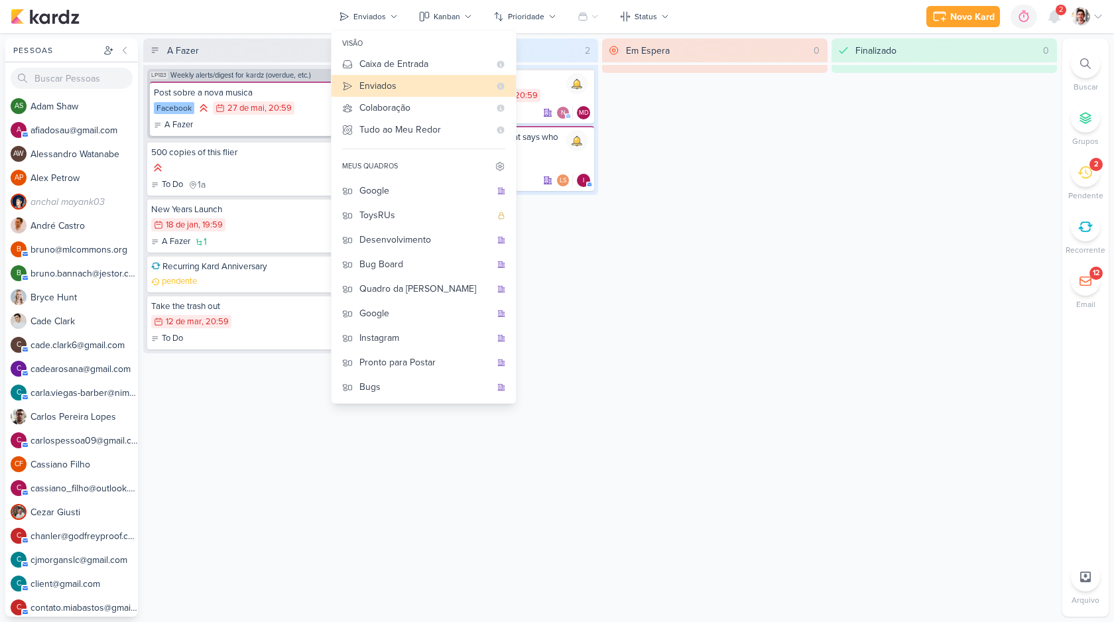
click at [655, 123] on div "Em Espera 0" at bounding box center [714, 327] width 225 height 578
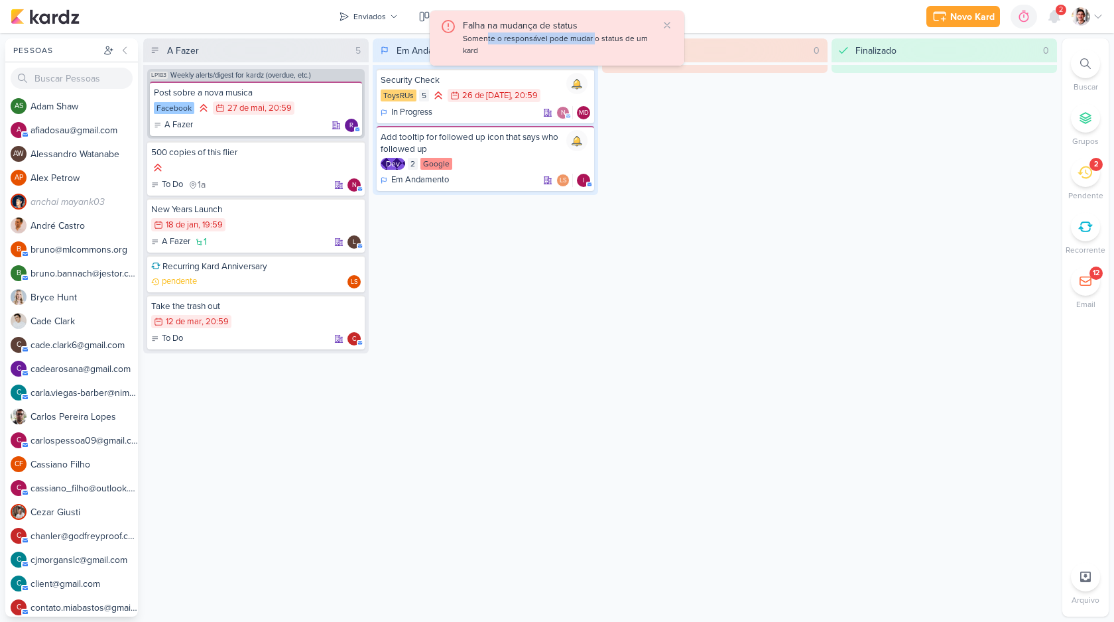
drag, startPoint x: 560, startPoint y: 37, endPoint x: 593, endPoint y: 37, distance: 33.2
click at [593, 37] on div "Somente o responsável pode mudar o status de um kard" at bounding box center [560, 44] width 195 height 25
click at [708, 133] on div "Em Espera 0" at bounding box center [714, 327] width 225 height 578
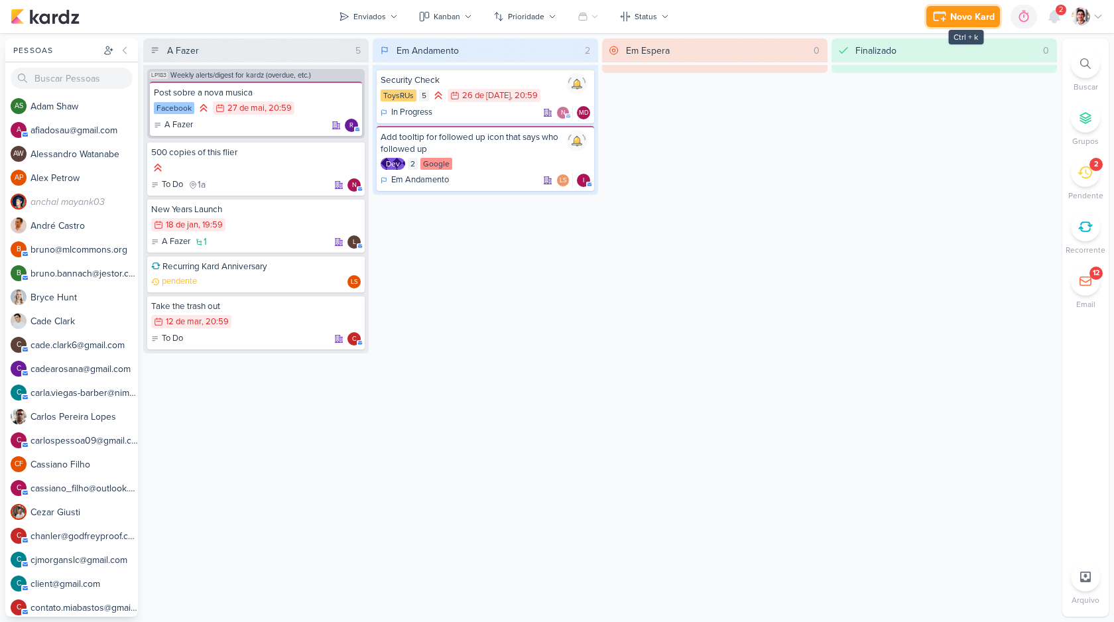
click at [954, 15] on div "Novo Kard" at bounding box center [972, 17] width 44 height 14
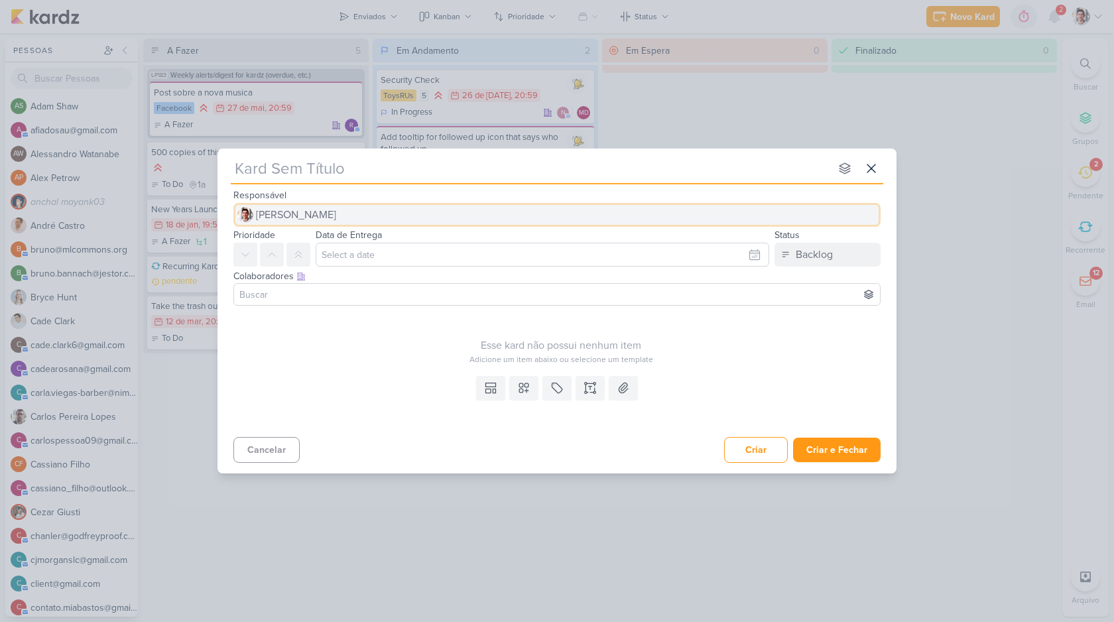
click at [414, 219] on button "[PERSON_NAME]" at bounding box center [556, 215] width 647 height 24
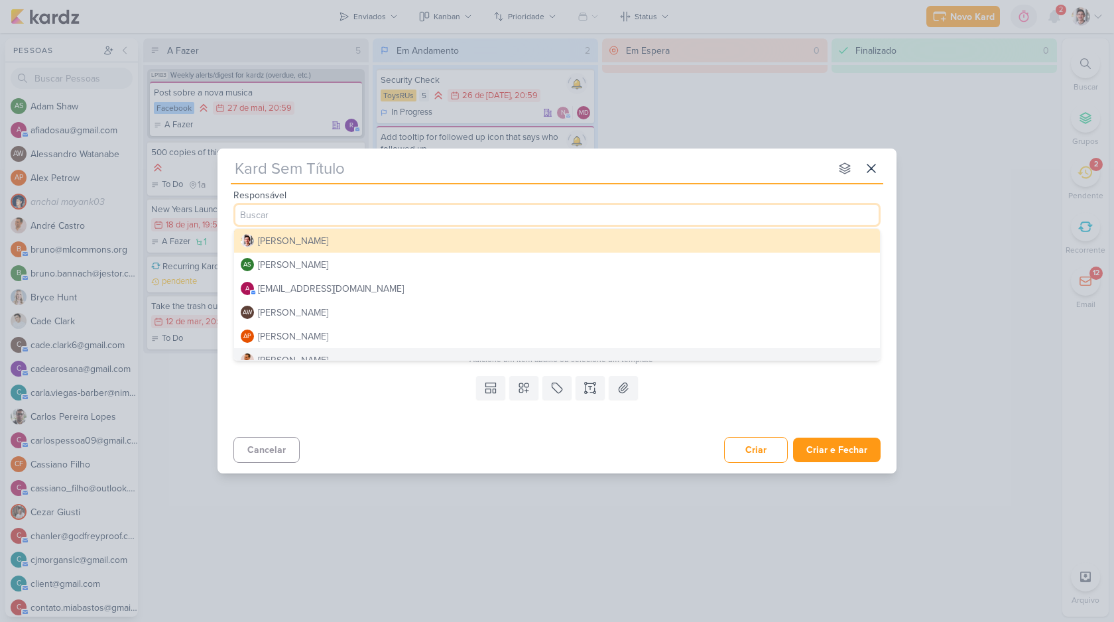
click at [383, 414] on div "Templates Campos Personalizados Marcadores Caixa De Texto Anexo" at bounding box center [557, 401] width 679 height 61
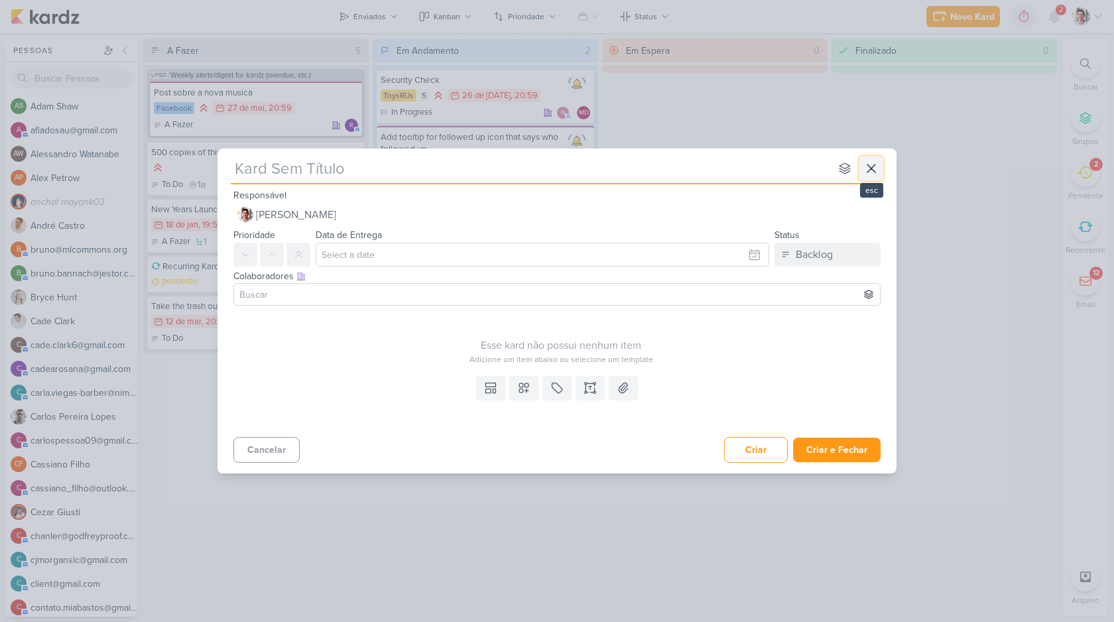
click at [867, 165] on icon at bounding box center [871, 168] width 16 height 16
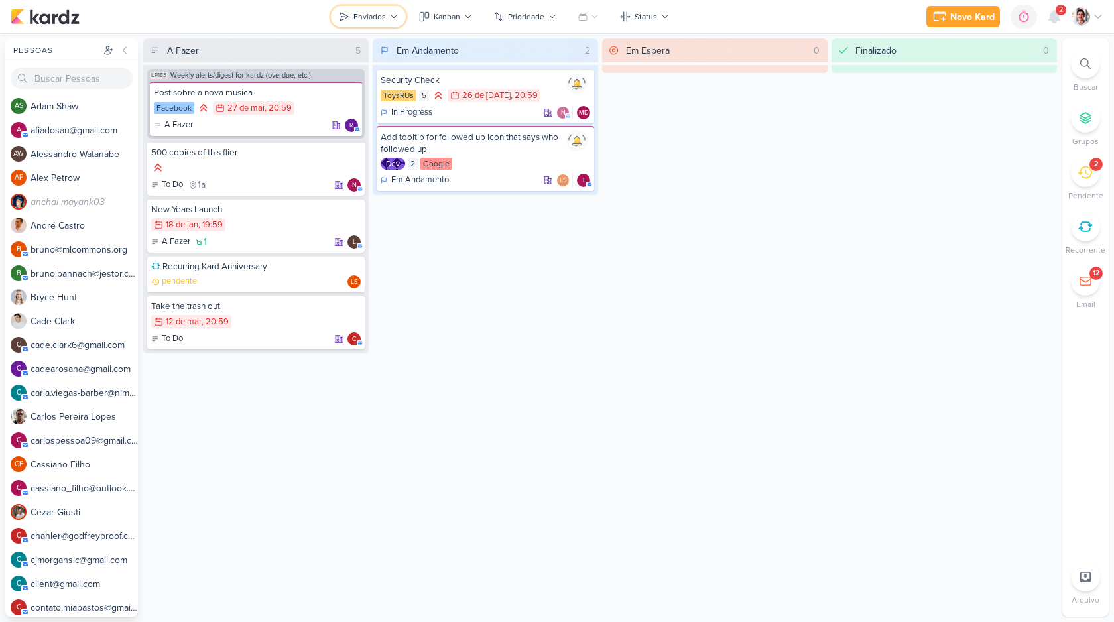
click at [357, 25] on button "Enviados" at bounding box center [368, 16] width 75 height 21
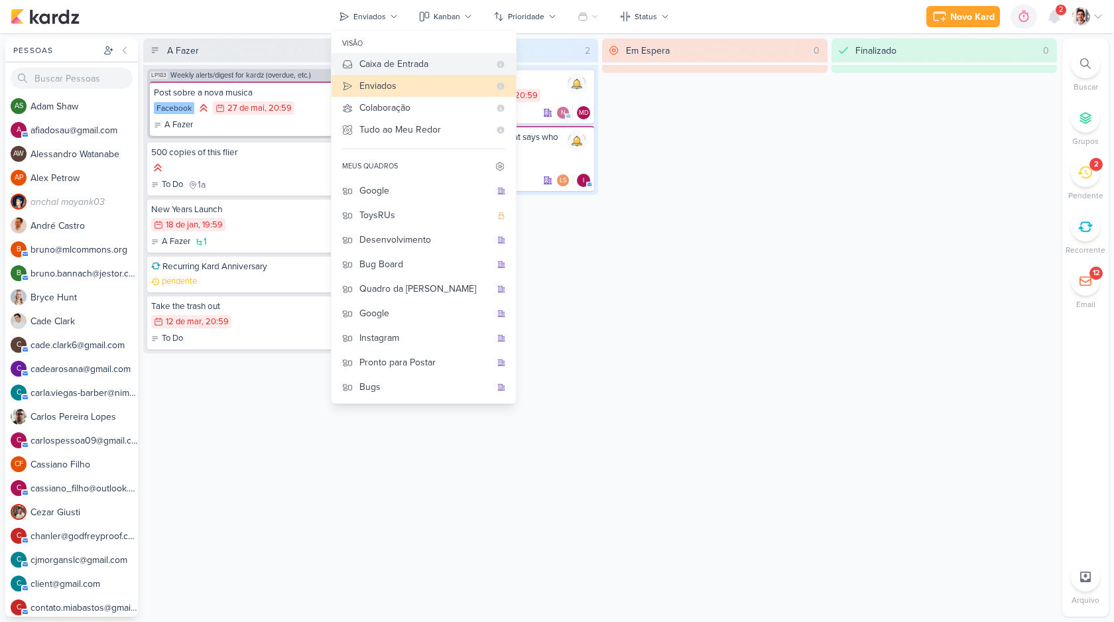
click at [402, 62] on div "Caixa de Entrada" at bounding box center [424, 64] width 130 height 14
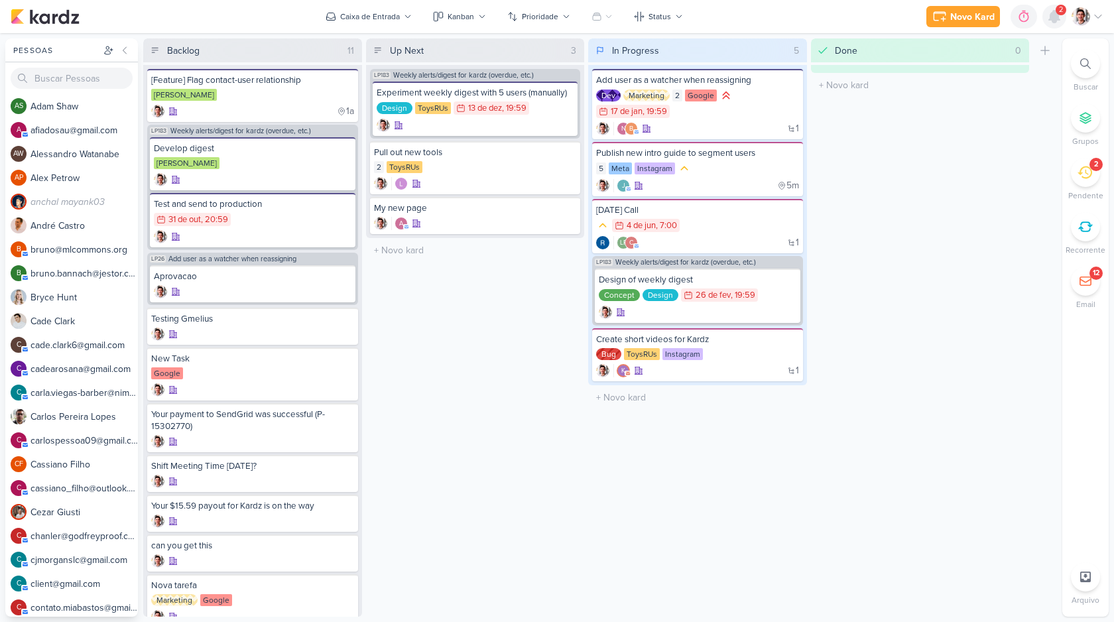
click at [1057, 17] on icon at bounding box center [1054, 17] width 11 height 12
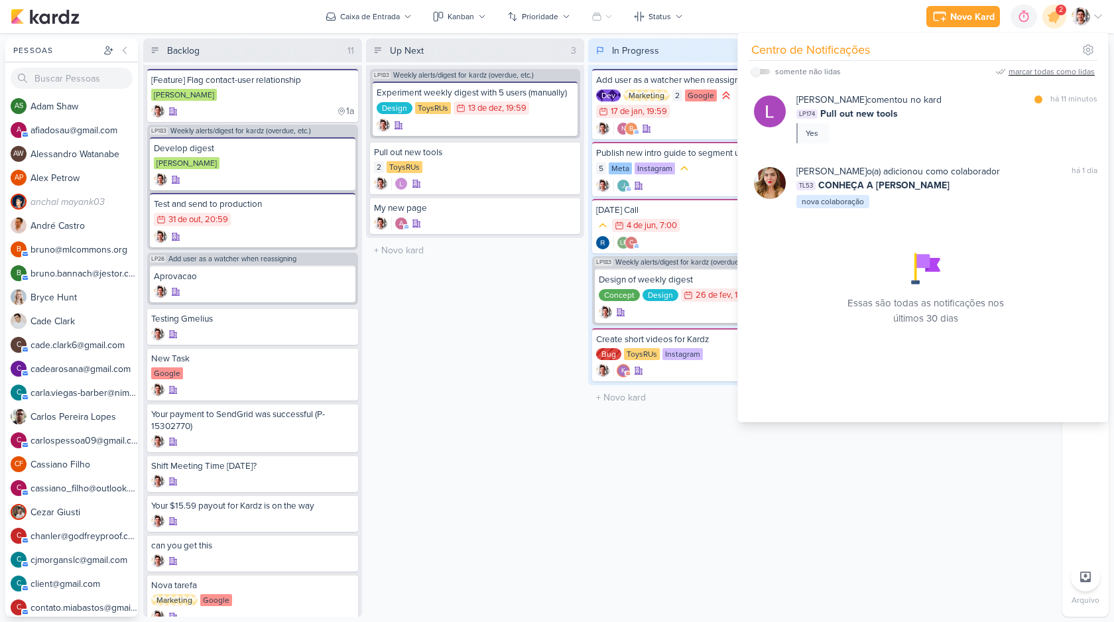
click at [1065, 66] on div "marcar todas como lidas" at bounding box center [1052, 72] width 86 height 12
